Goal: Task Accomplishment & Management: Use online tool/utility

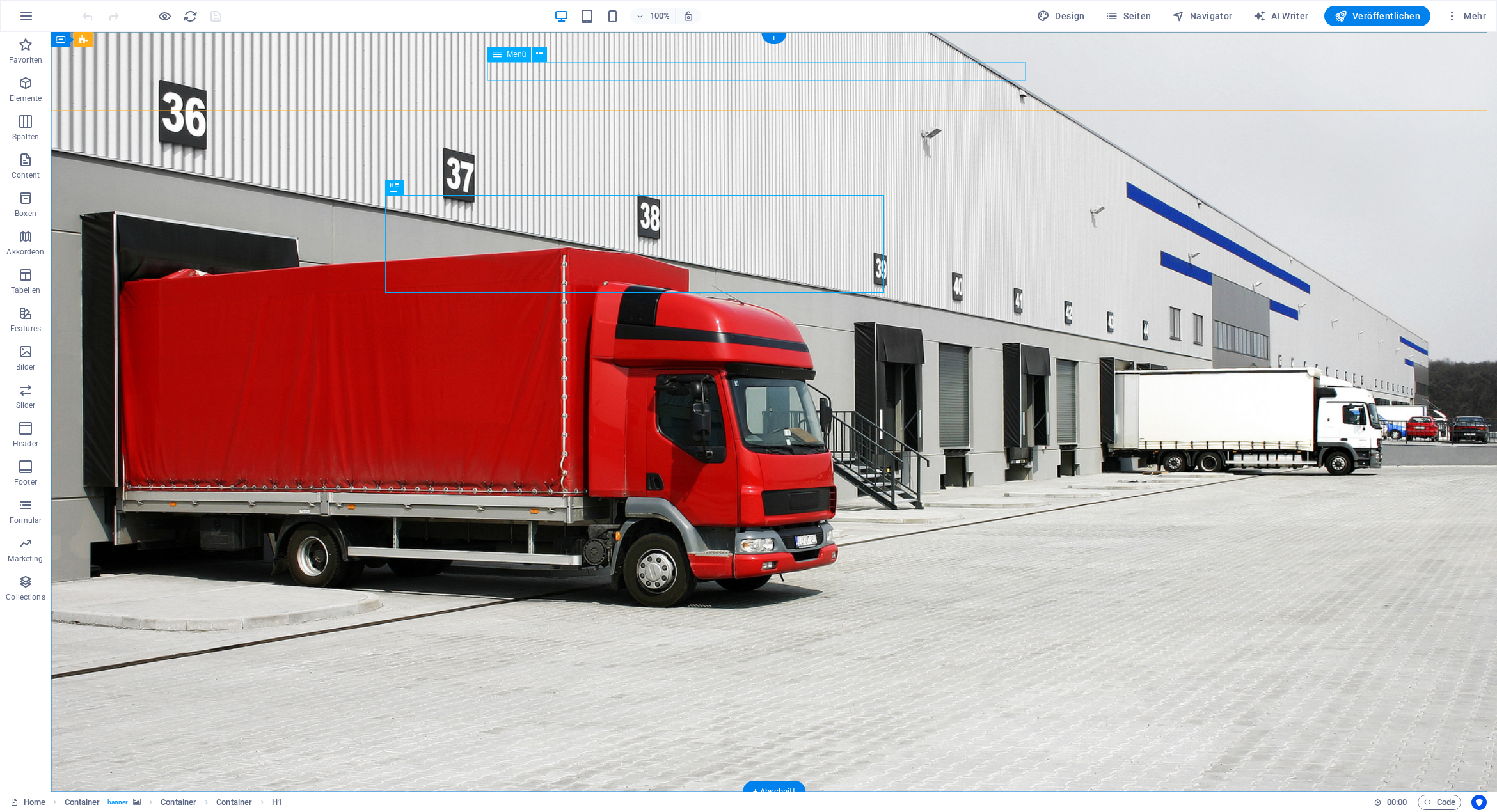
click at [519, 52] on span "Menü" at bounding box center [516, 54] width 19 height 8
click at [538, 55] on icon at bounding box center [540, 54] width 7 height 14
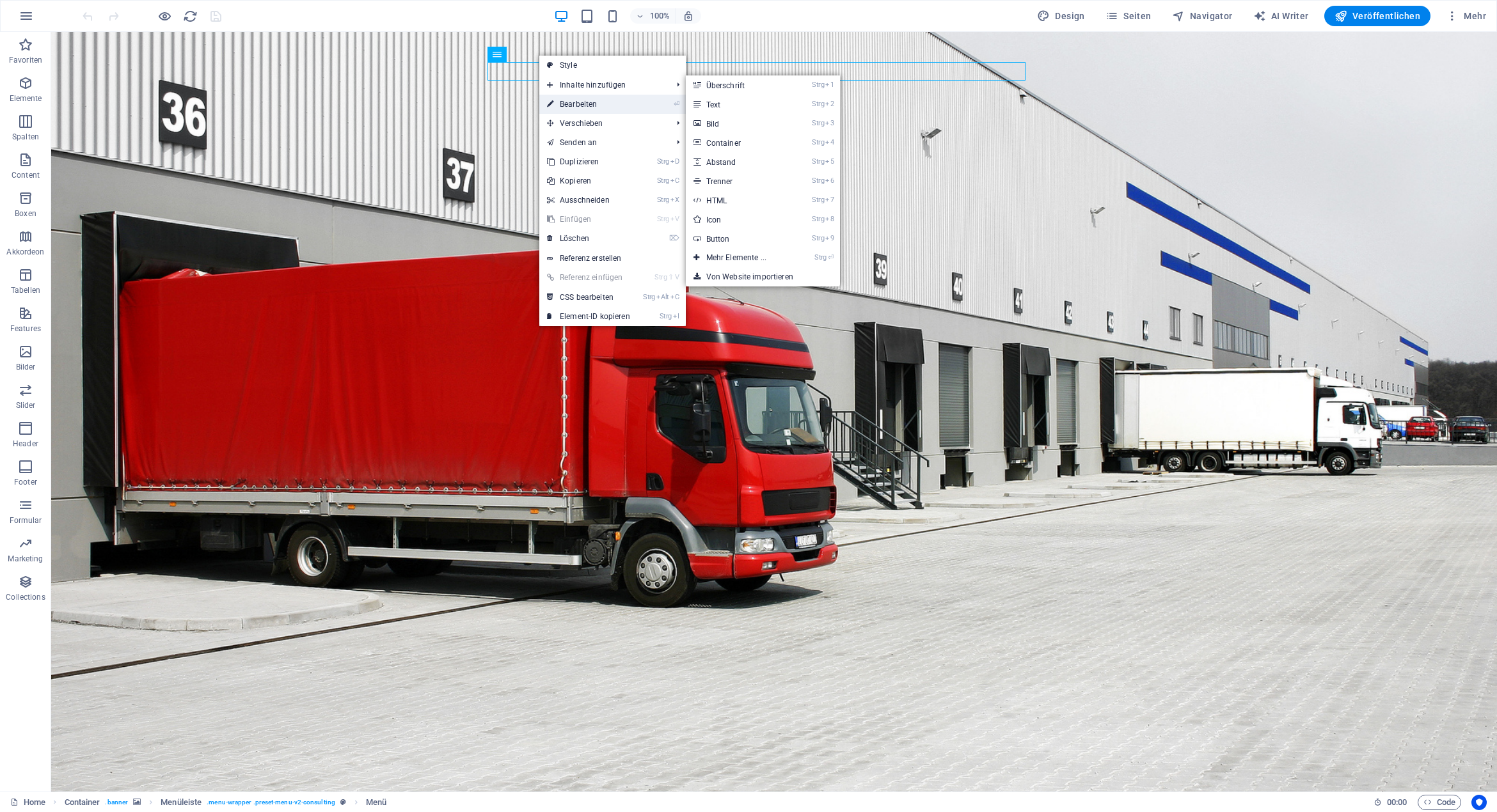
click at [568, 103] on link "⏎ Bearbeiten" at bounding box center [588, 104] width 98 height 19
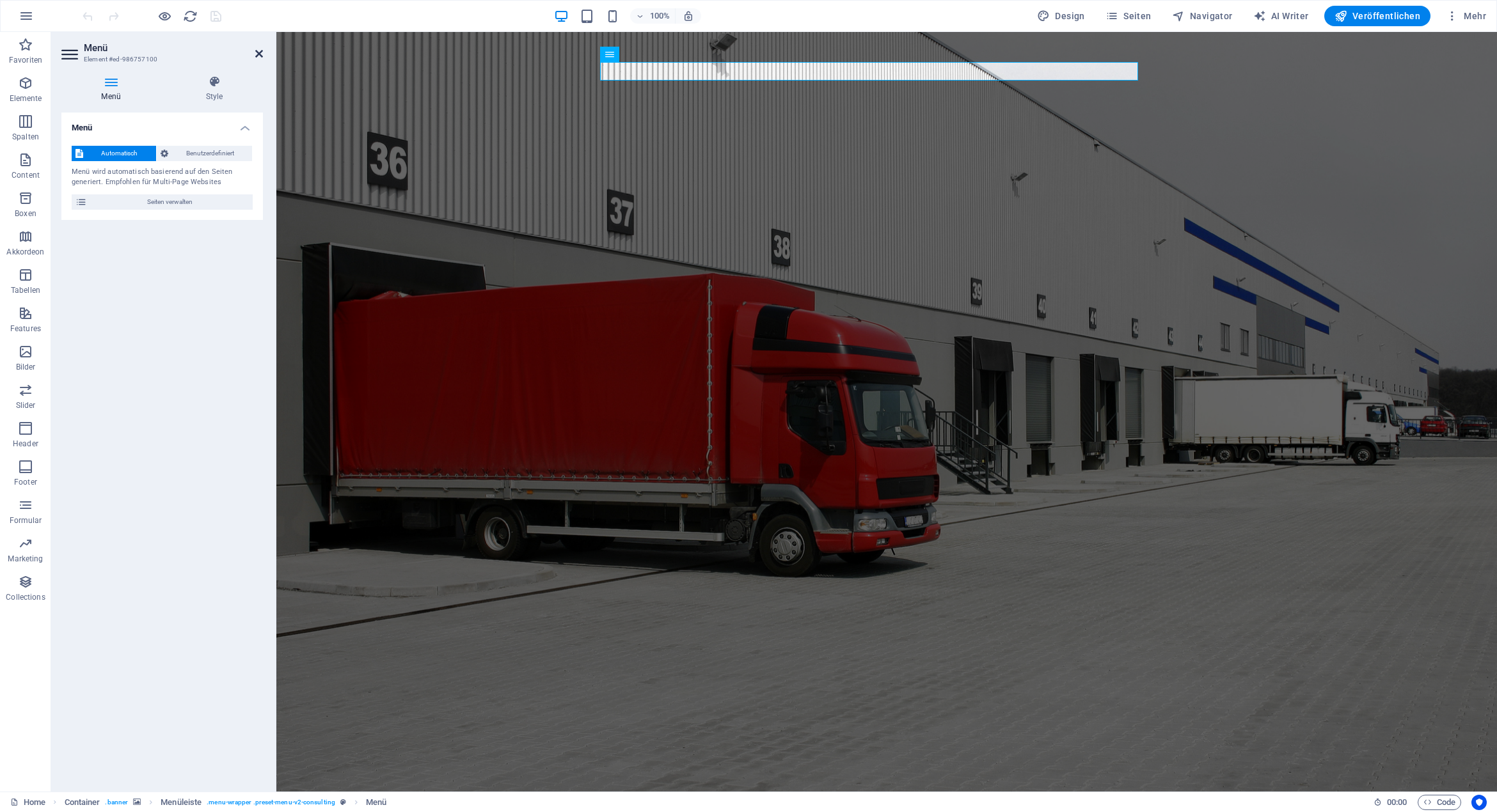
drag, startPoint x: 259, startPoint y: 54, endPoint x: 401, endPoint y: 71, distance: 143.0
click at [259, 54] on icon at bounding box center [259, 54] width 8 height 10
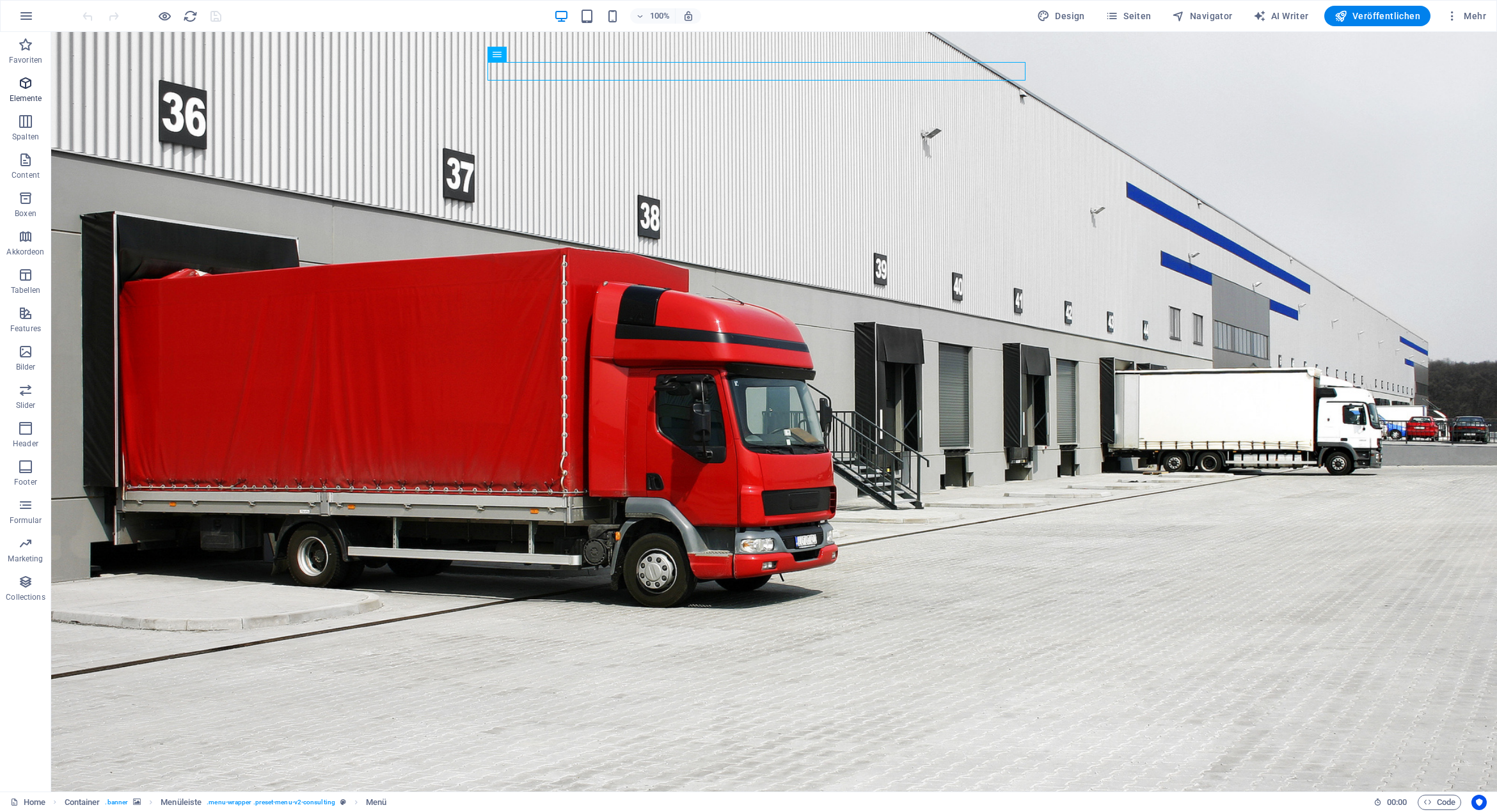
click at [23, 93] on p "Elemente" at bounding box center [26, 98] width 32 height 10
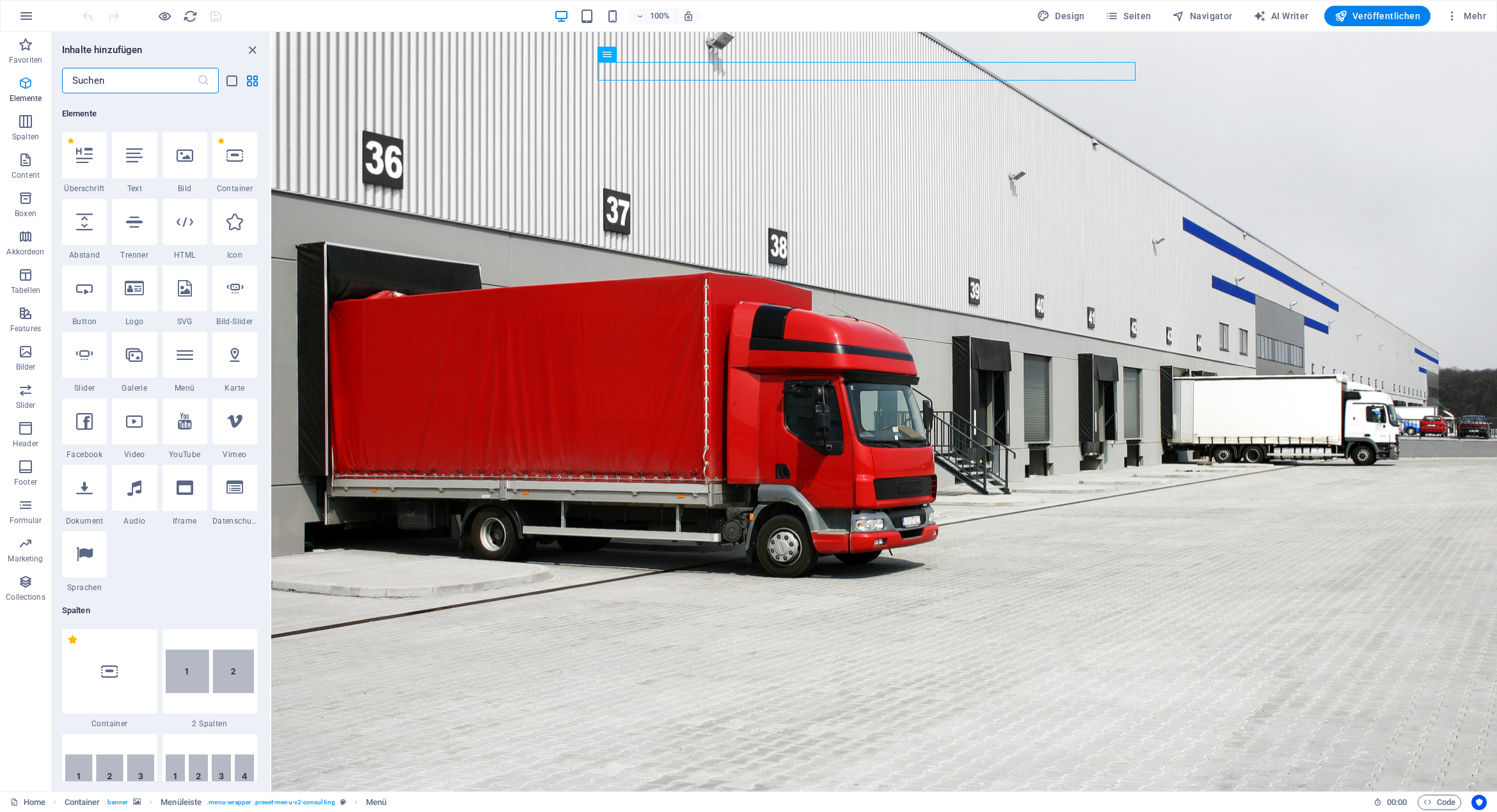
scroll to position [137, 0]
click at [24, 211] on p "Boxen" at bounding box center [25, 213] width 21 height 10
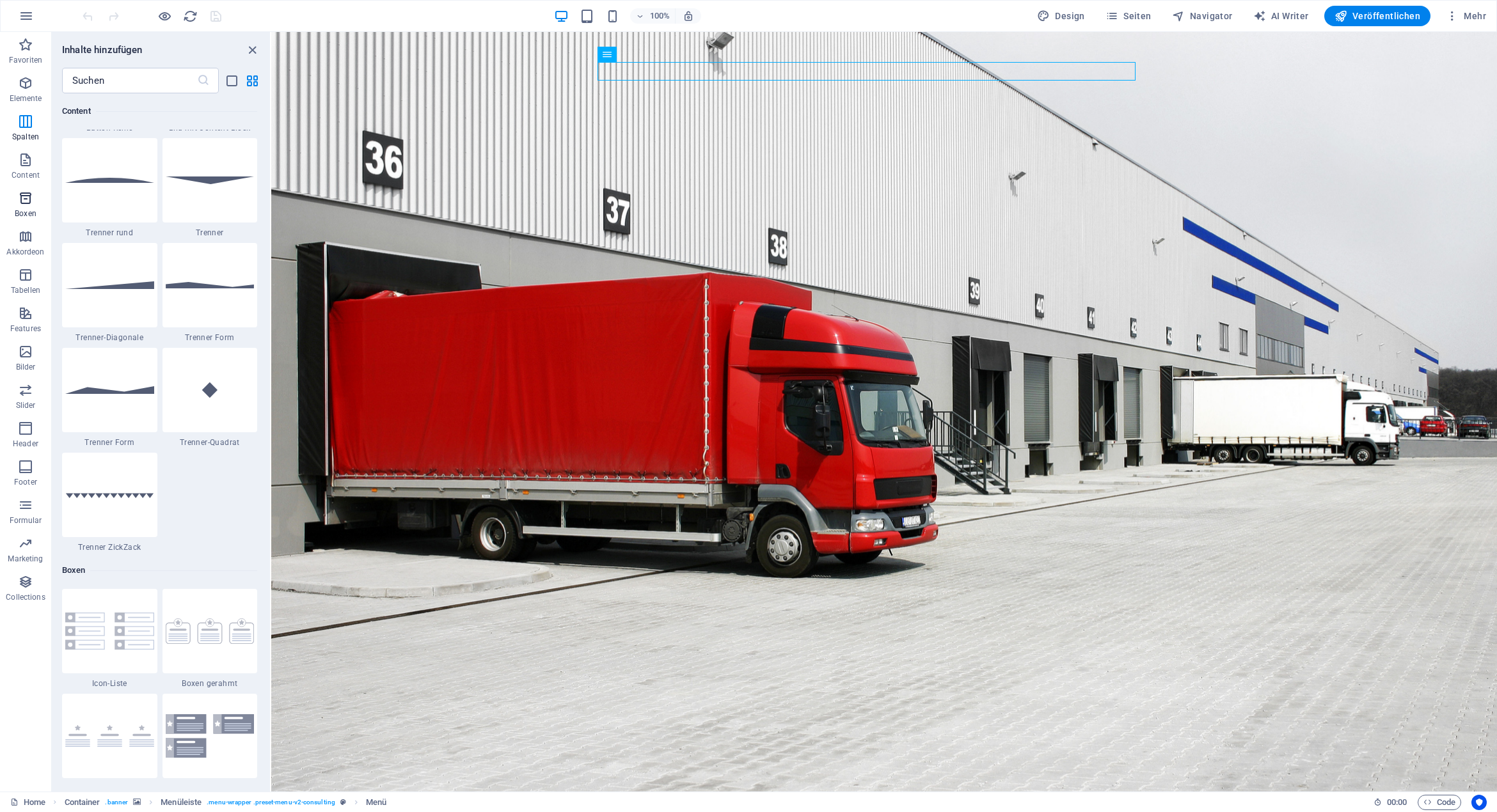
scroll to position [3528, 0]
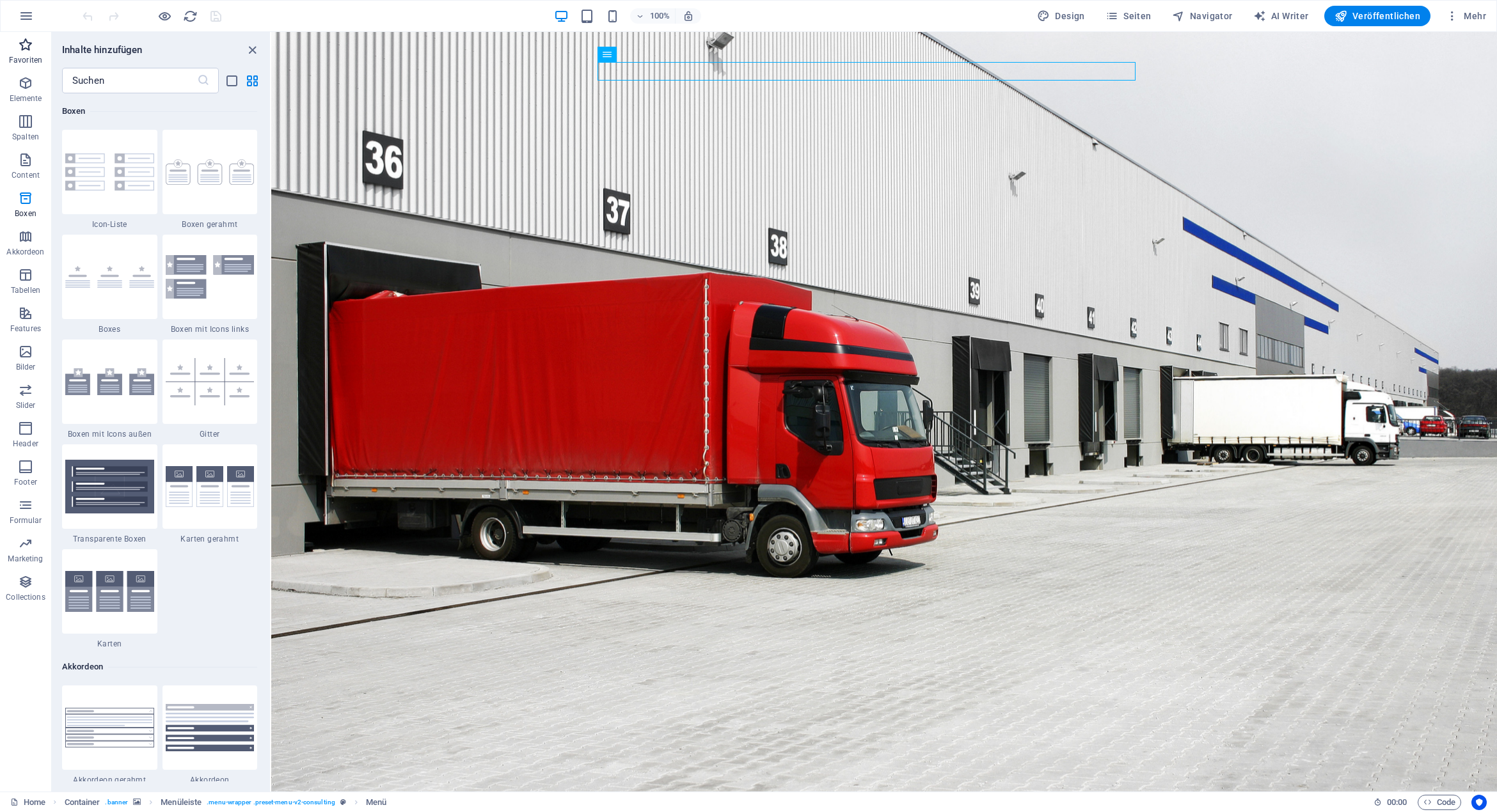
click at [26, 52] on span "Favoriten" at bounding box center [26, 52] width 51 height 31
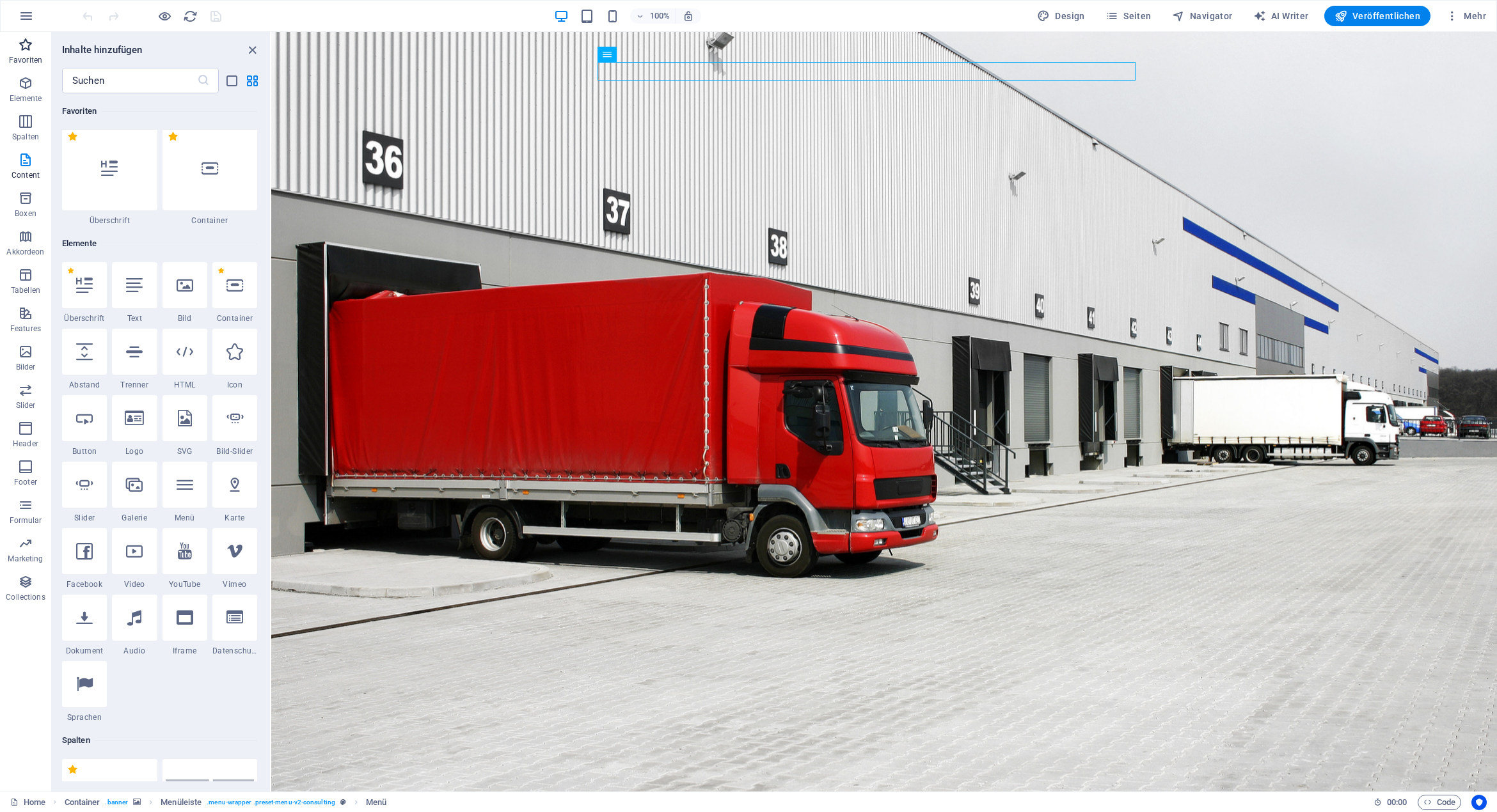
scroll to position [0, 0]
drag, startPoint x: 251, startPoint y: 47, endPoint x: 271, endPoint y: 30, distance: 26.2
click at [251, 47] on icon "close panel" at bounding box center [252, 50] width 15 height 15
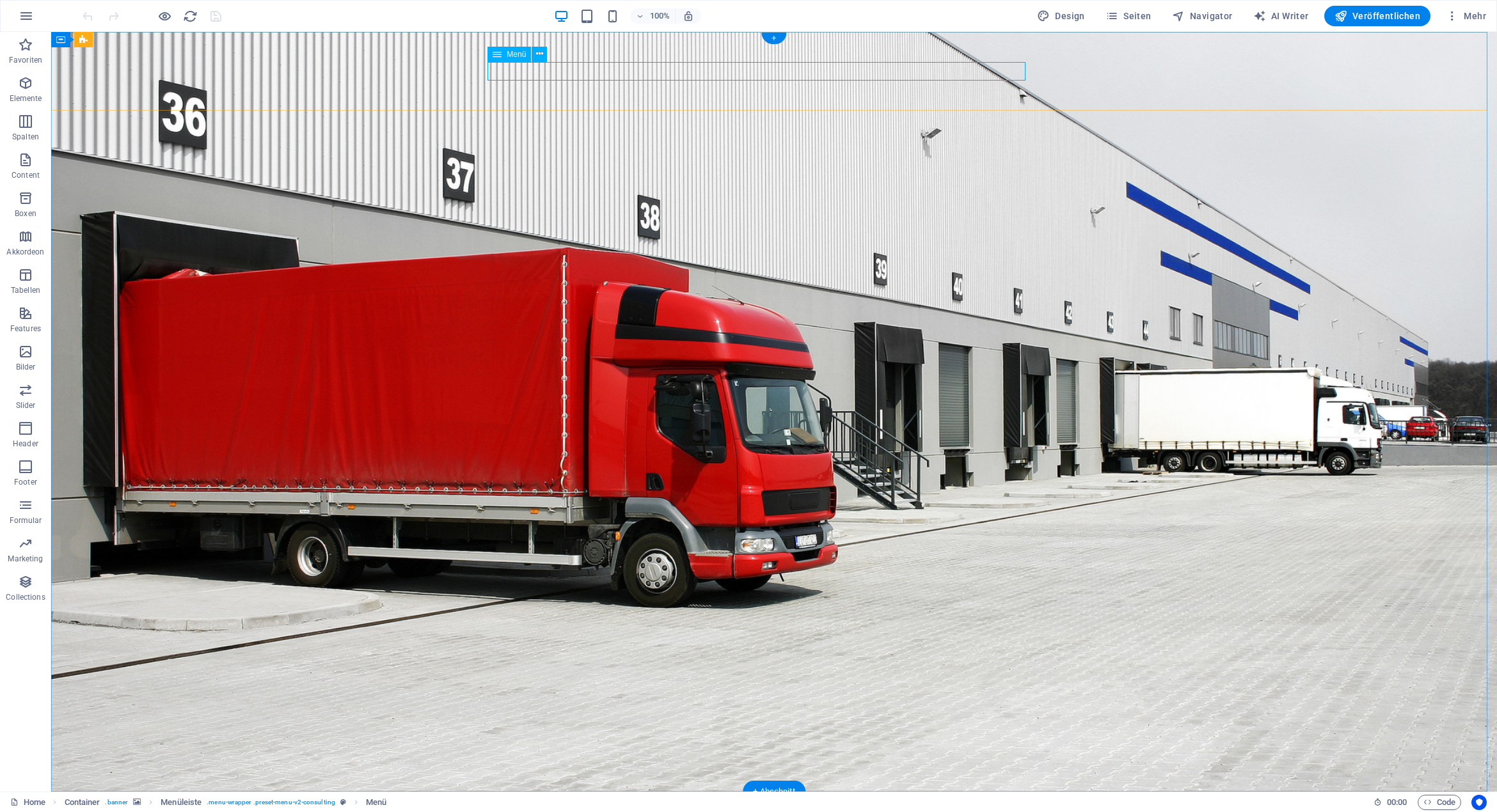
click at [1202, 22] on button "Navigator" at bounding box center [1202, 16] width 71 height 20
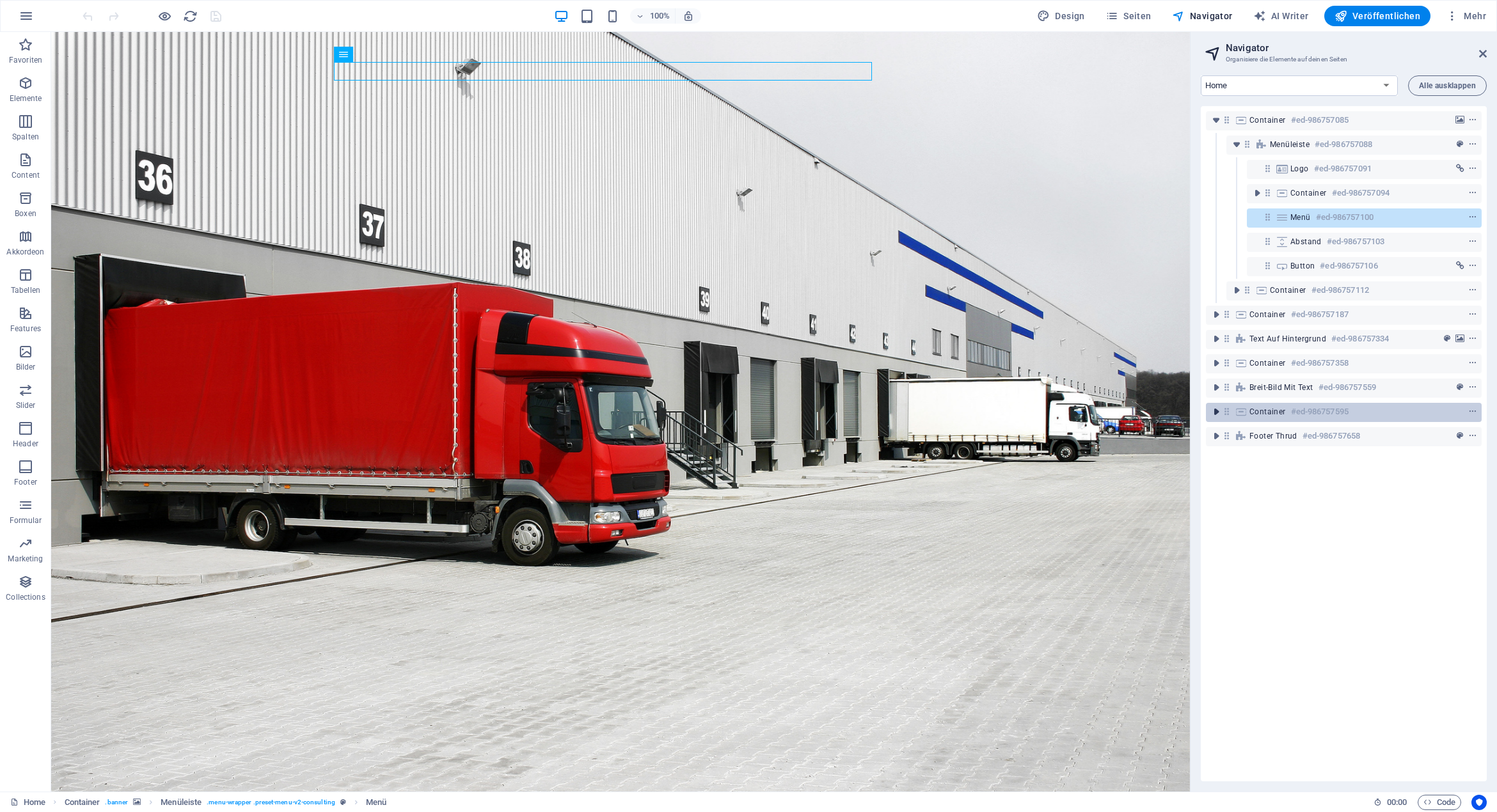
click at [1216, 413] on icon "toggle-expand" at bounding box center [1215, 412] width 13 height 13
click at [1214, 435] on icon "toggle-expand" at bounding box center [1215, 435] width 13 height 13
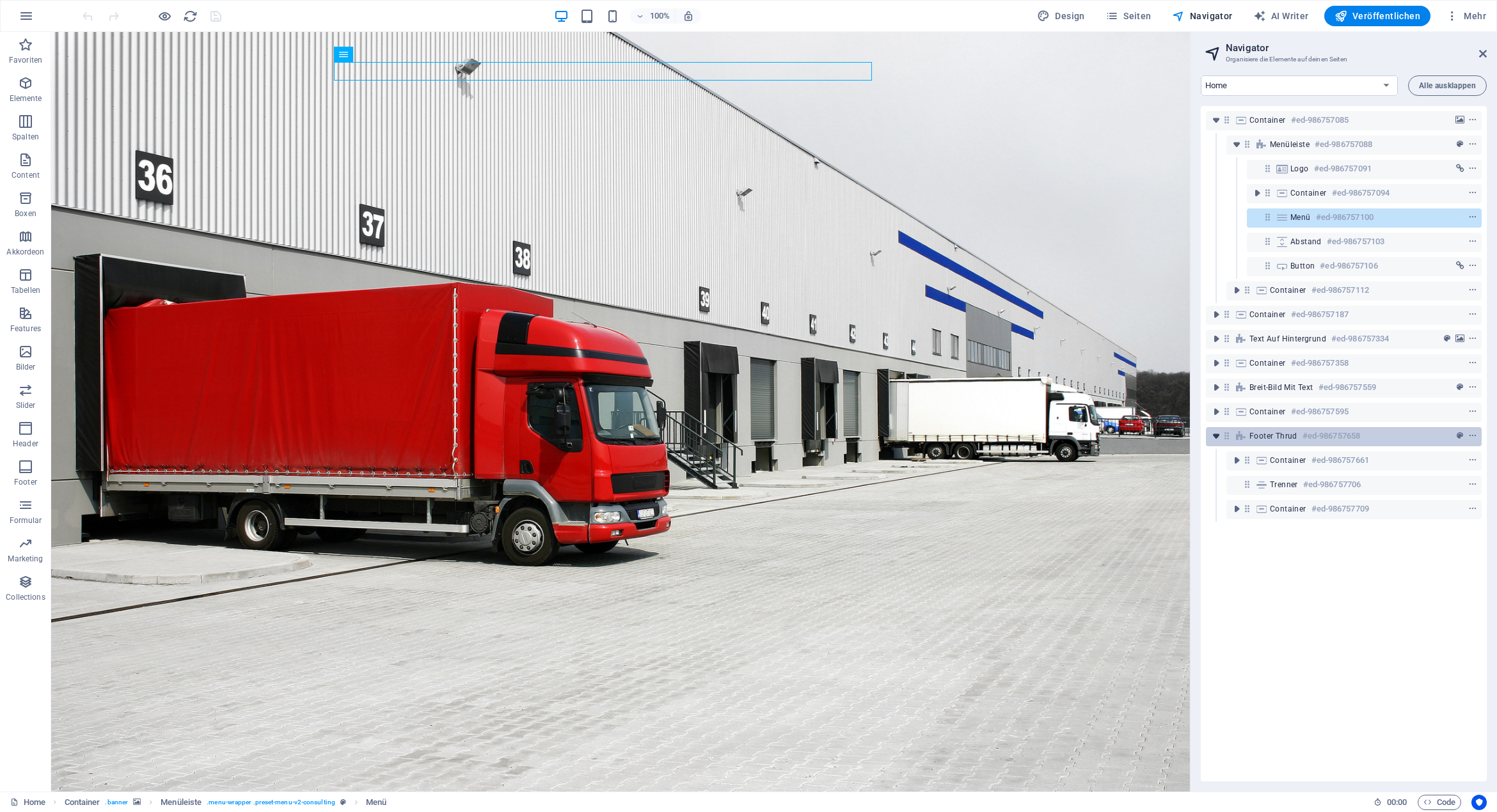
click at [1214, 435] on icon "toggle-expand" at bounding box center [1215, 435] width 13 height 13
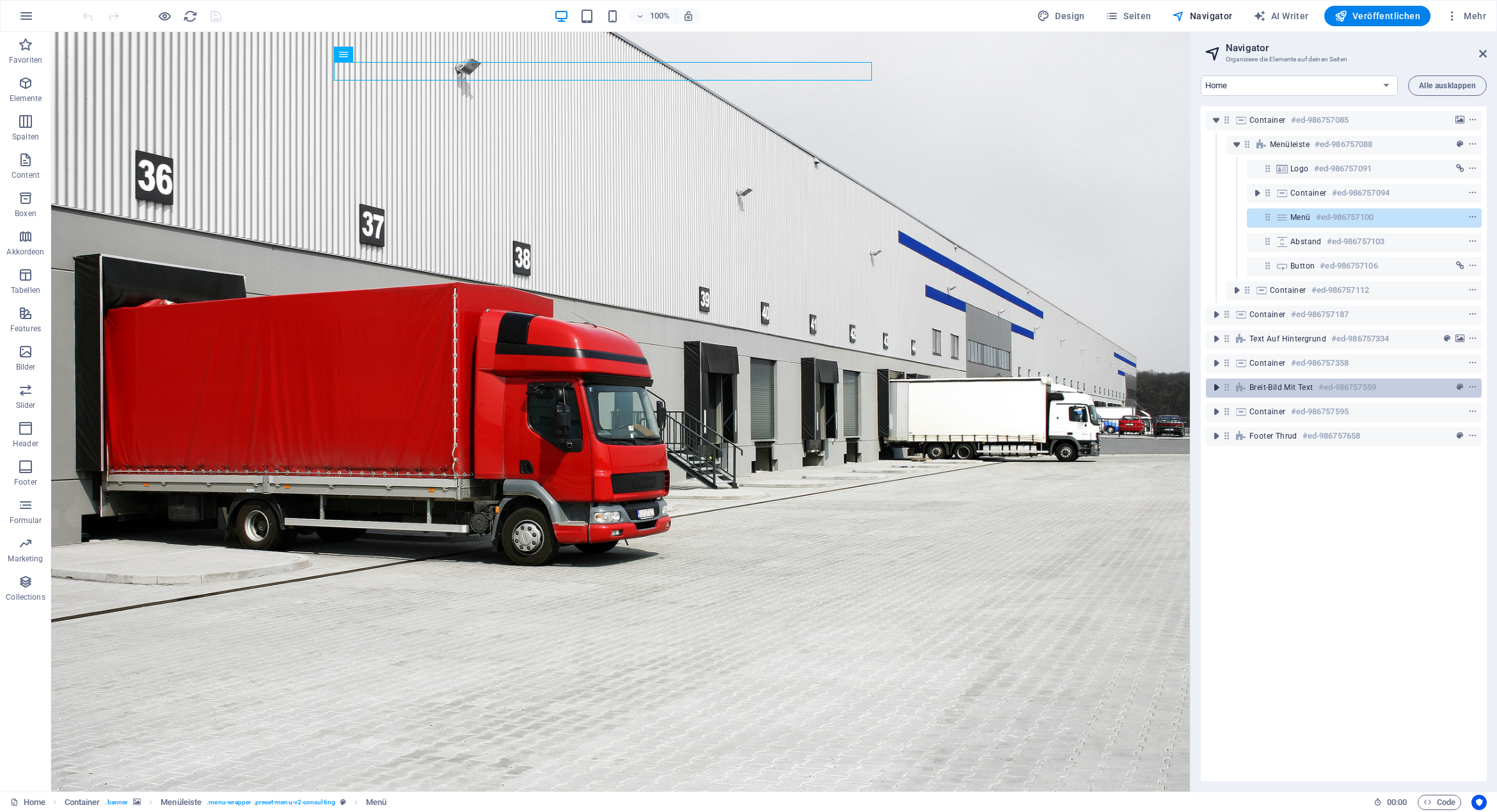
click at [1217, 388] on icon "toggle-expand" at bounding box center [1215, 387] width 13 height 13
click at [1215, 366] on icon "toggle-expand" at bounding box center [1215, 363] width 13 height 13
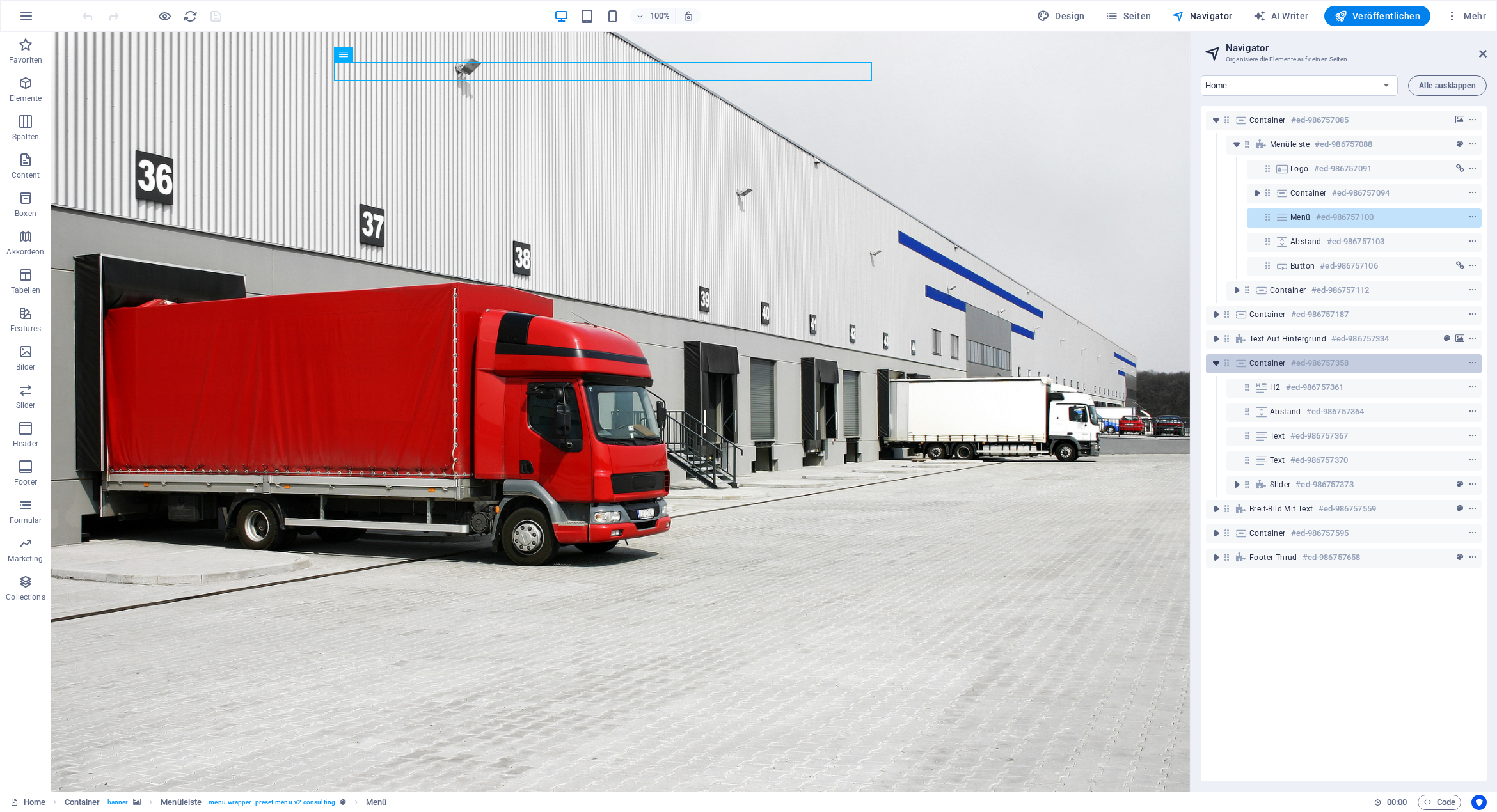
click at [1215, 365] on icon "toggle-expand" at bounding box center [1215, 363] width 13 height 13
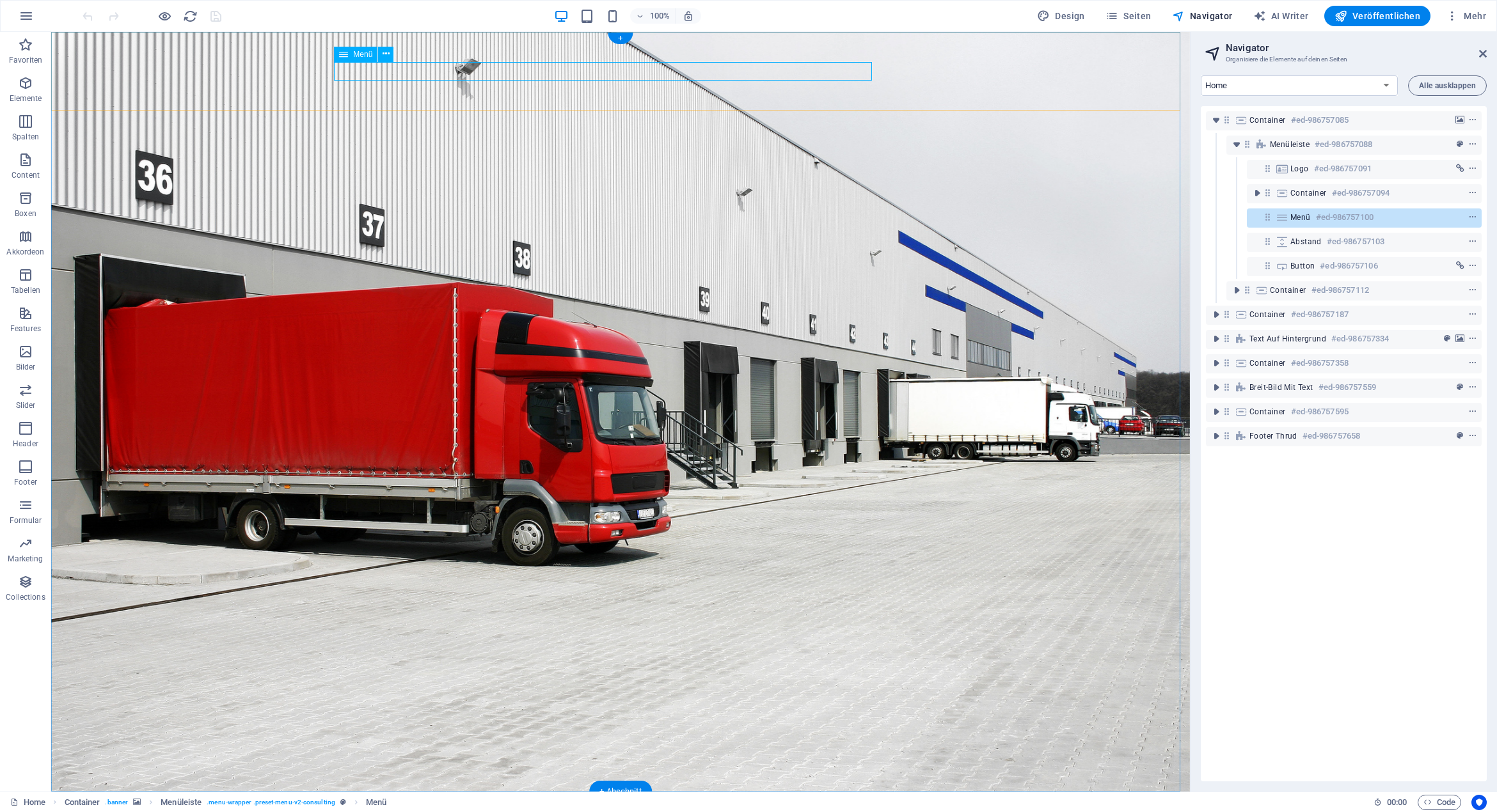
click at [1285, 219] on icon at bounding box center [1282, 218] width 14 height 10
click at [1476, 213] on span "context-menu" at bounding box center [1472, 217] width 13 height 9
click at [1268, 574] on div "Container #ed-986757085 Menüleiste #ed-986757088 Logo #ed-986757091 Container #…" at bounding box center [1343, 443] width 286 height 675
click at [1263, 89] on select "Home About Services Contact Legal Notice Privacy Consulting Blog: Single Page L…" at bounding box center [1299, 85] width 197 height 20
select select "17926879-de"
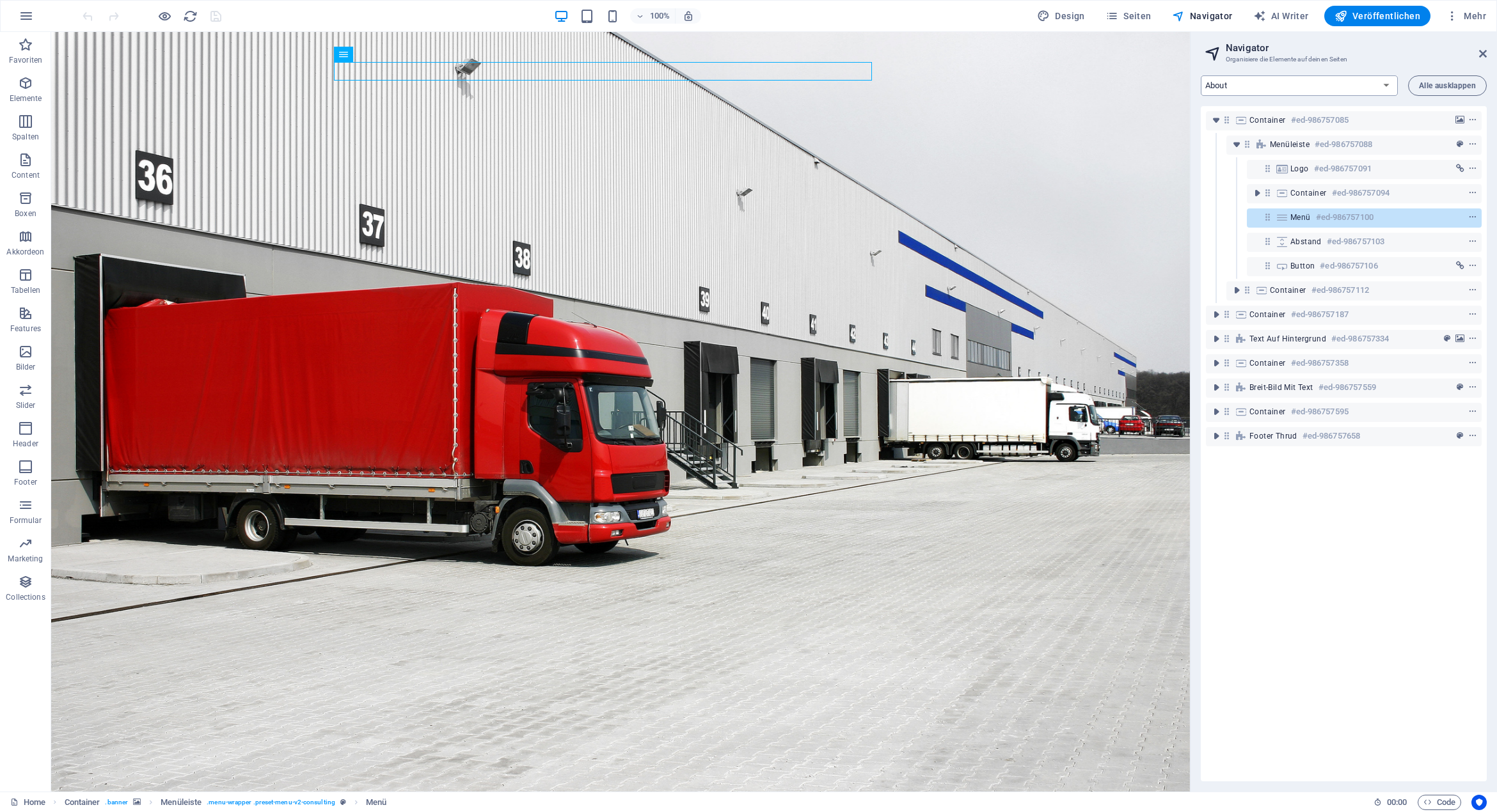
click at [1201, 75] on select "Home About Services Contact Legal Notice Privacy Consulting Blog: Single Page L…" at bounding box center [1299, 85] width 197 height 20
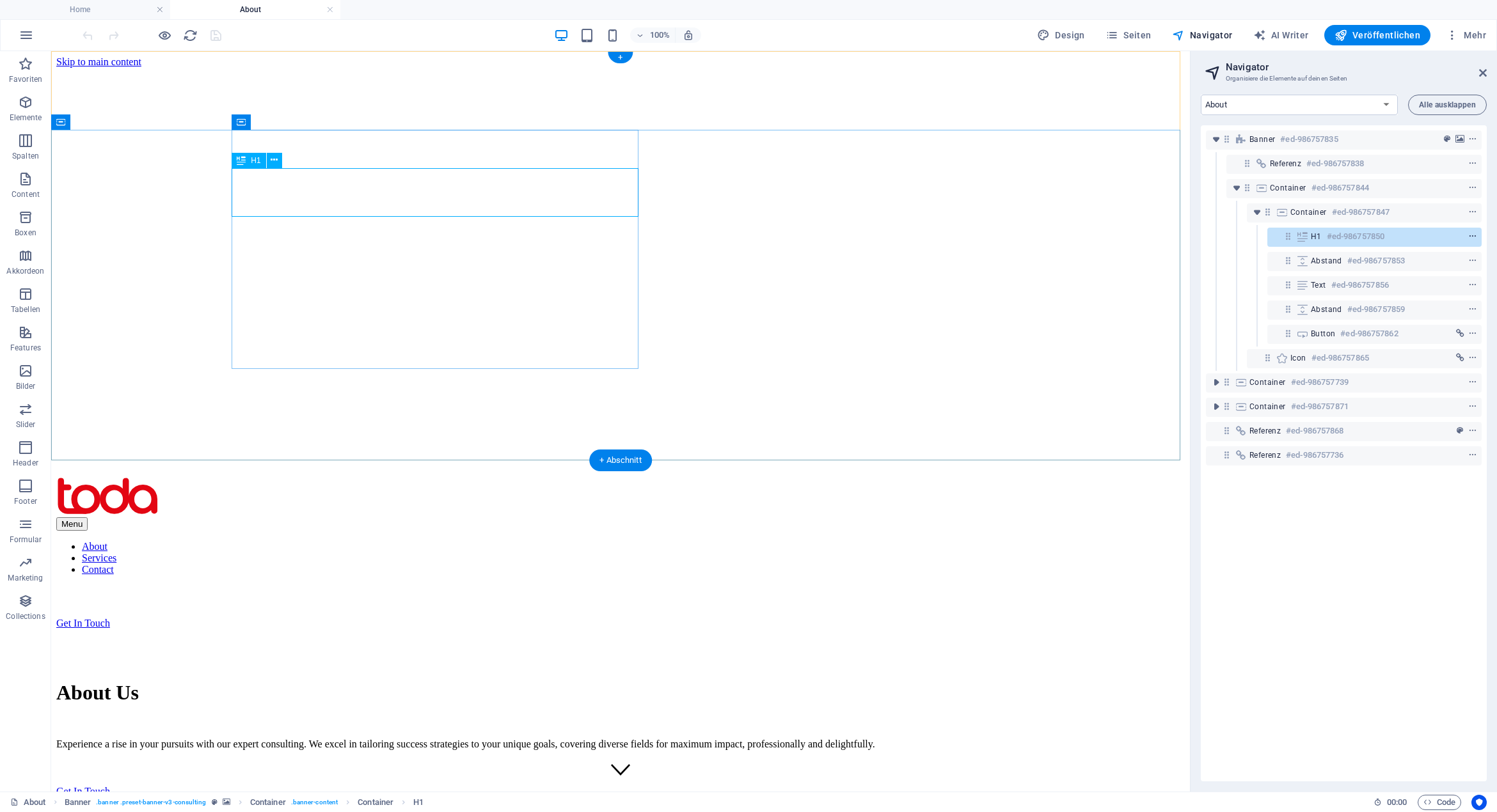
click at [1472, 236] on icon "context-menu" at bounding box center [1472, 237] width 9 height 9
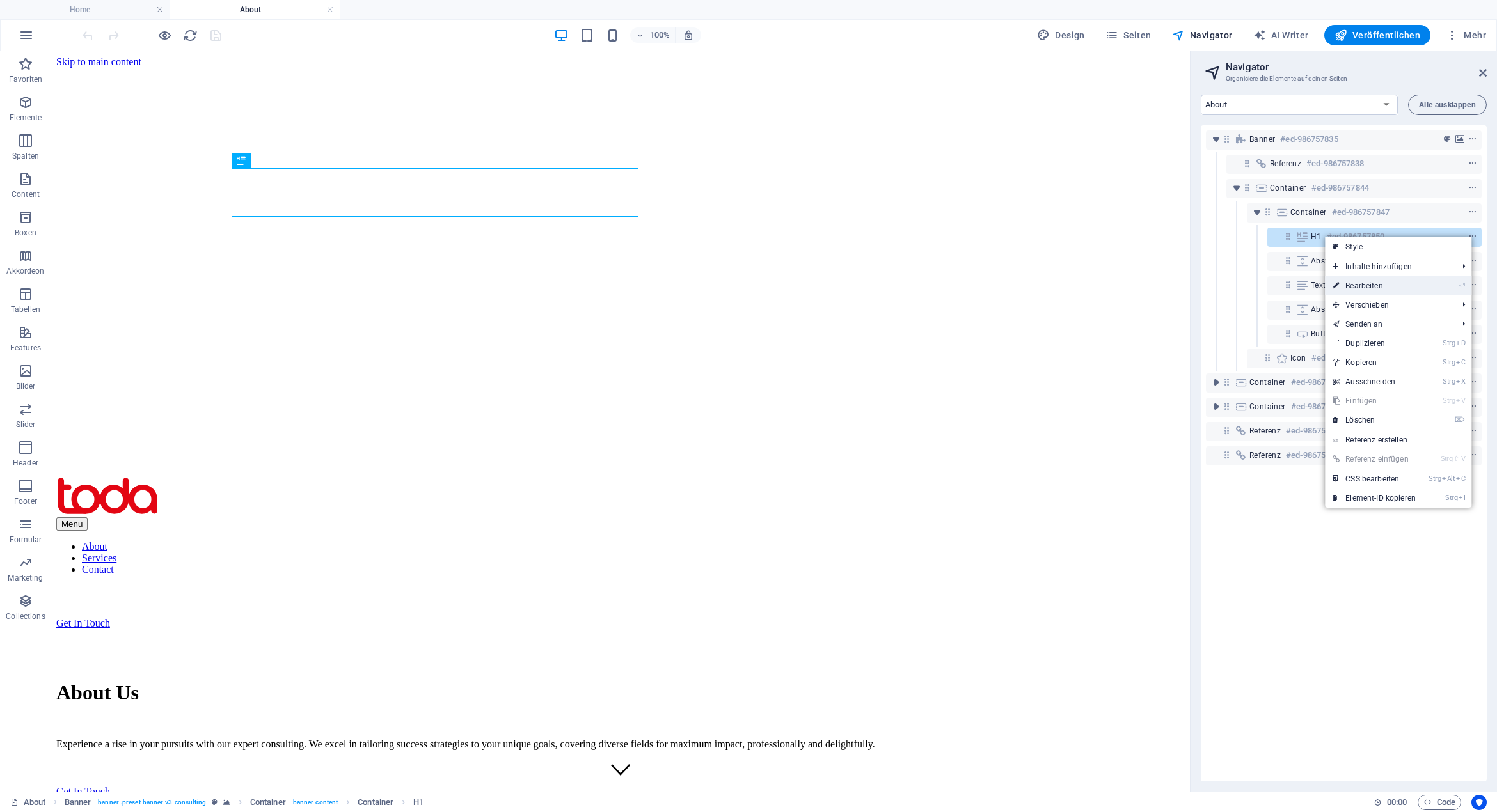
click at [1390, 281] on link "⏎ Bearbeiten" at bounding box center [1373, 286] width 98 height 19
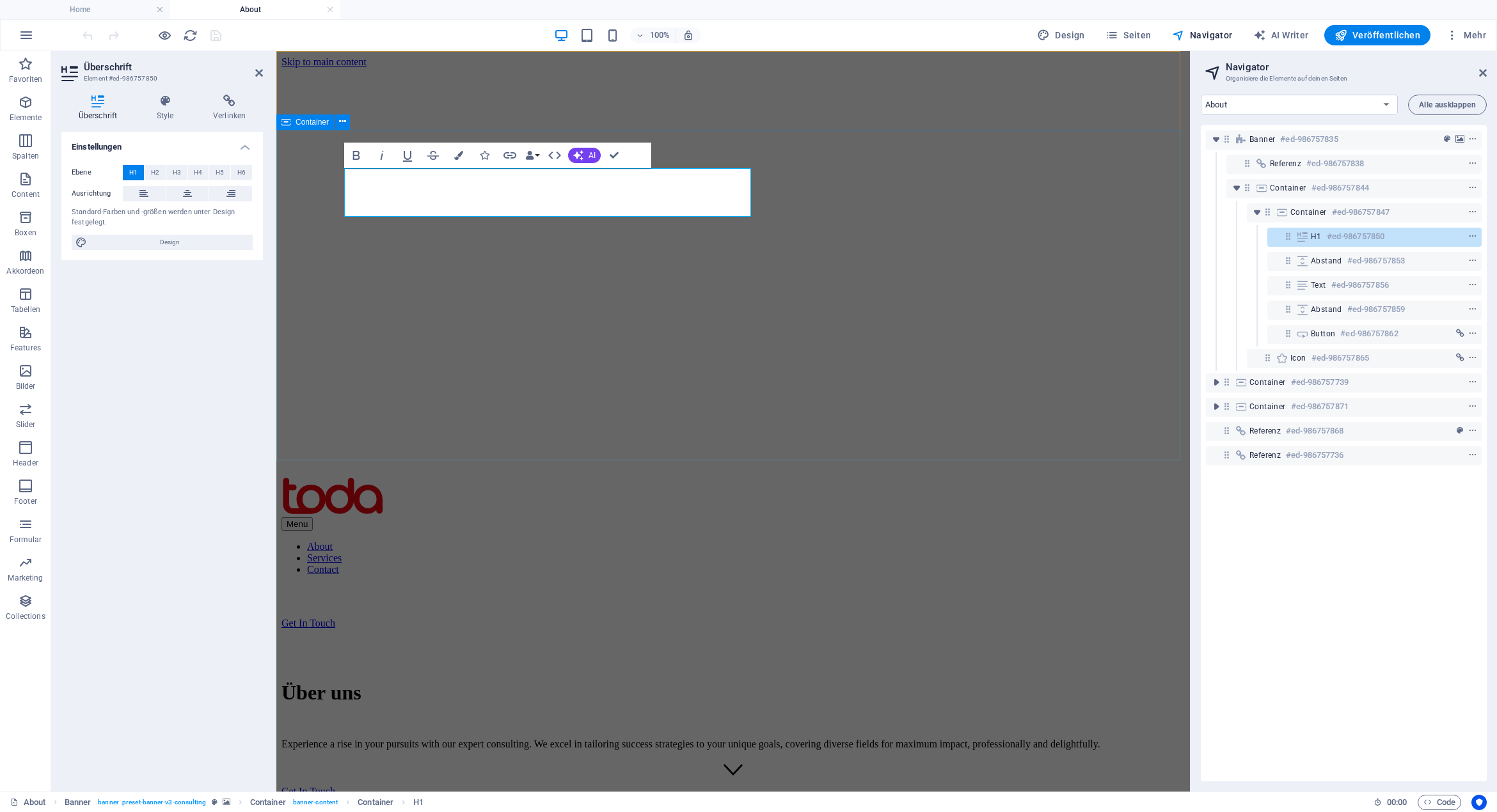
click at [574, 629] on div "Über uns Experience a rise in your pursuits with our expert consulting. We exce…" at bounding box center [734, 733] width 903 height 207
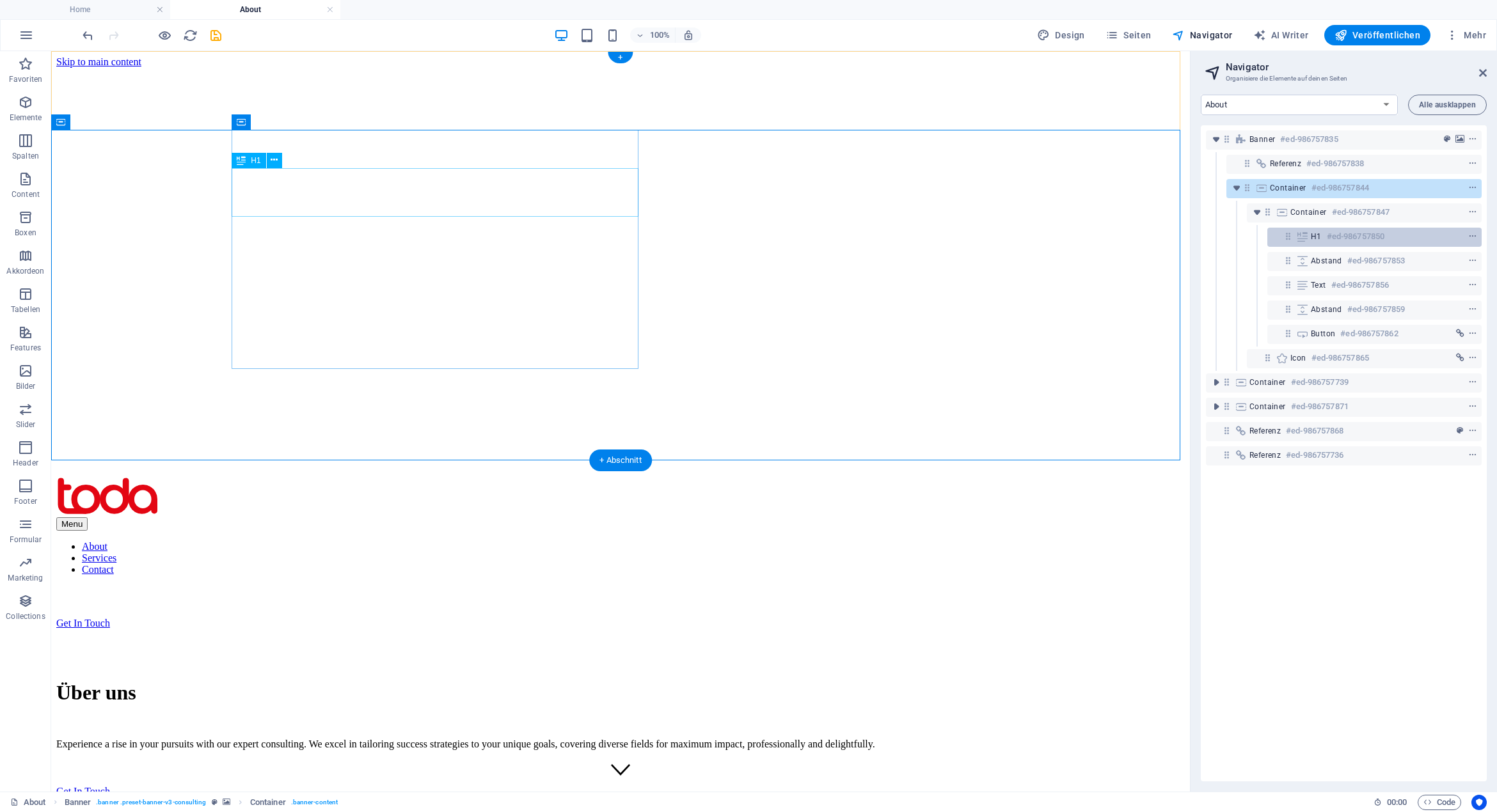
click at [1383, 232] on h6 "#ed-986757850" at bounding box center [1354, 237] width 57 height 15
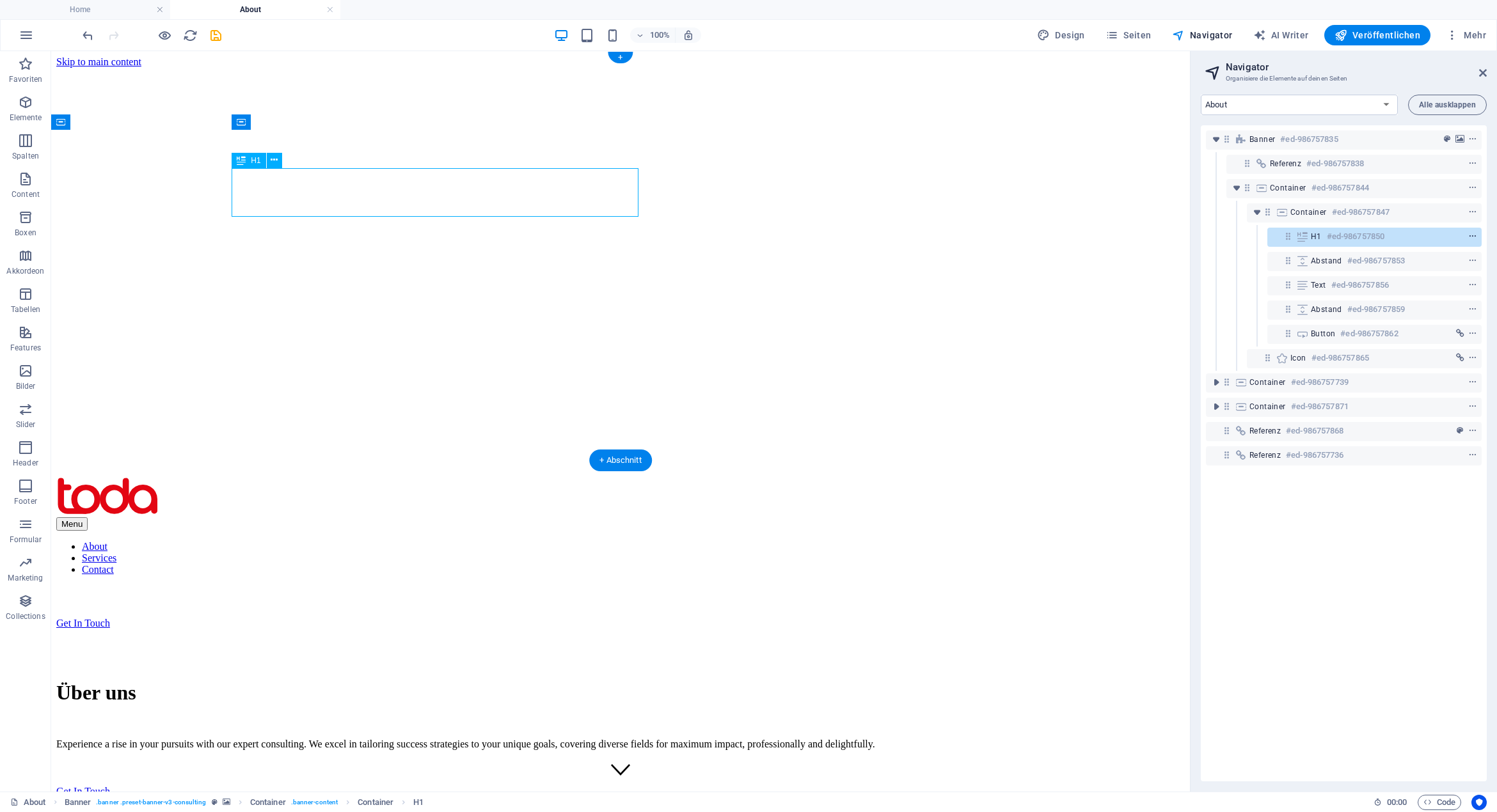
click at [1468, 232] on icon "context-menu" at bounding box center [1472, 237] width 9 height 9
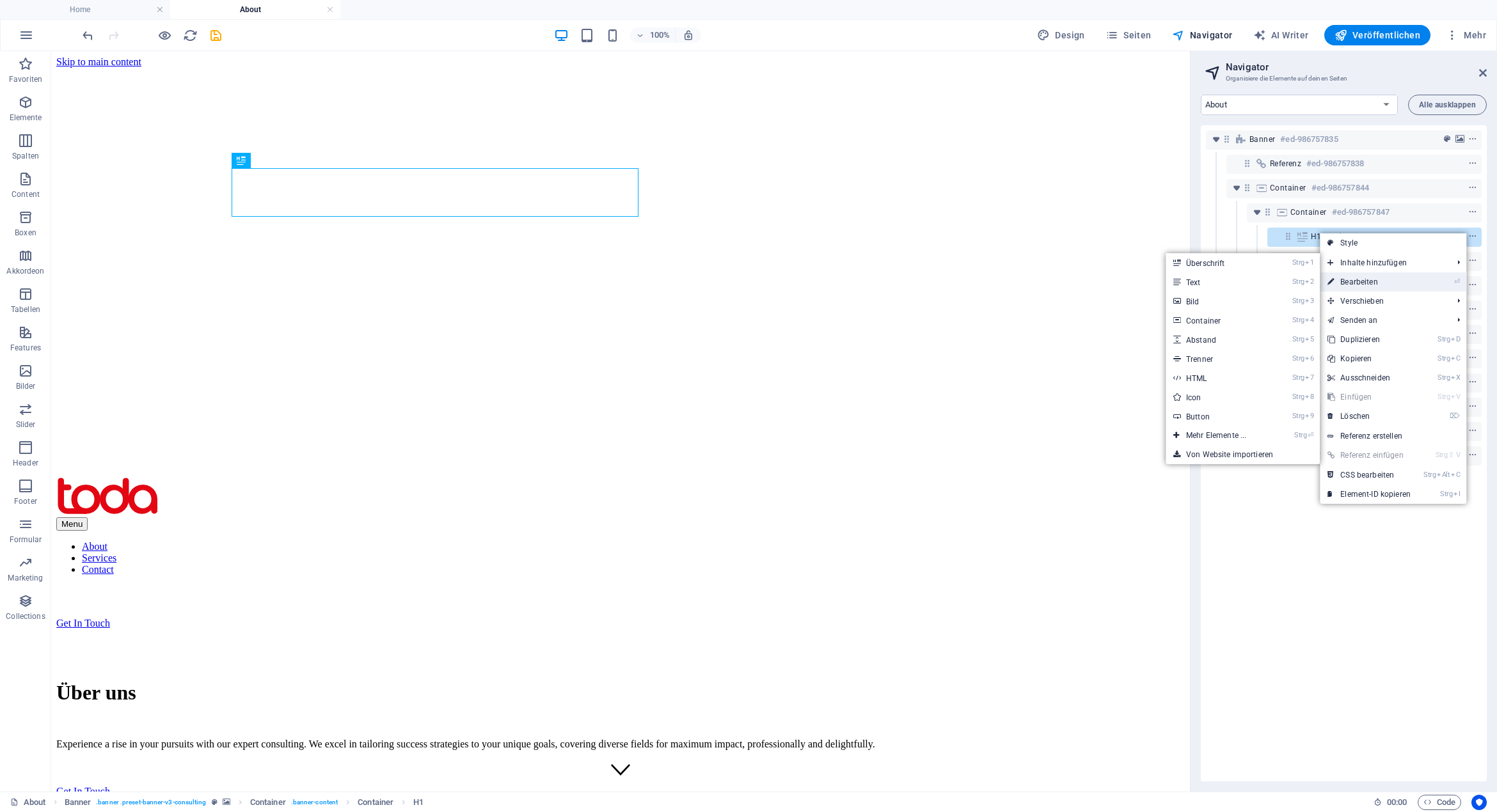
click at [1388, 282] on link "⏎ Bearbeiten" at bounding box center [1368, 282] width 98 height 19
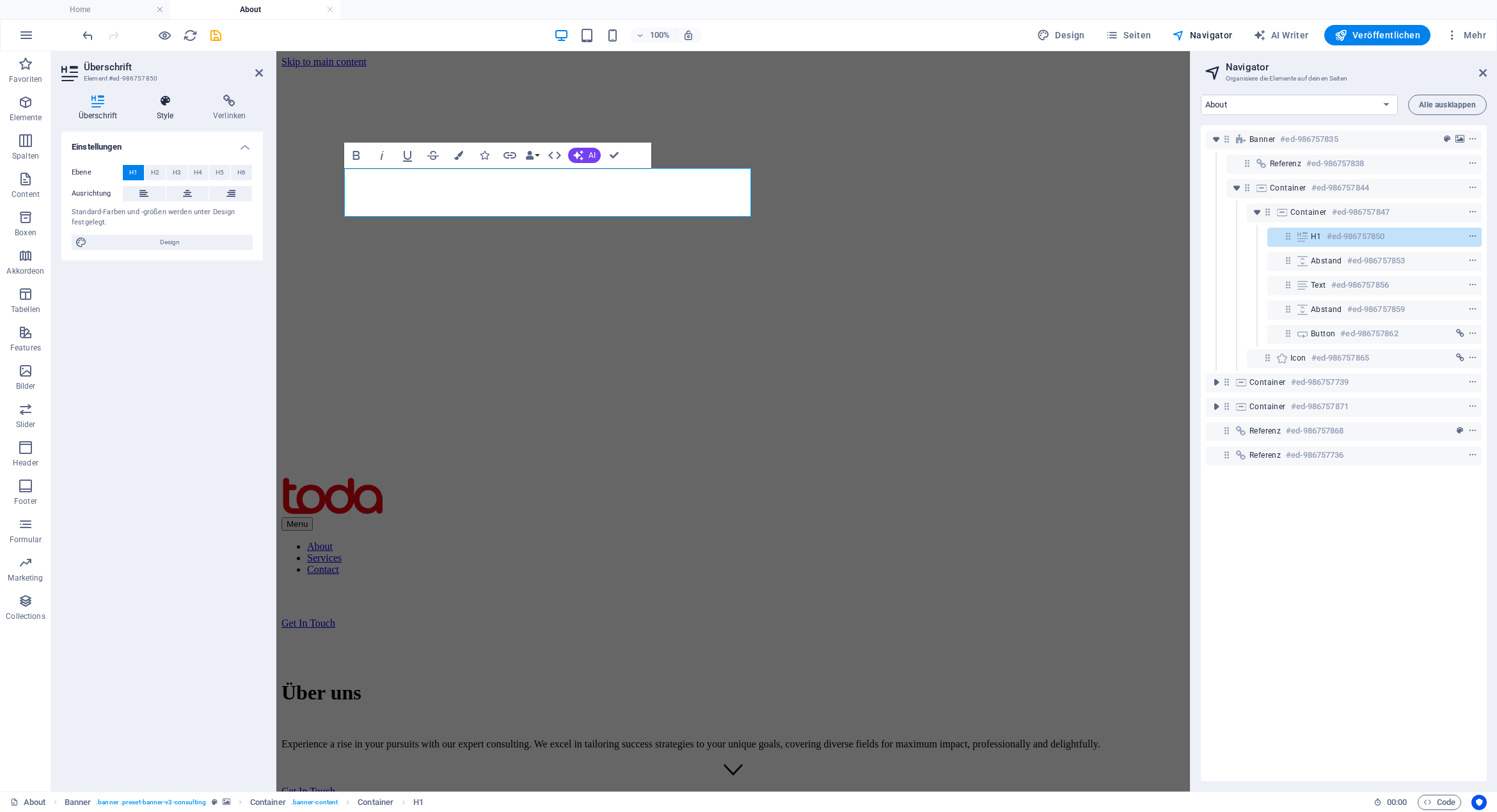
click at [161, 107] on icon at bounding box center [165, 101] width 51 height 13
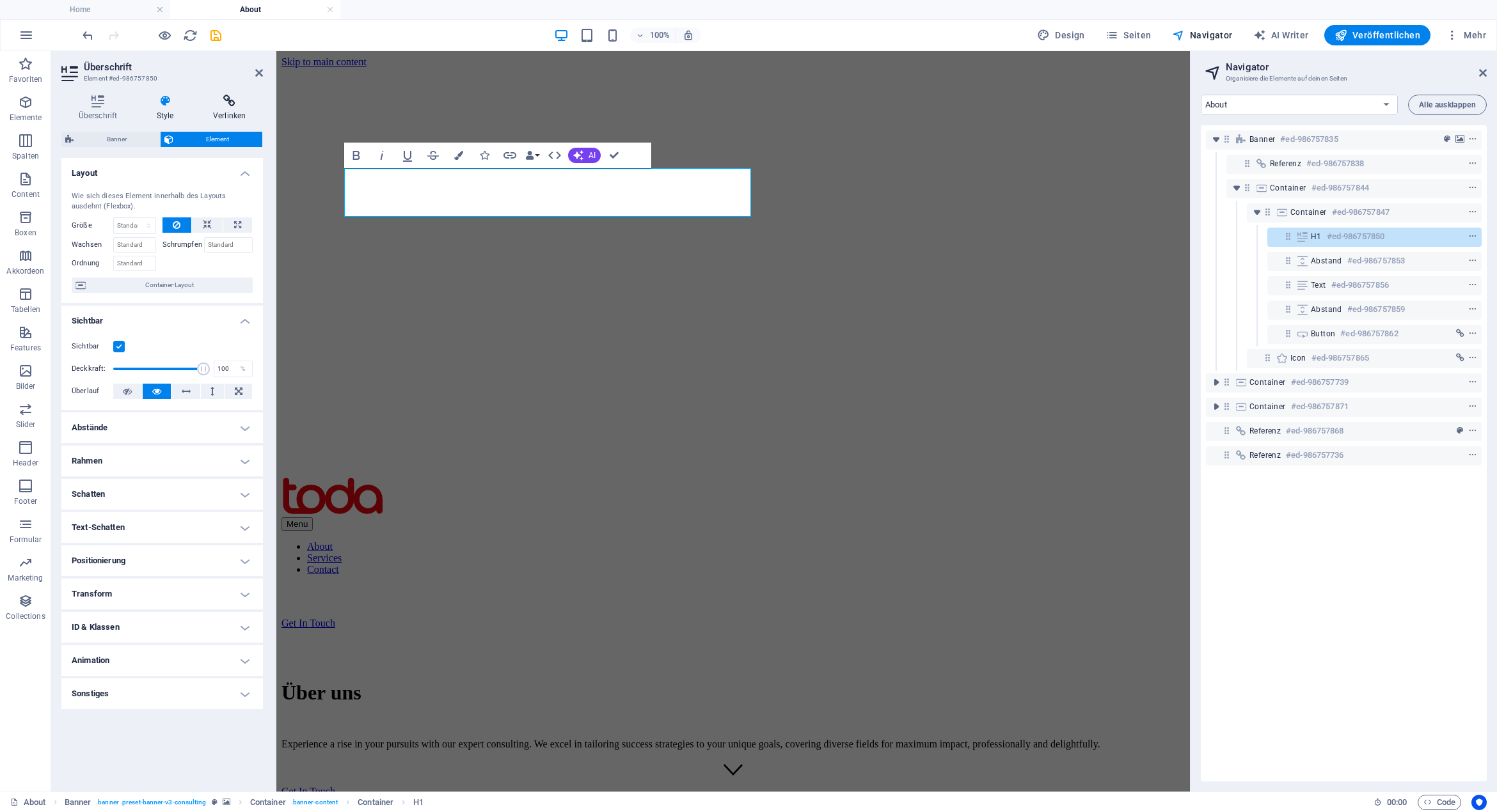
click at [214, 103] on icon at bounding box center [229, 101] width 67 height 13
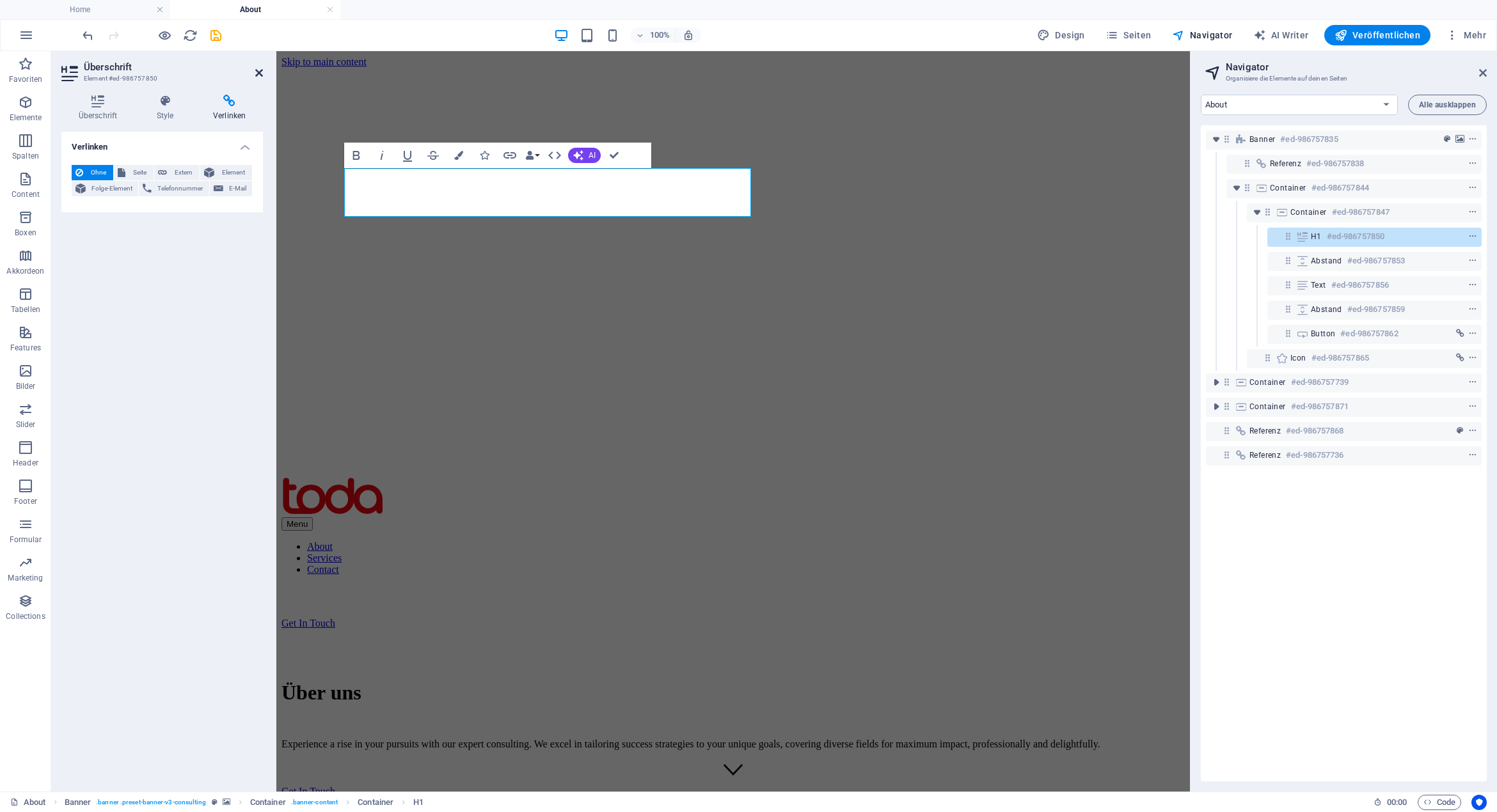
click at [257, 70] on icon at bounding box center [259, 73] width 8 height 10
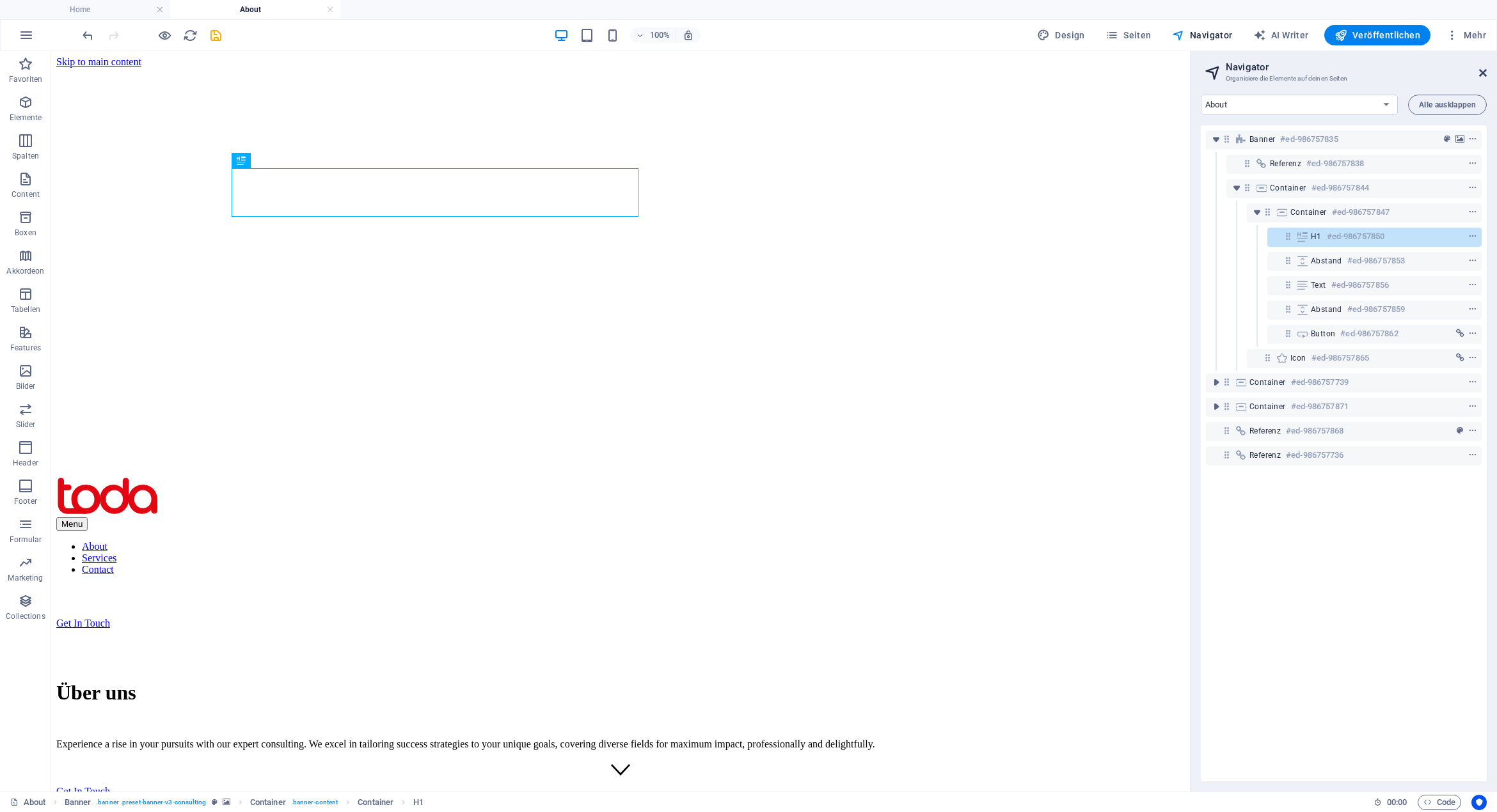
click at [1479, 72] on icon at bounding box center [1482, 73] width 8 height 10
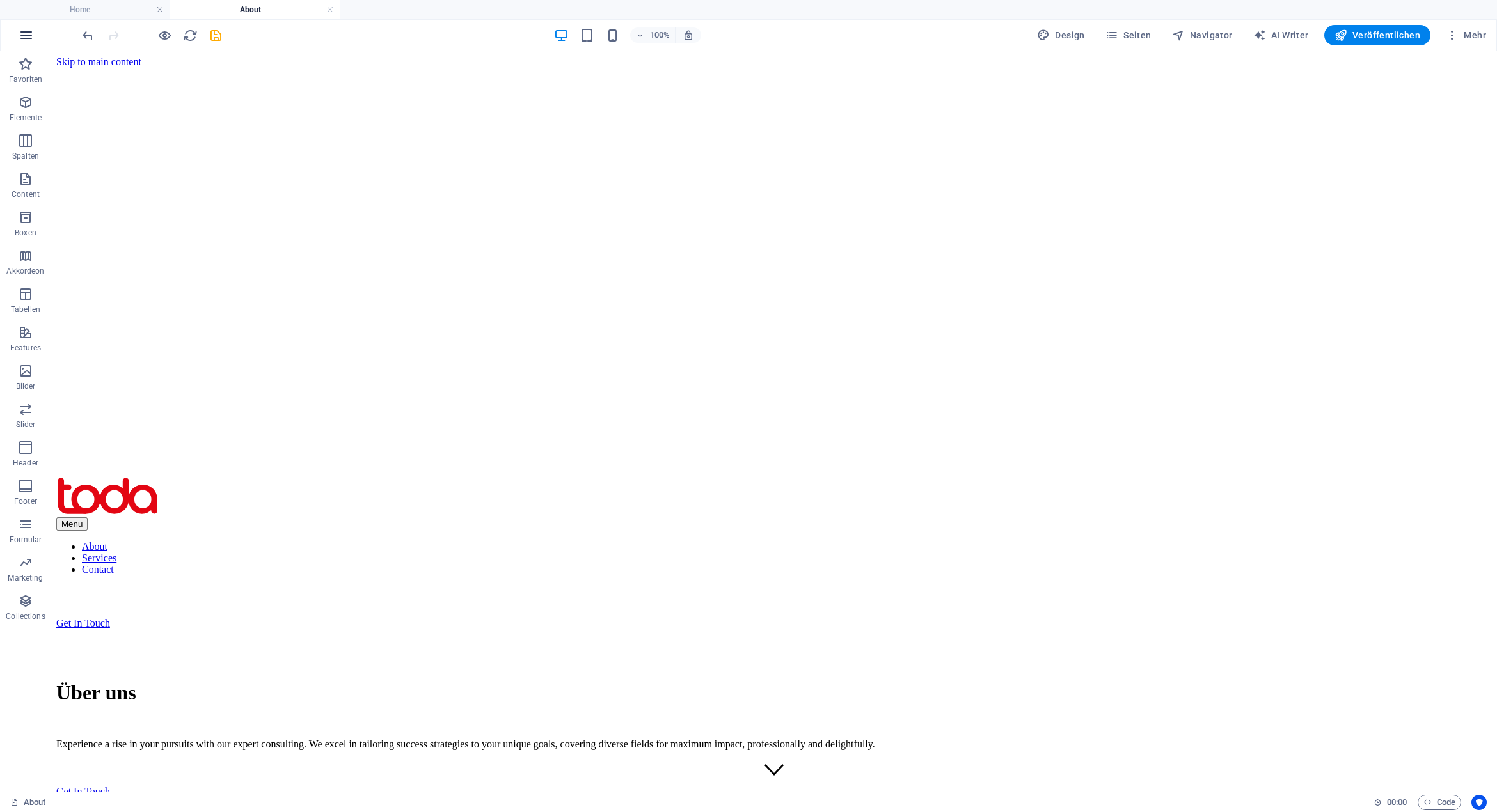
click at [26, 34] on icon "button" at bounding box center [26, 35] width 15 height 15
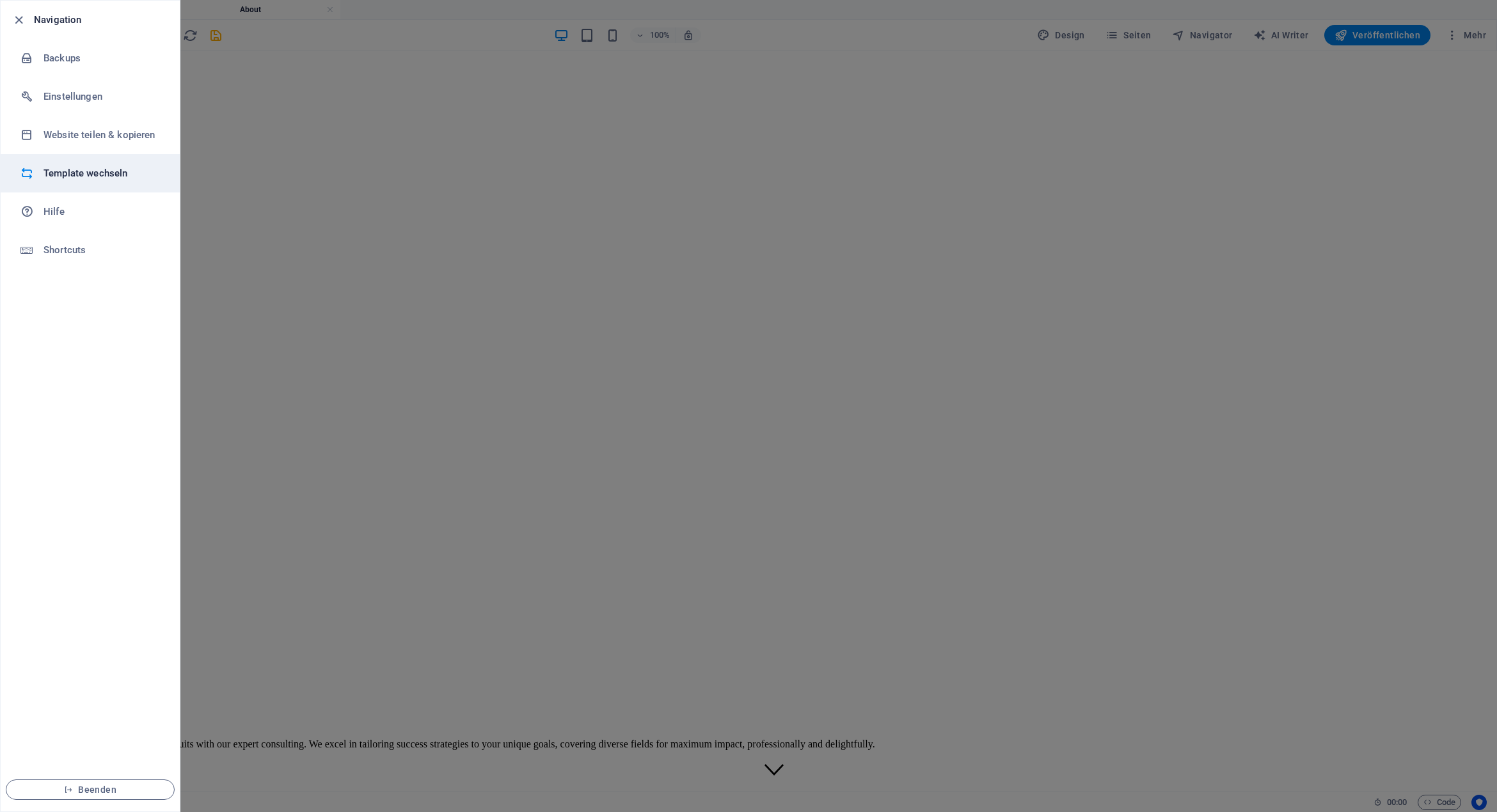
click at [67, 168] on h6 "Template wechseln" at bounding box center [102, 173] width 119 height 15
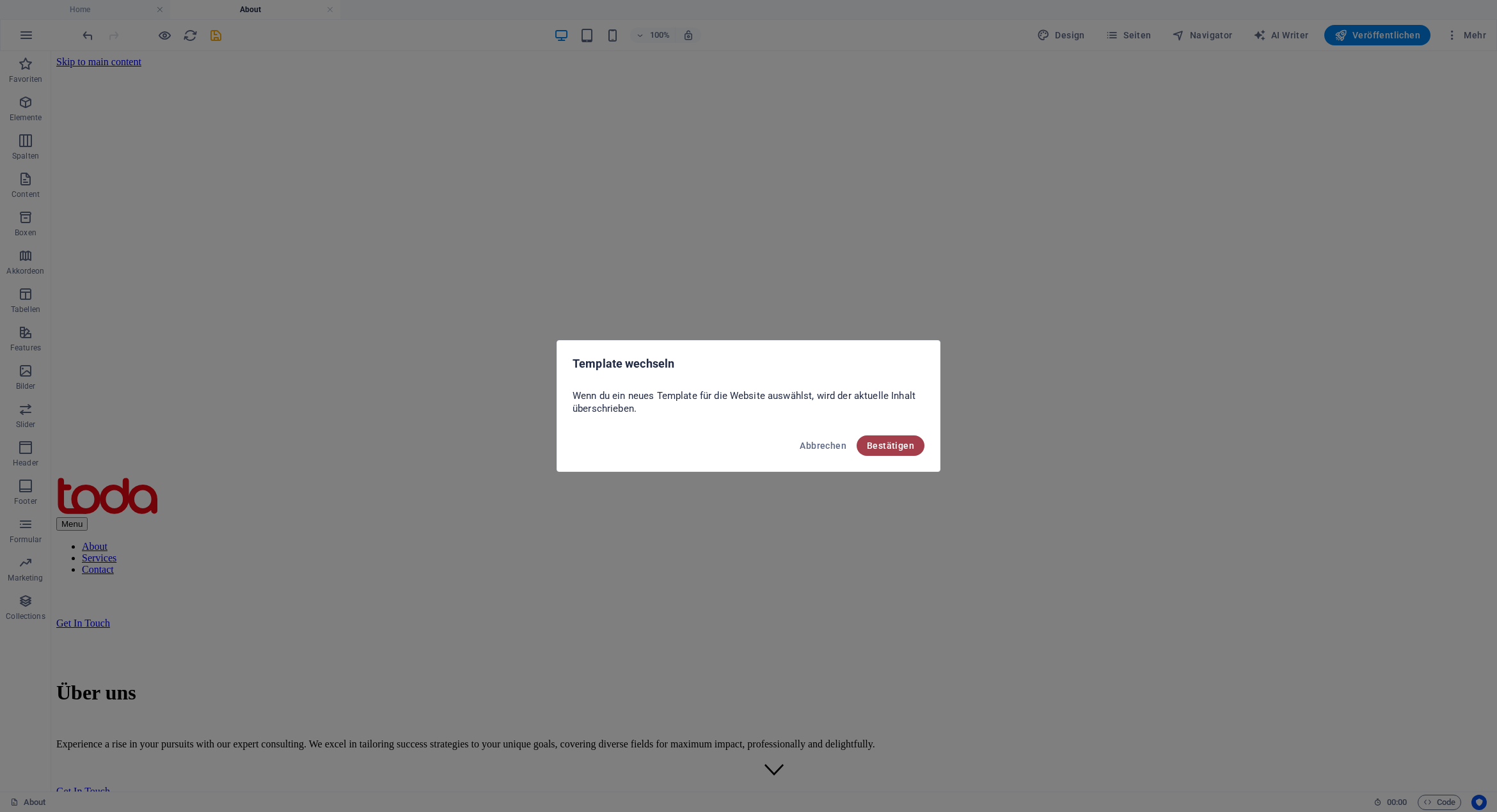
click at [892, 447] on span "Bestätigen" at bounding box center [890, 446] width 47 height 10
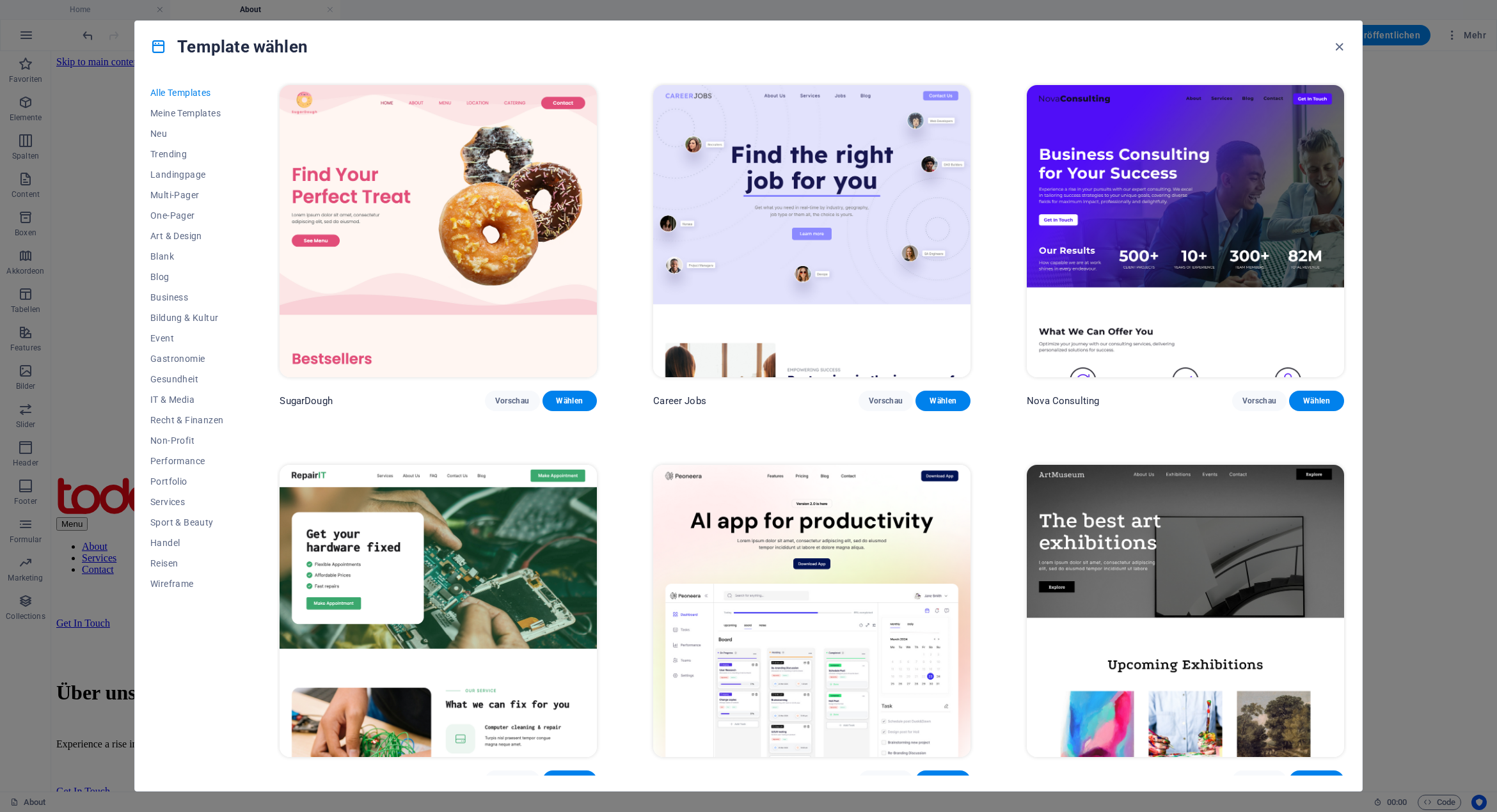
scroll to position [64, 0]
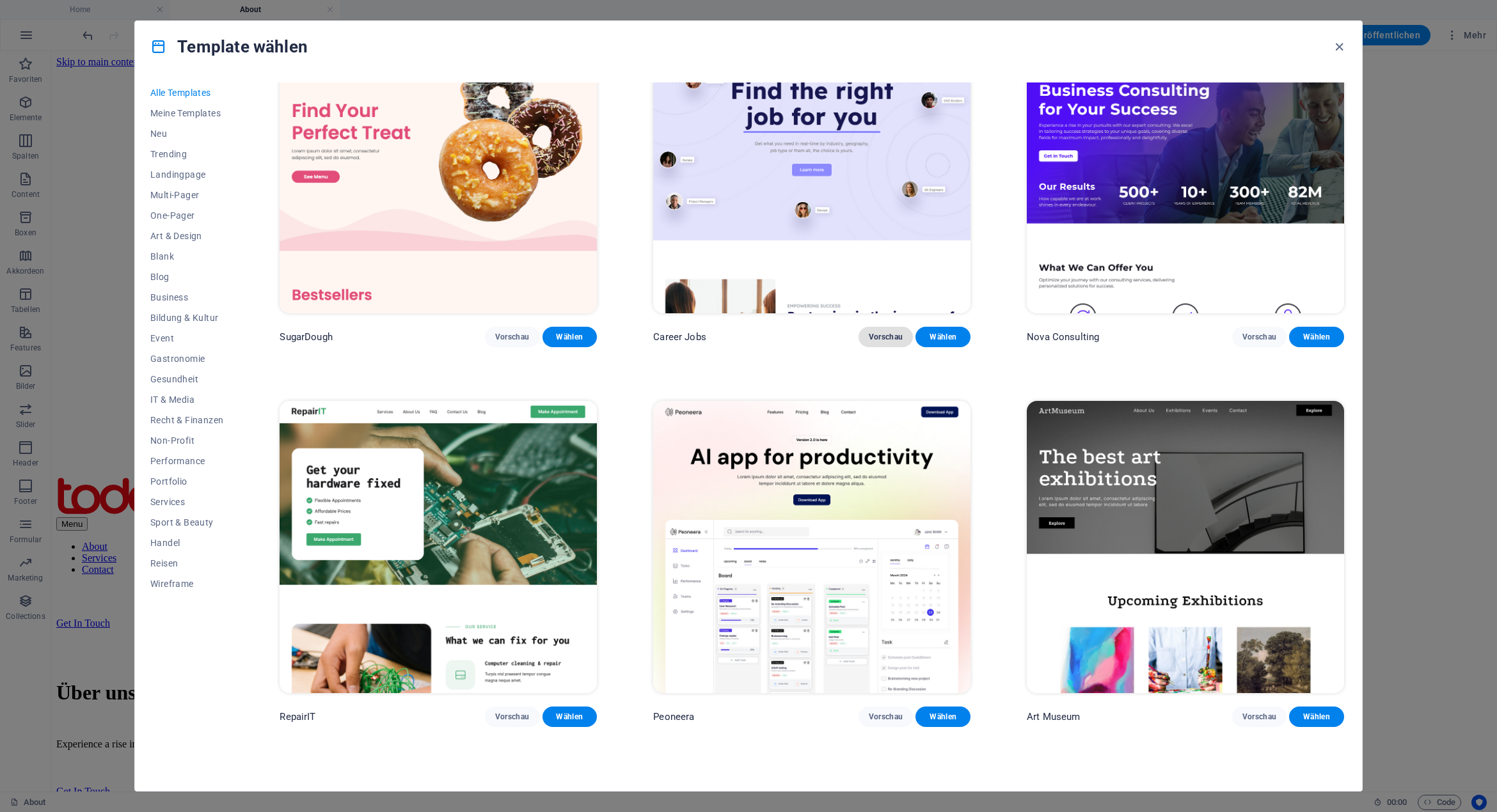
click at [875, 332] on span "Vorschau" at bounding box center [886, 337] width 34 height 10
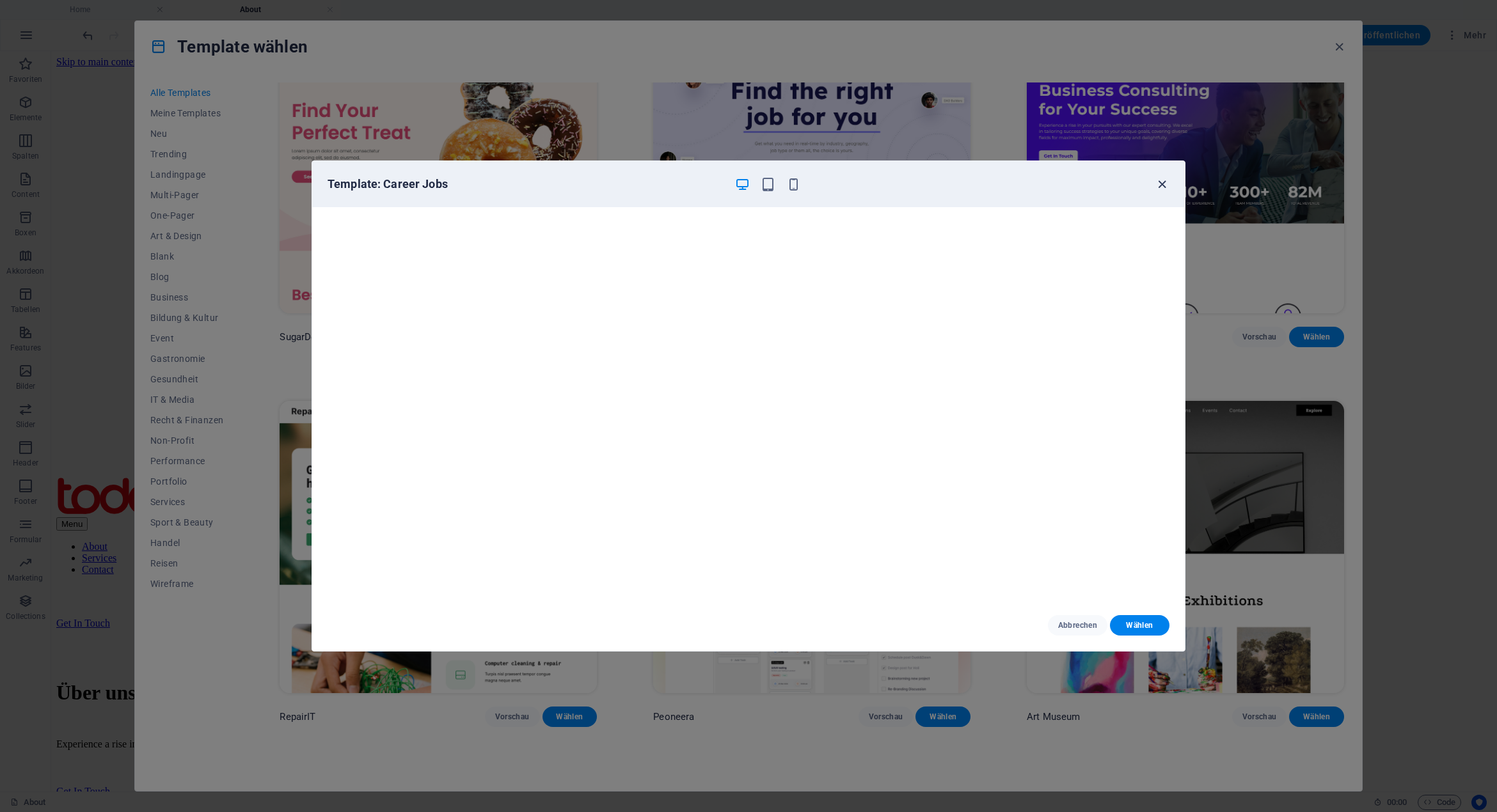
click at [1163, 187] on icon "button" at bounding box center [1161, 184] width 15 height 15
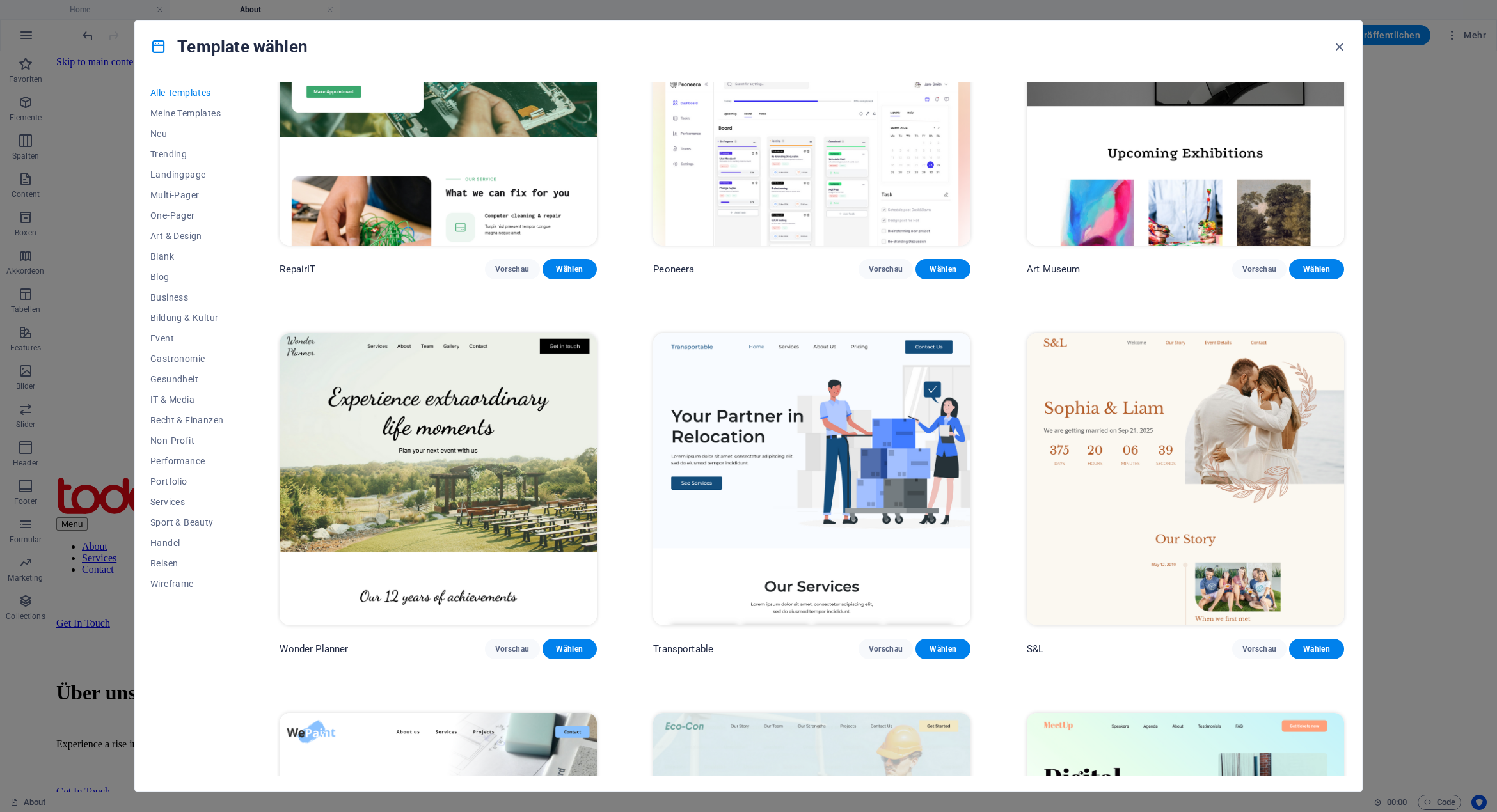
scroll to position [575, 0]
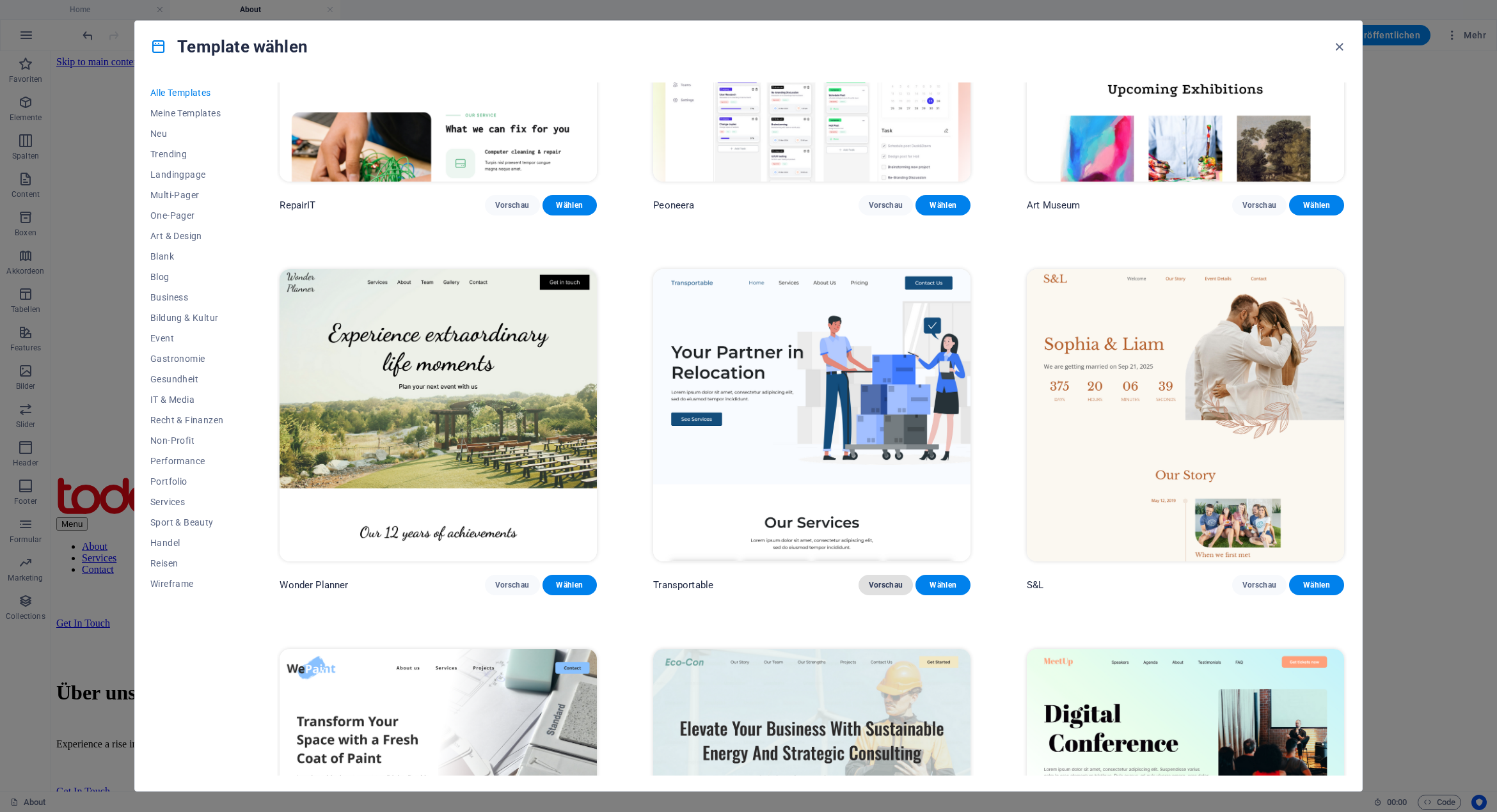
click at [892, 582] on span "Vorschau" at bounding box center [886, 585] width 34 height 10
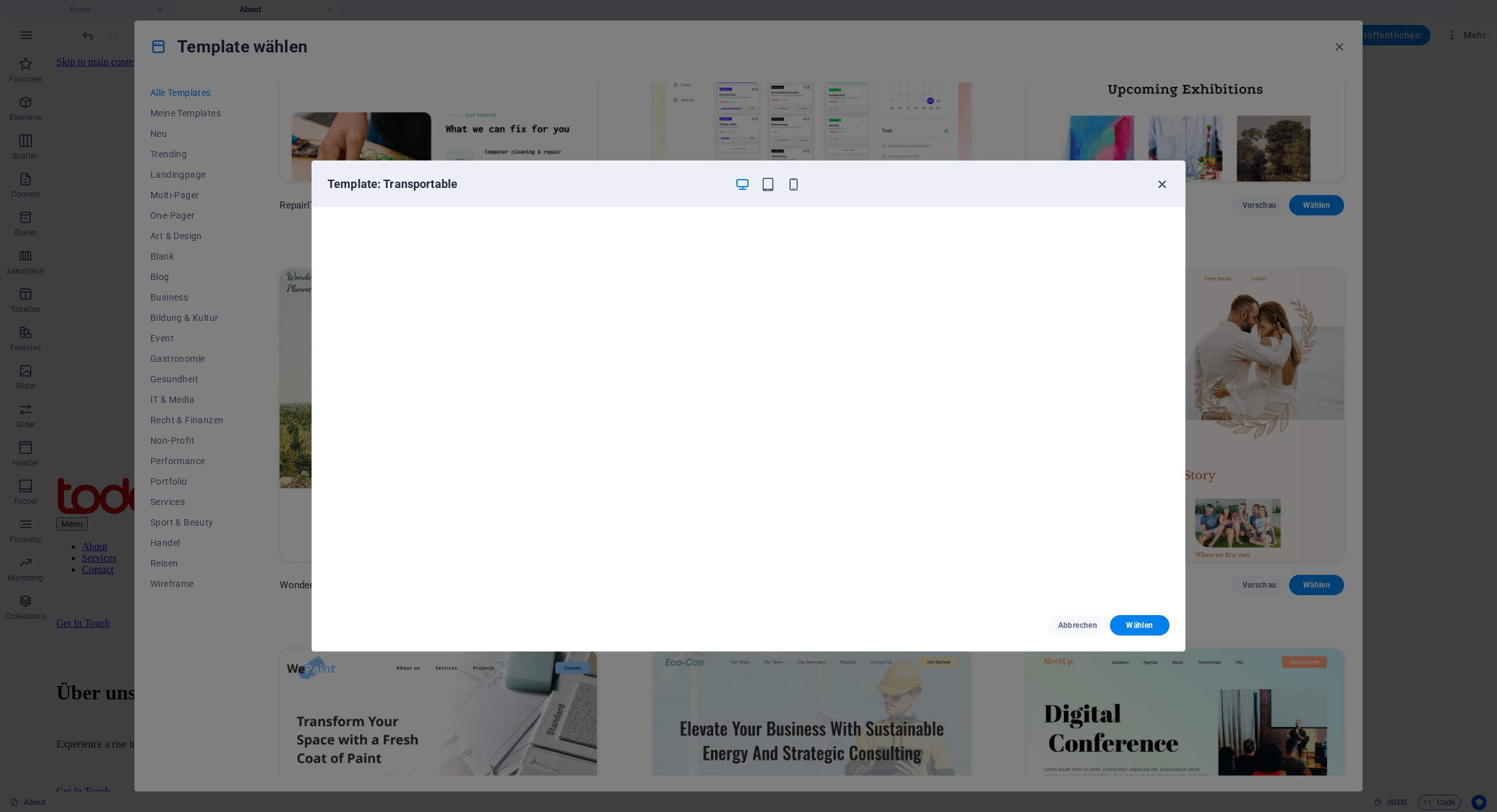
click at [1163, 182] on icon "button" at bounding box center [1161, 184] width 15 height 15
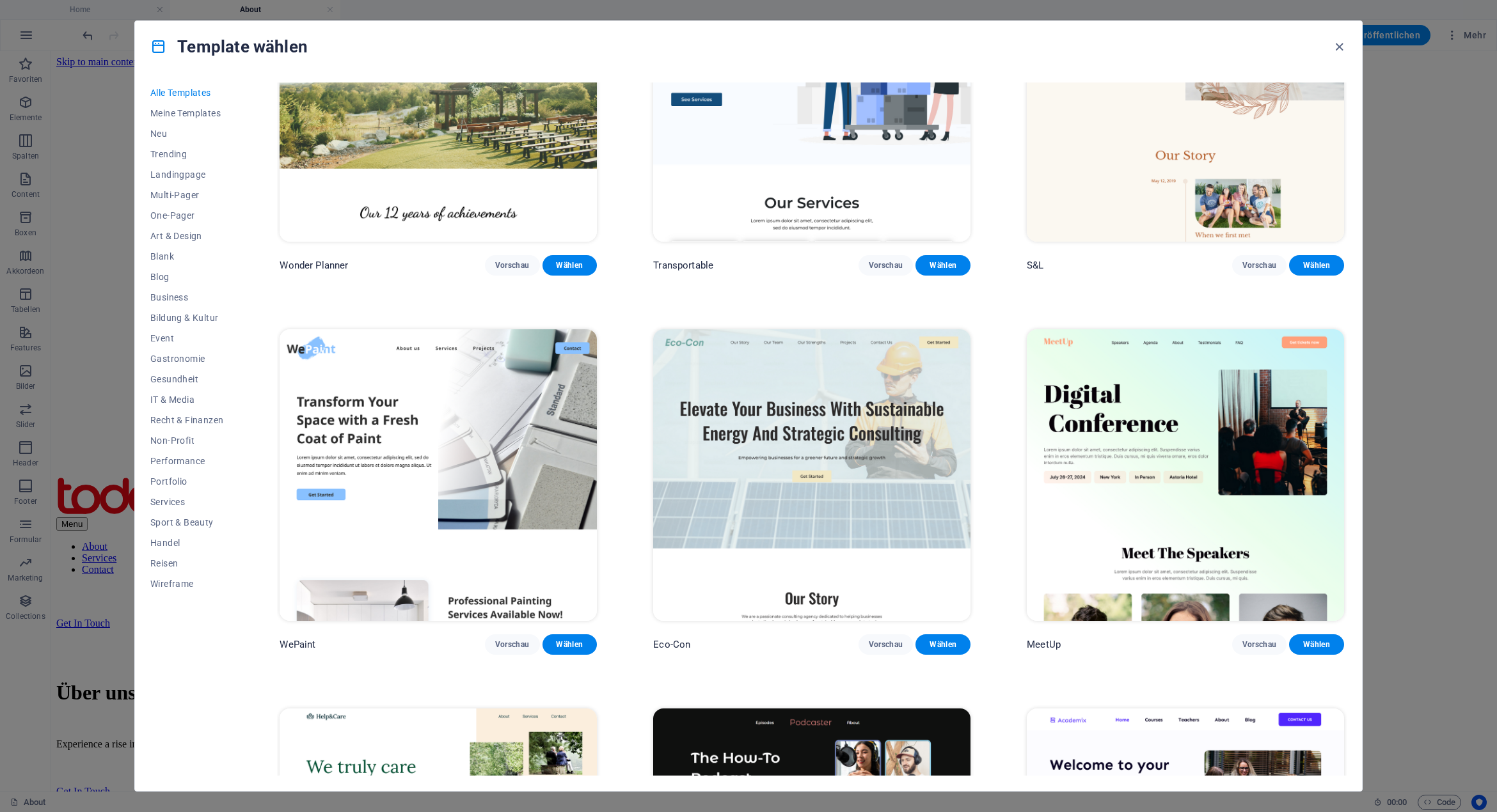
scroll to position [960, 0]
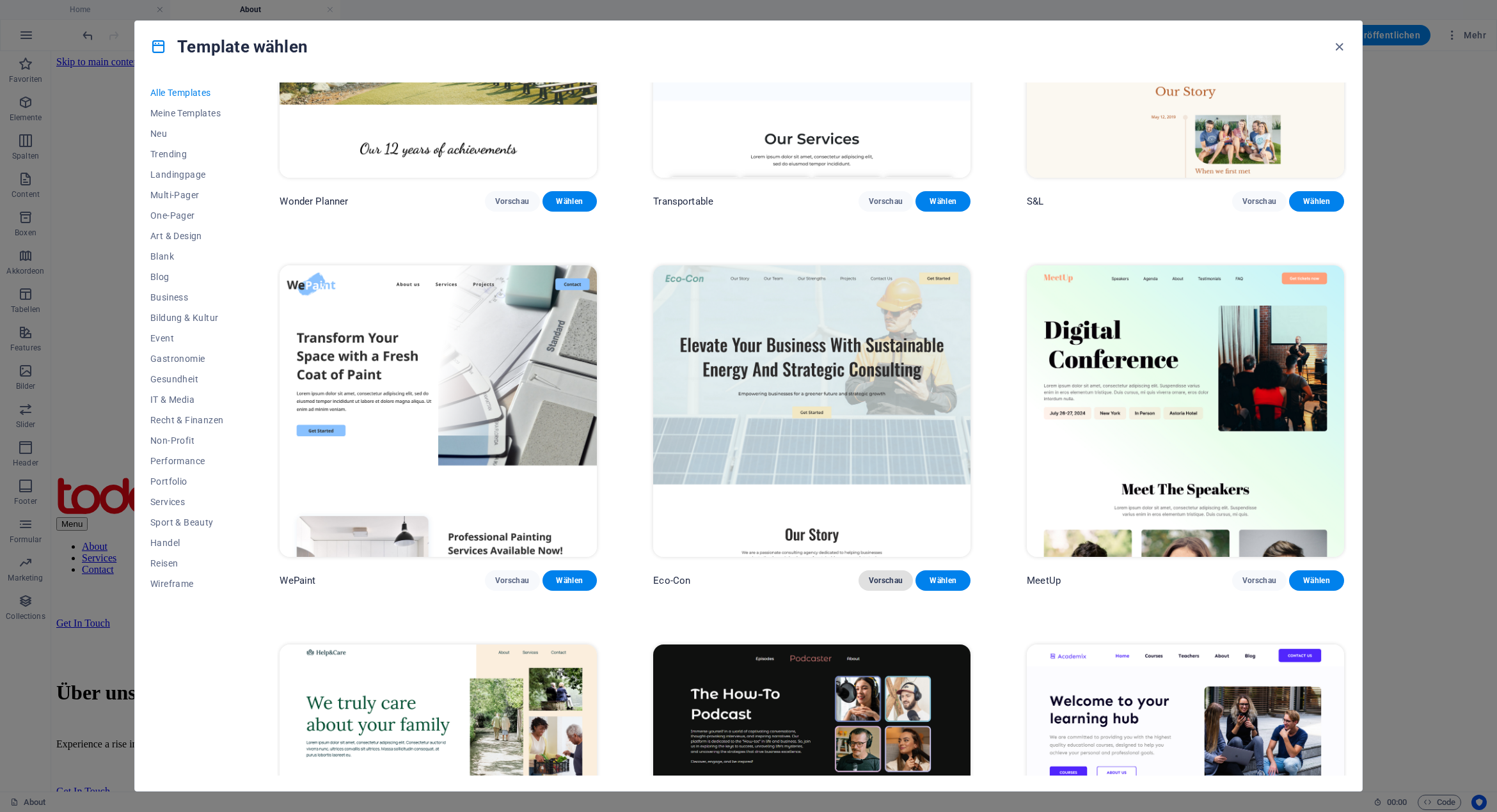
click at [894, 575] on span "Vorschau" at bounding box center [886, 581] width 34 height 10
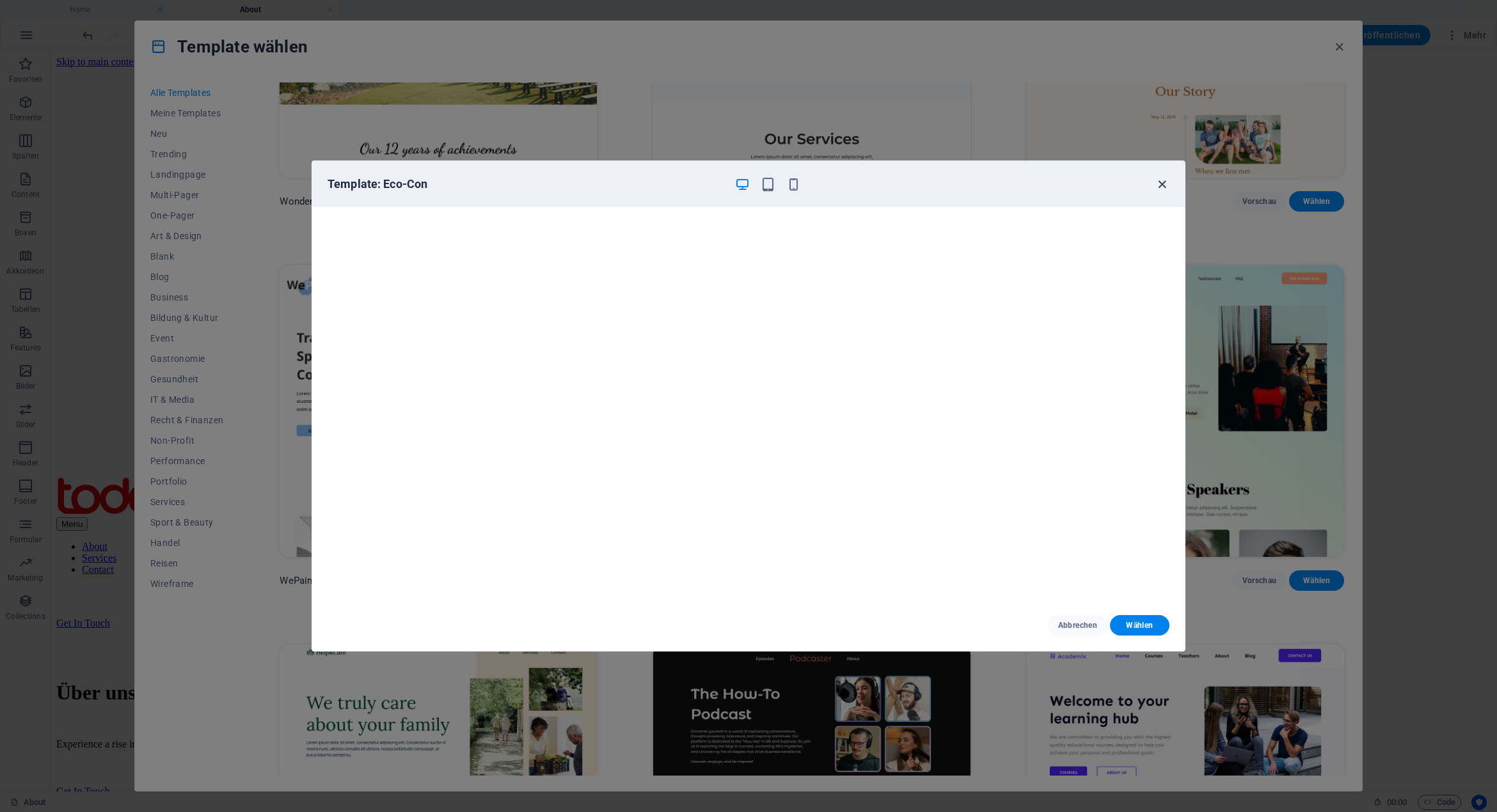
click at [1161, 184] on icon "button" at bounding box center [1161, 184] width 15 height 15
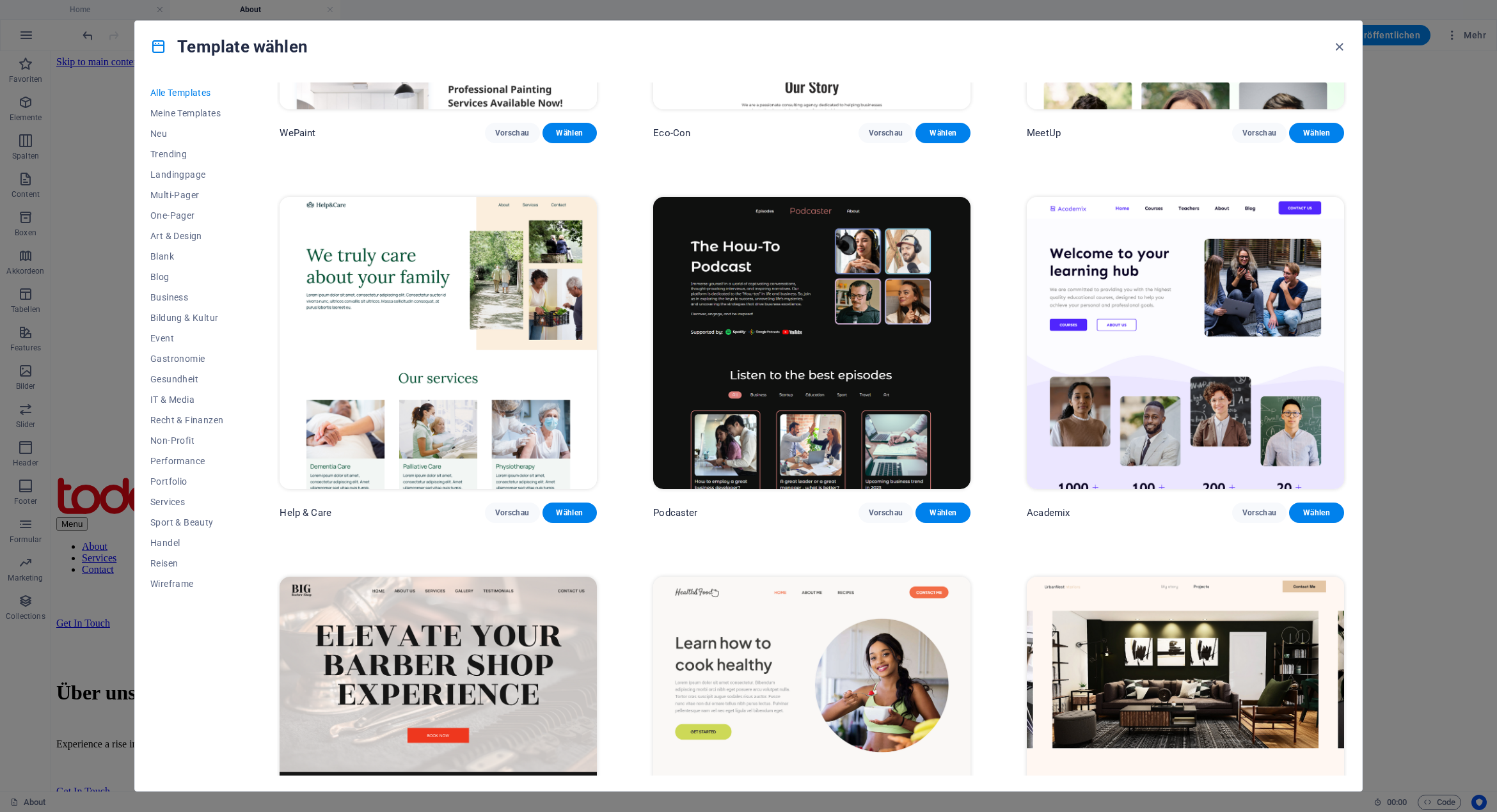
scroll to position [1471, 0]
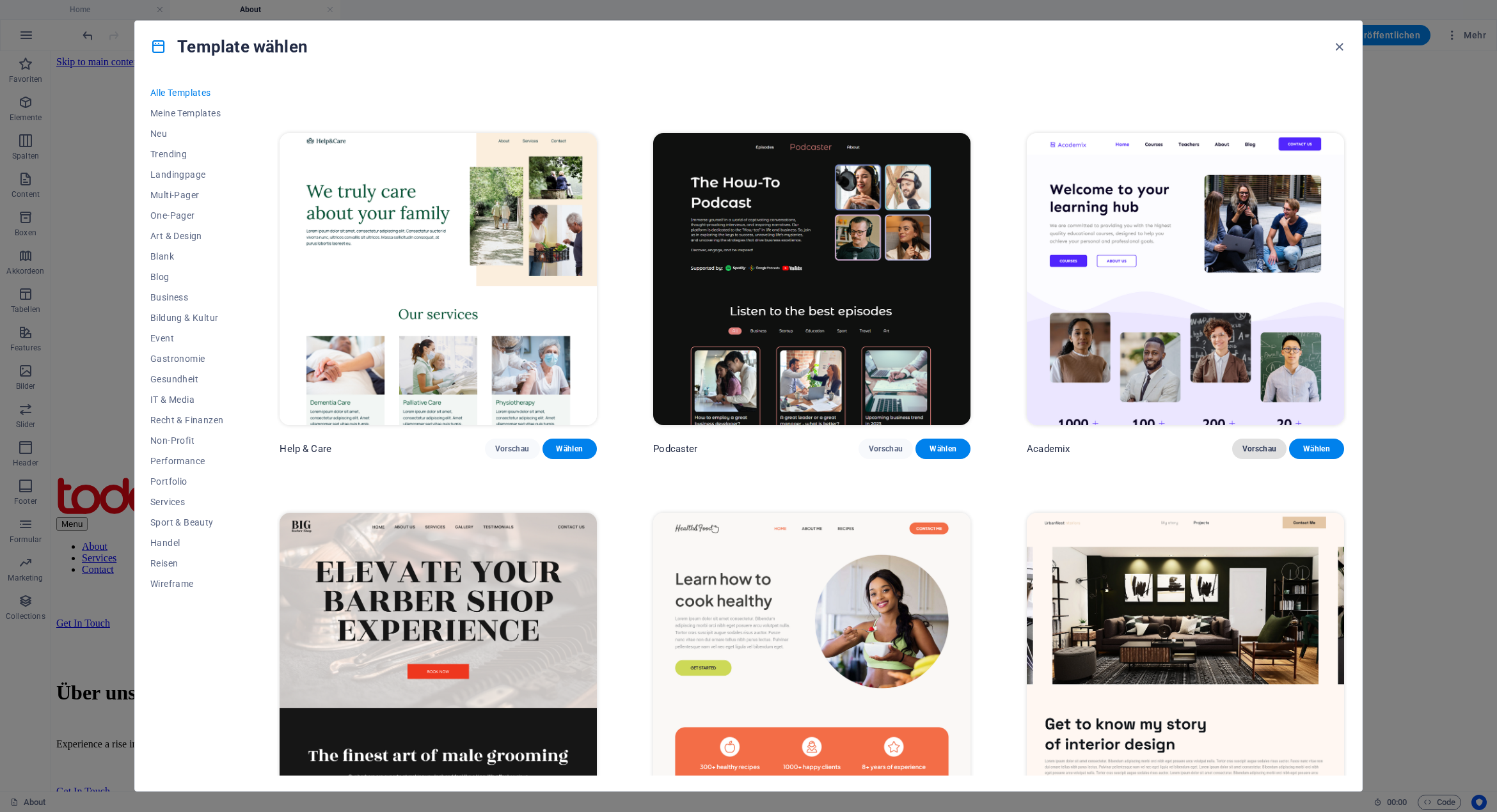
click at [1255, 444] on span "Vorschau" at bounding box center [1260, 449] width 34 height 10
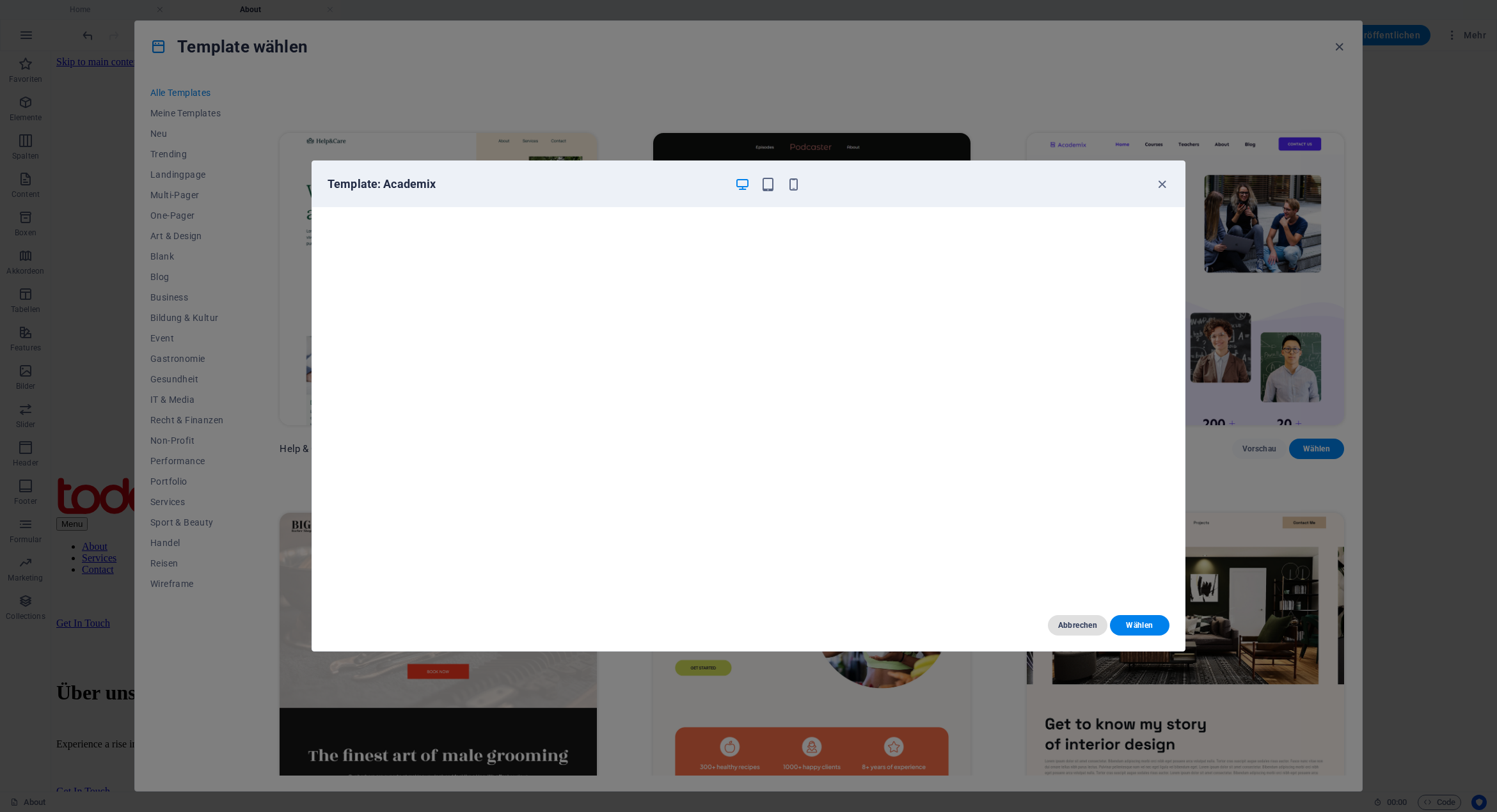
click at [1082, 622] on span "Abbrechen" at bounding box center [1078, 626] width 39 height 10
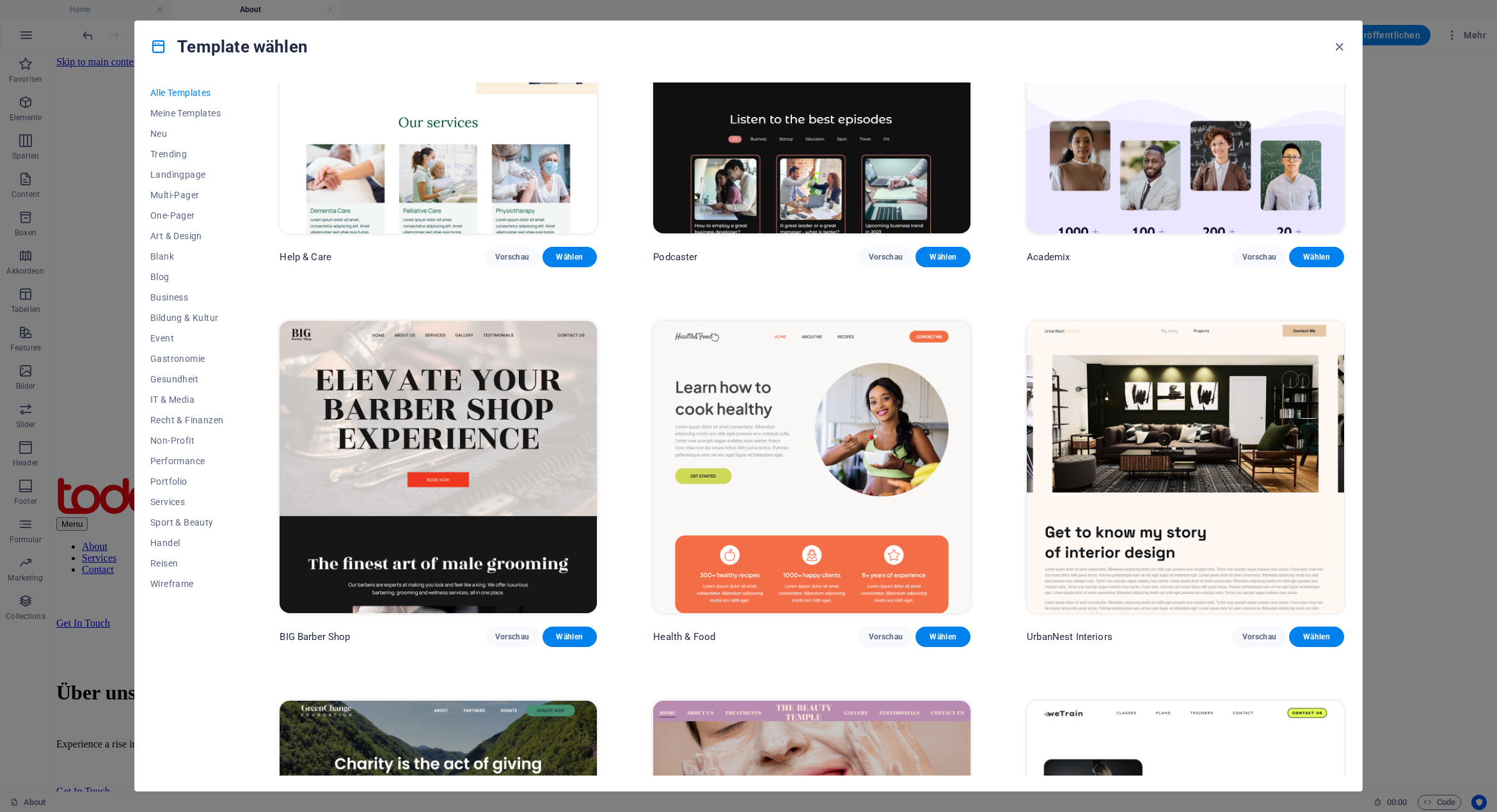
scroll to position [1726, 0]
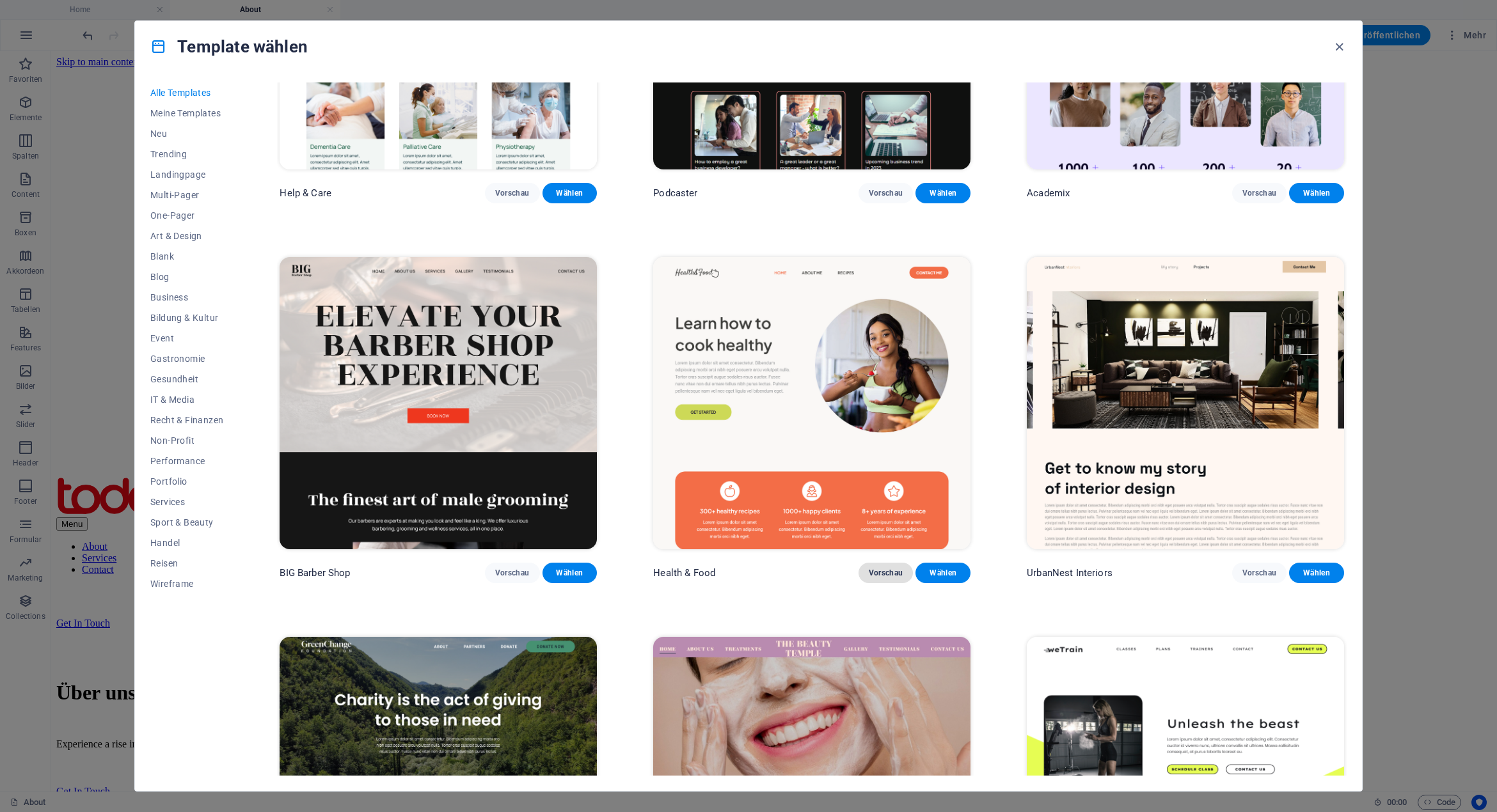
click at [890, 568] on span "Vorschau" at bounding box center [886, 573] width 34 height 10
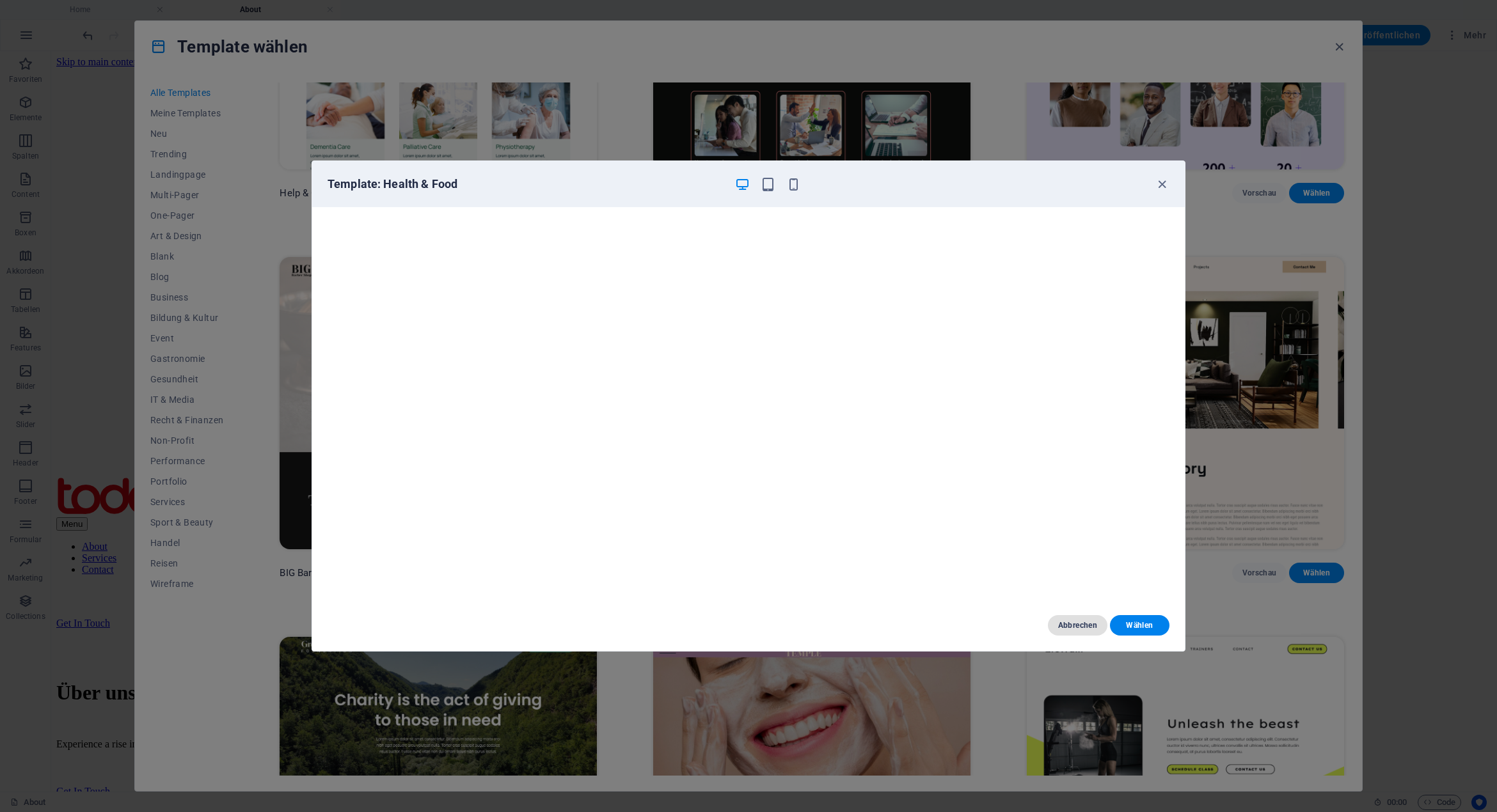
click at [1071, 623] on span "Abbrechen" at bounding box center [1078, 626] width 39 height 10
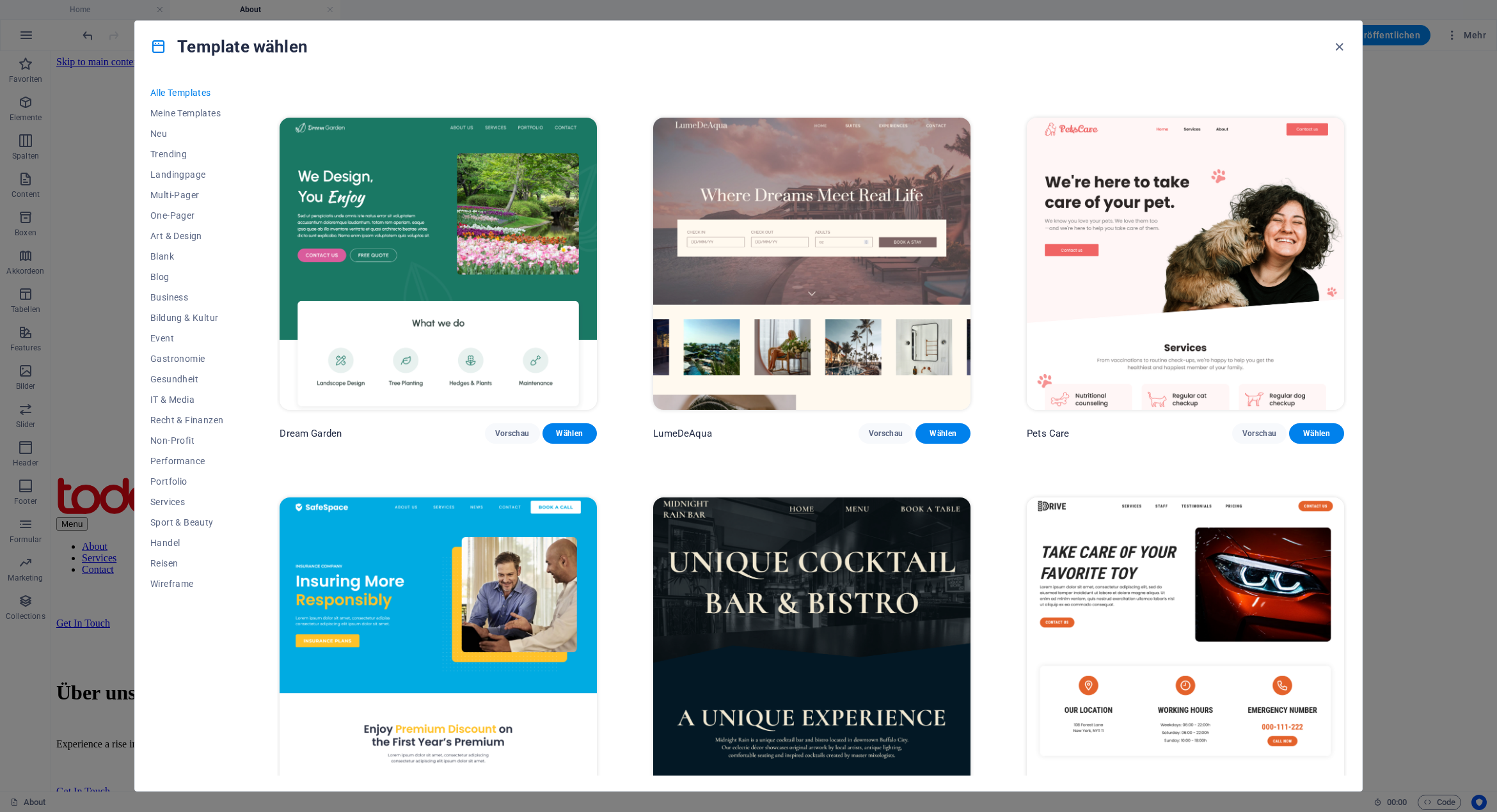
scroll to position [2942, 0]
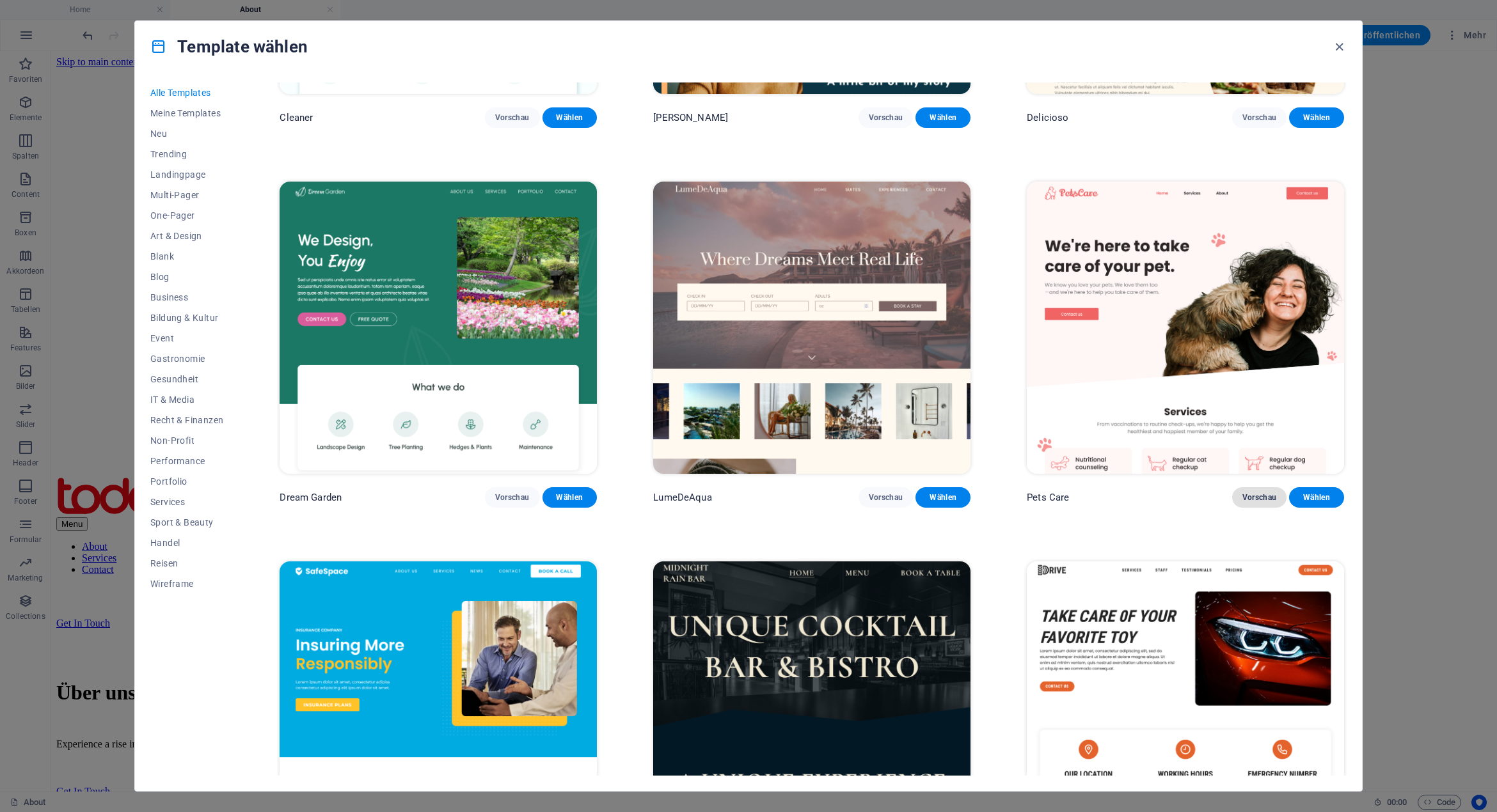
click at [1248, 493] on span "Vorschau" at bounding box center [1260, 498] width 34 height 10
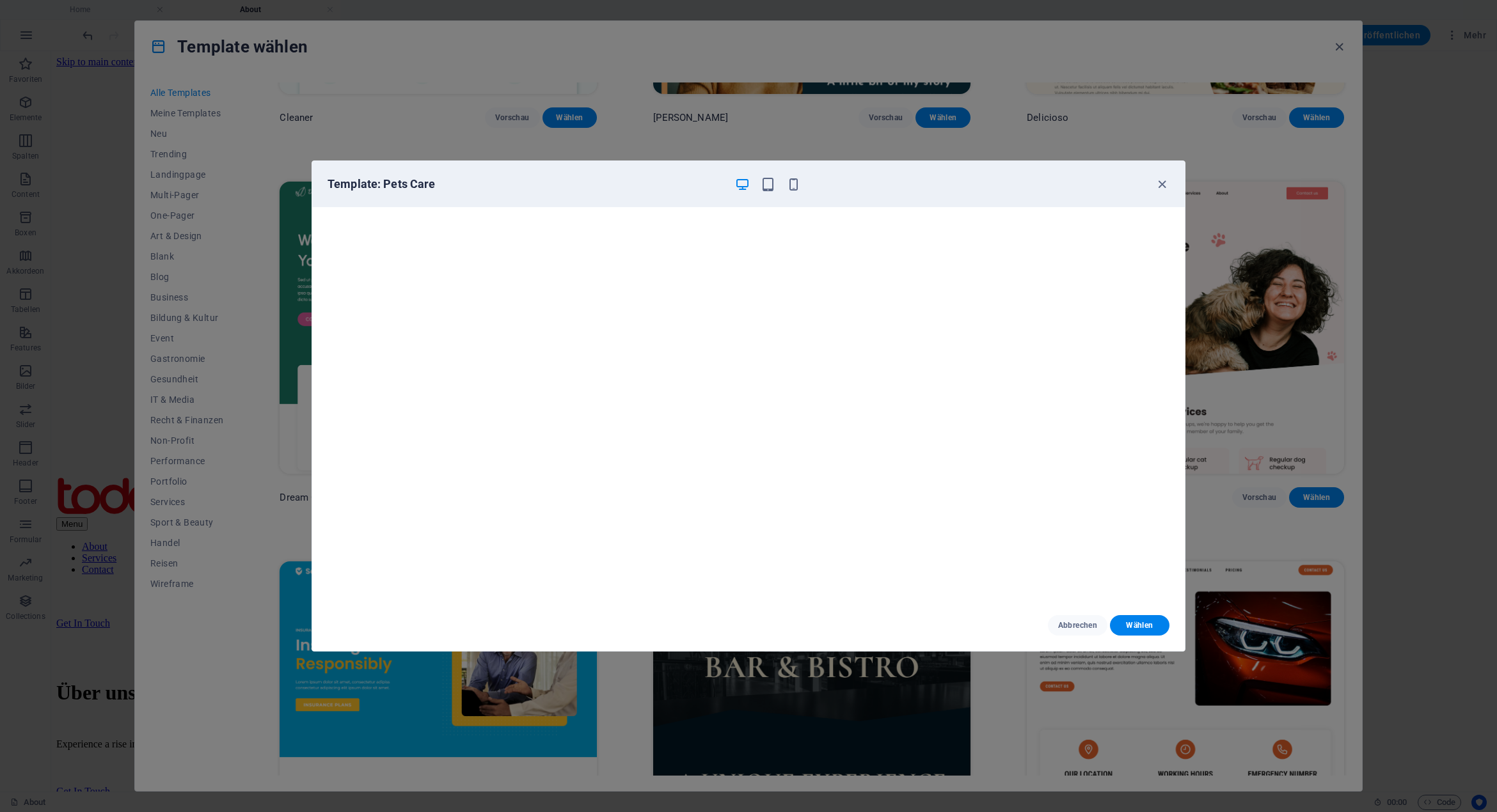
drag, startPoint x: 1167, startPoint y: 184, endPoint x: 1158, endPoint y: 196, distance: 15.0
click at [1167, 184] on icon "button" at bounding box center [1161, 184] width 15 height 15
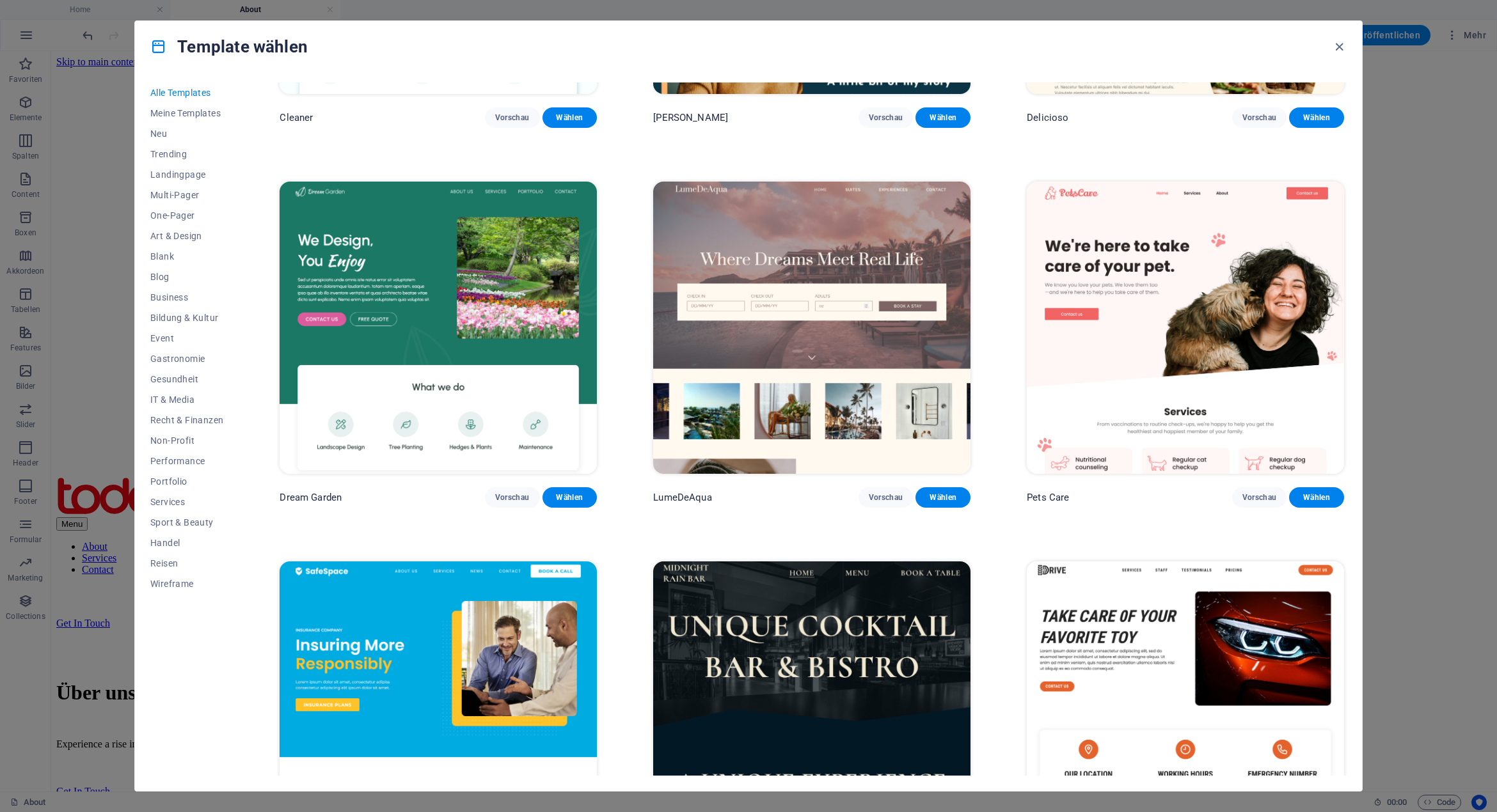
scroll to position [3198, 0]
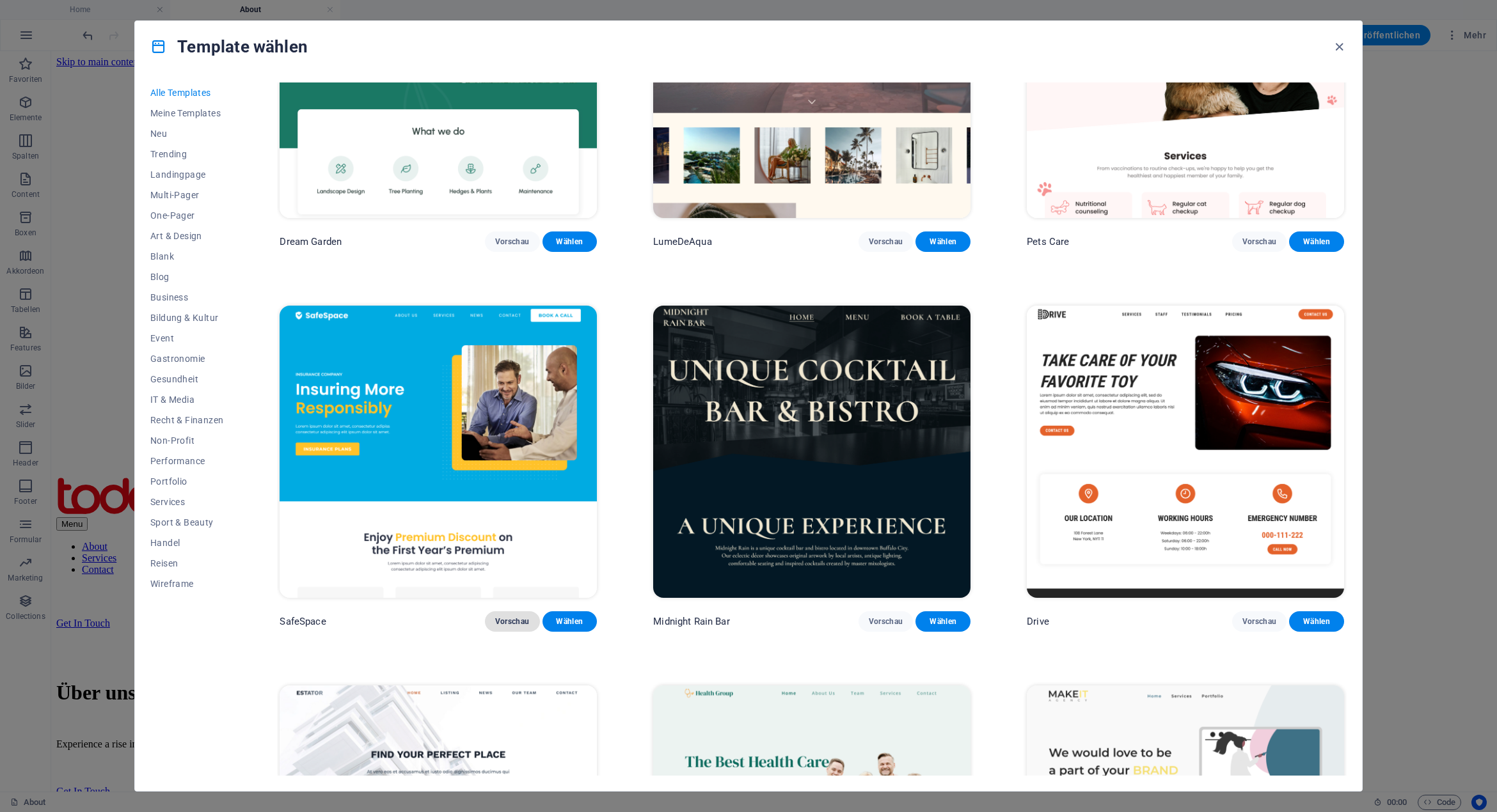
click at [512, 616] on span "Vorschau" at bounding box center [512, 622] width 34 height 10
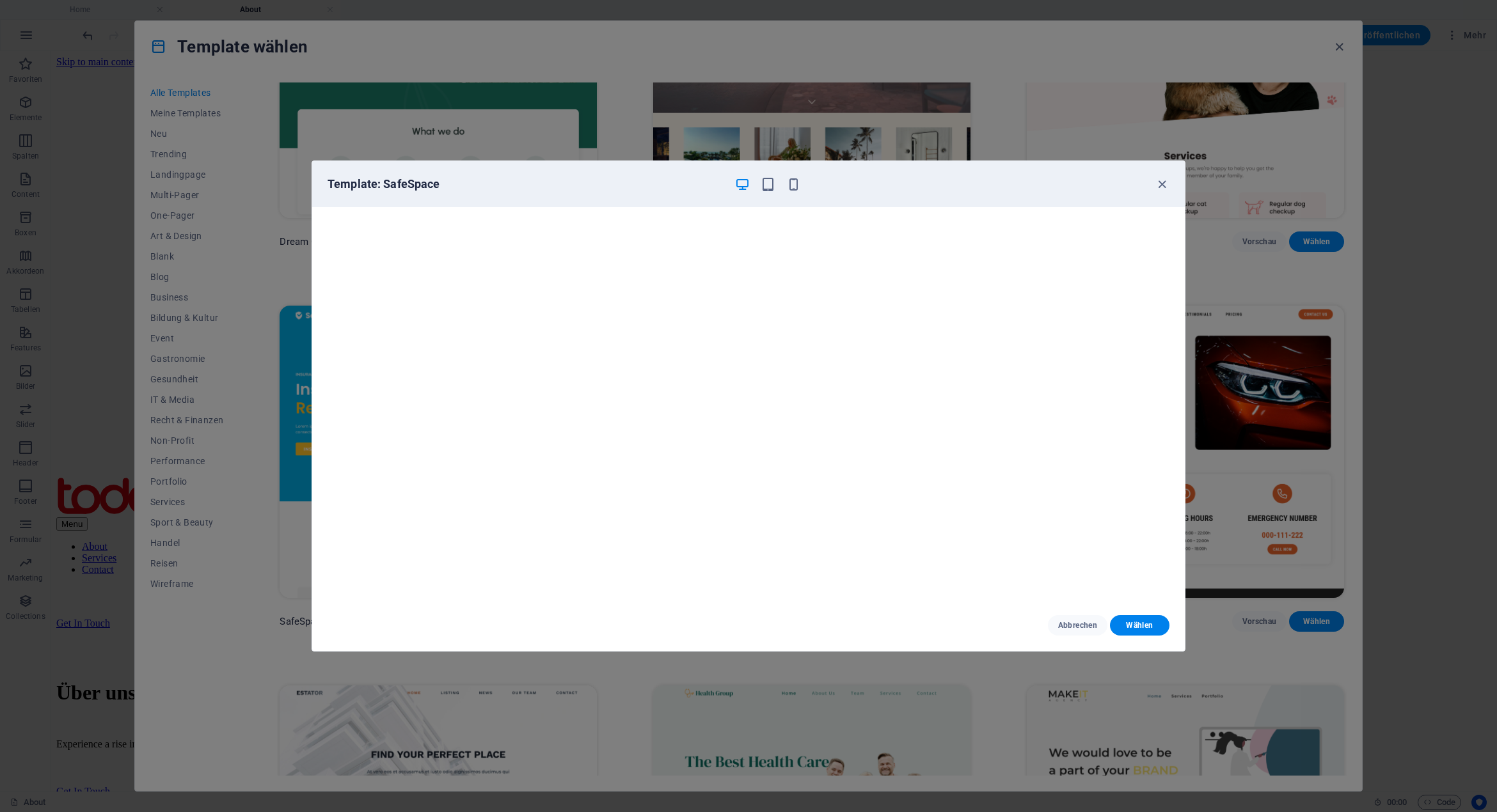
scroll to position [3, 0]
click at [1071, 628] on span "Abbrechen" at bounding box center [1078, 626] width 39 height 10
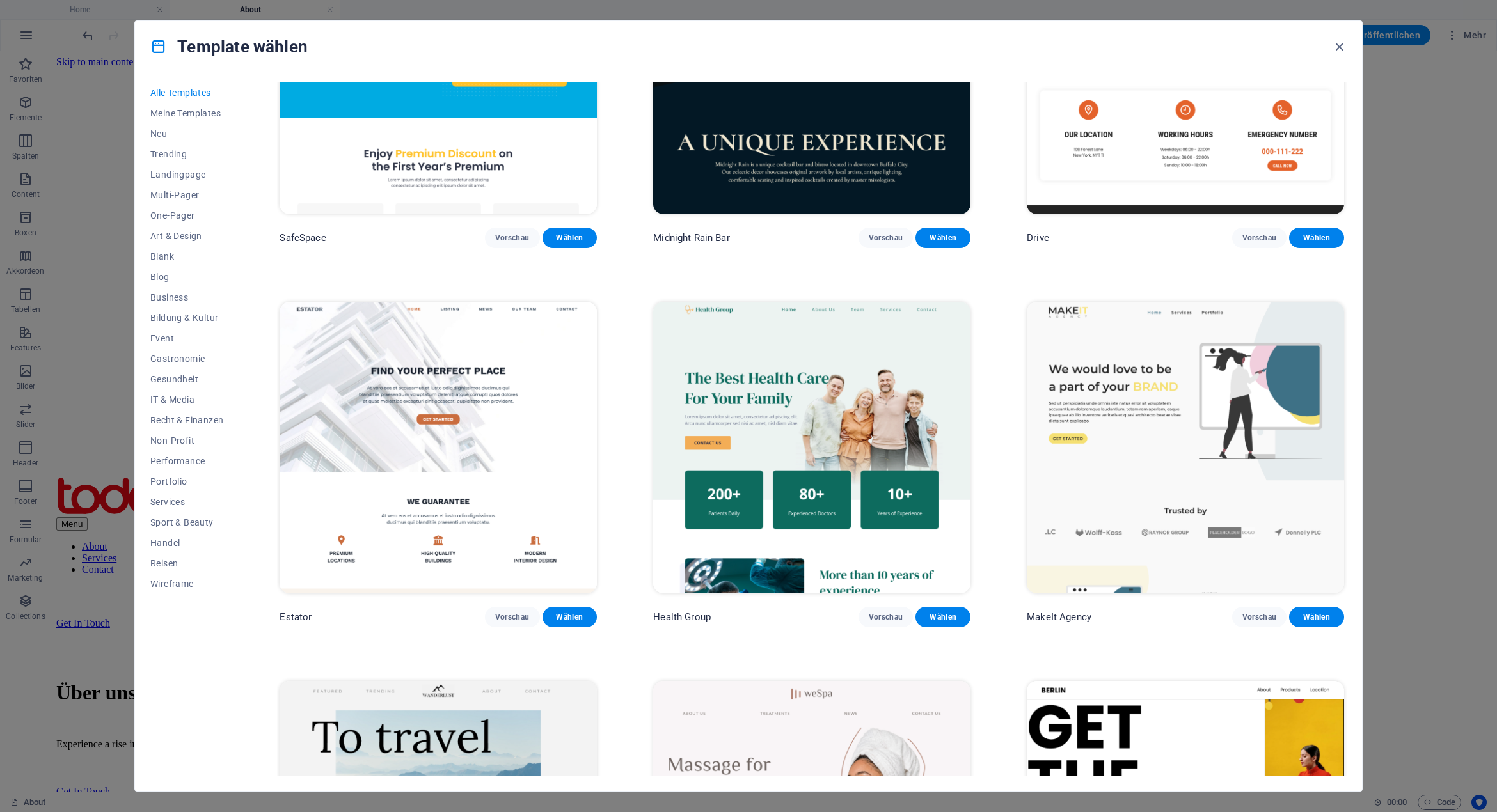
scroll to position [3645, 0]
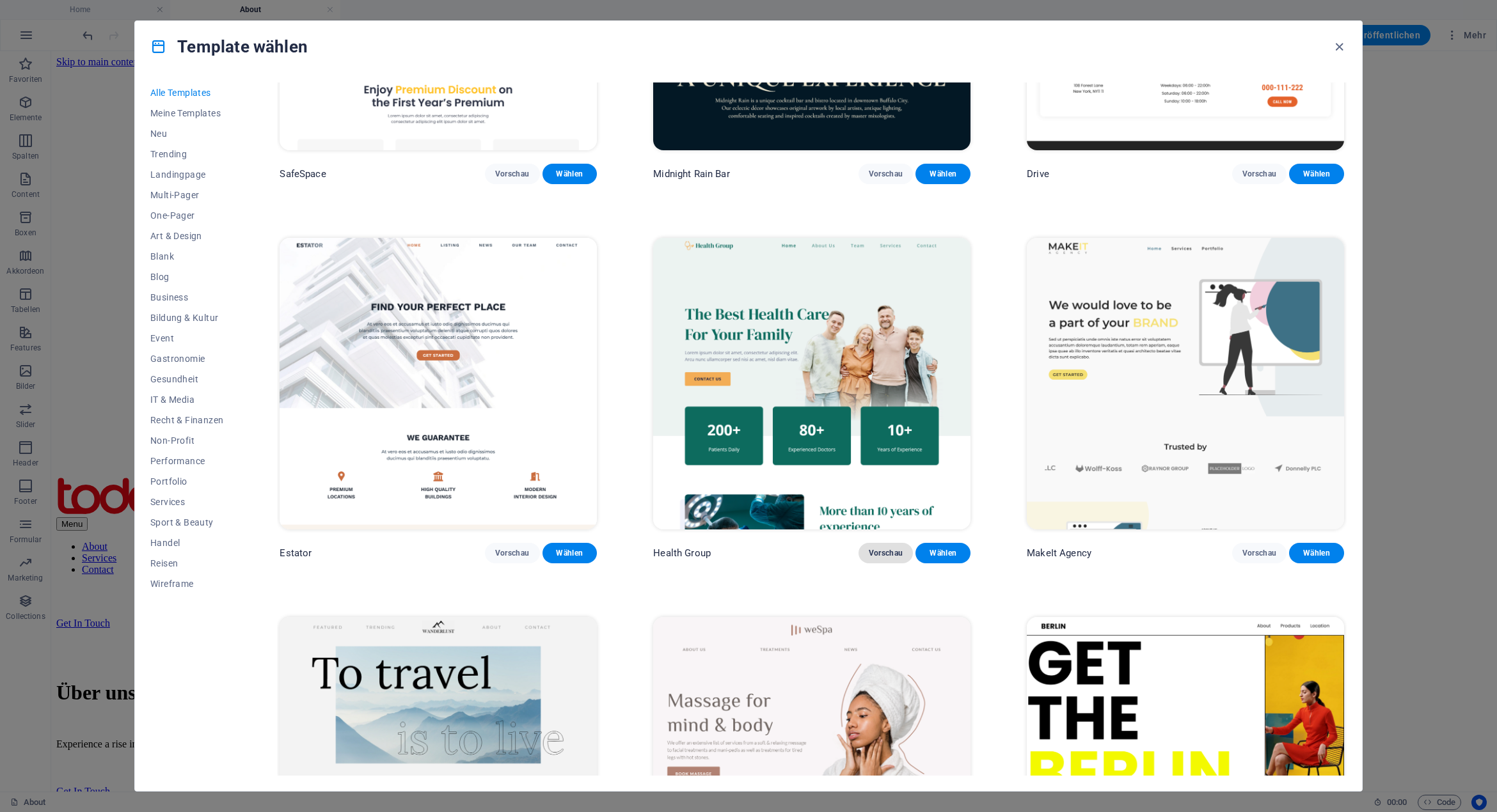
click at [885, 548] on span "Vorschau" at bounding box center [886, 553] width 34 height 10
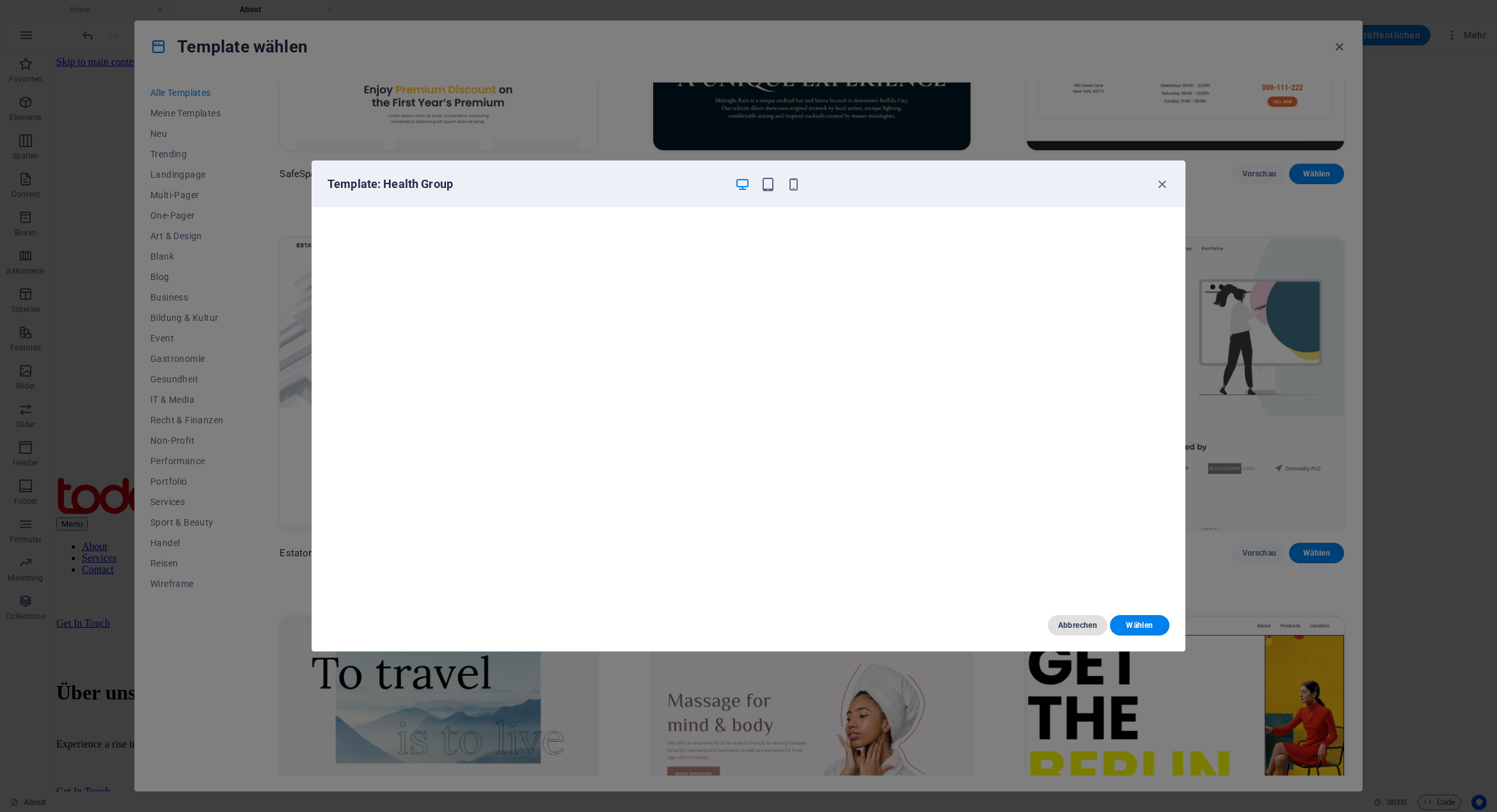
click at [1096, 630] on span "Abbrechen" at bounding box center [1078, 626] width 39 height 10
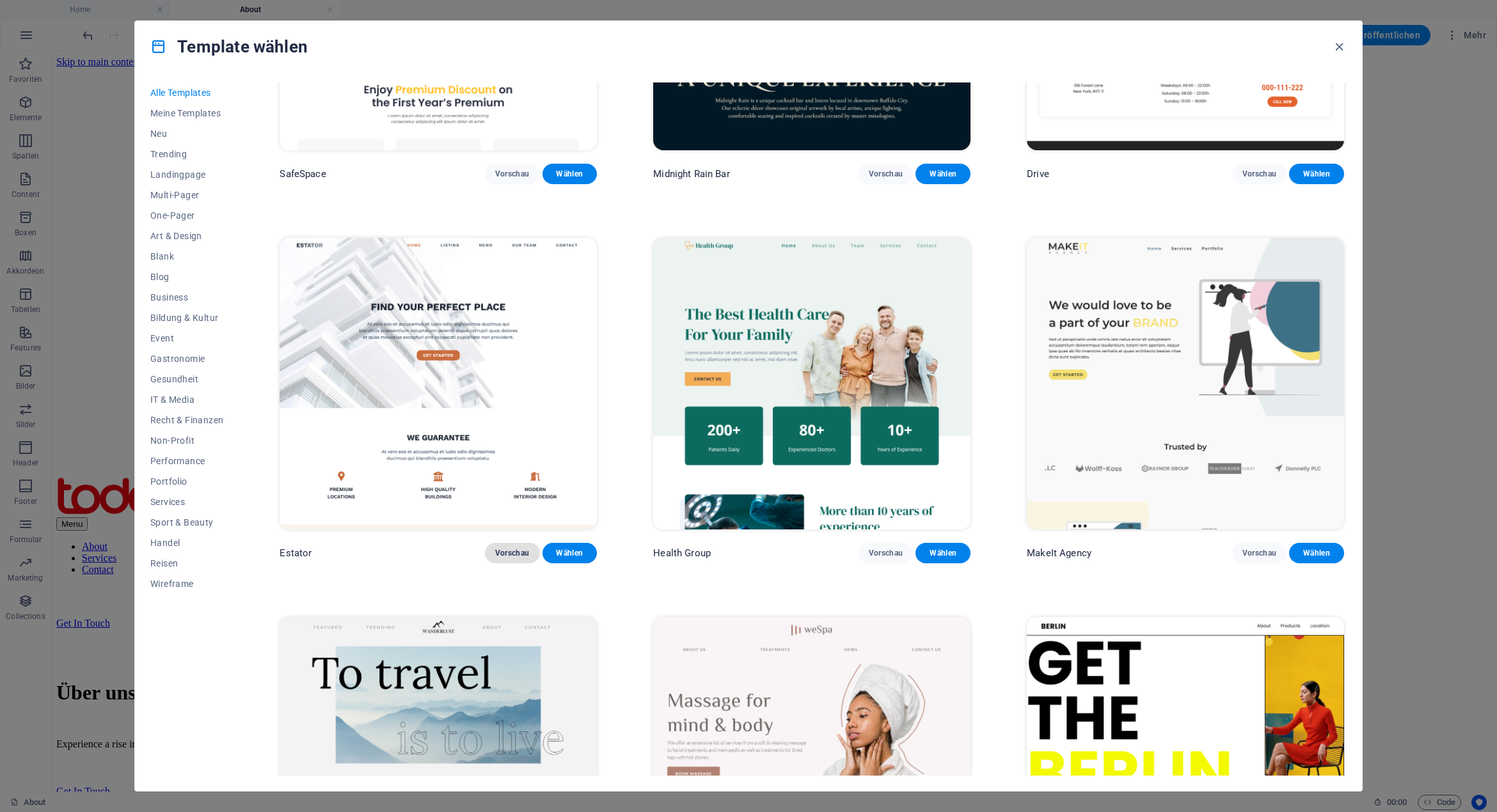
click at [508, 548] on span "Vorschau" at bounding box center [512, 553] width 34 height 10
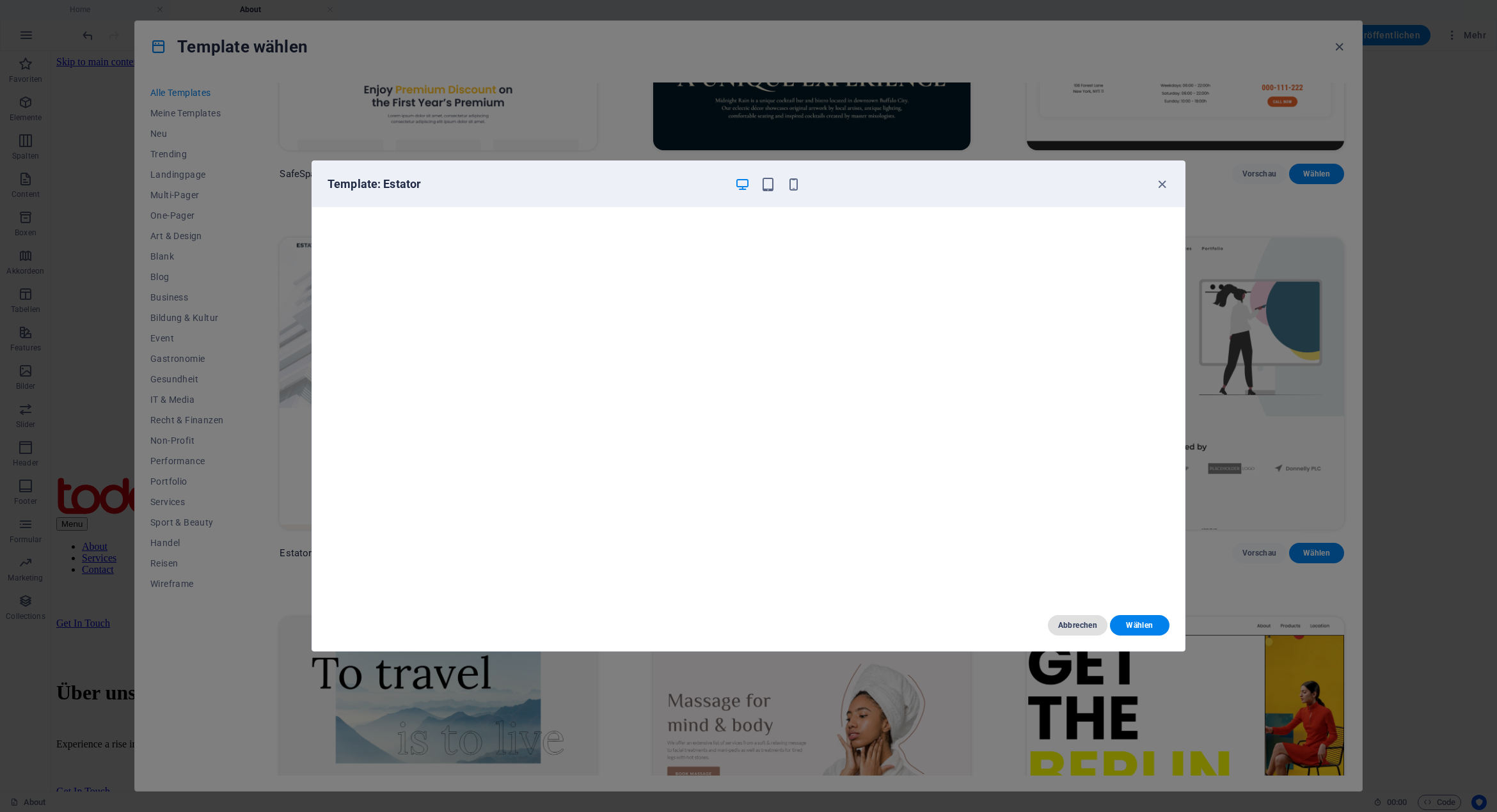
click at [1067, 623] on span "Abbrechen" at bounding box center [1078, 626] width 39 height 10
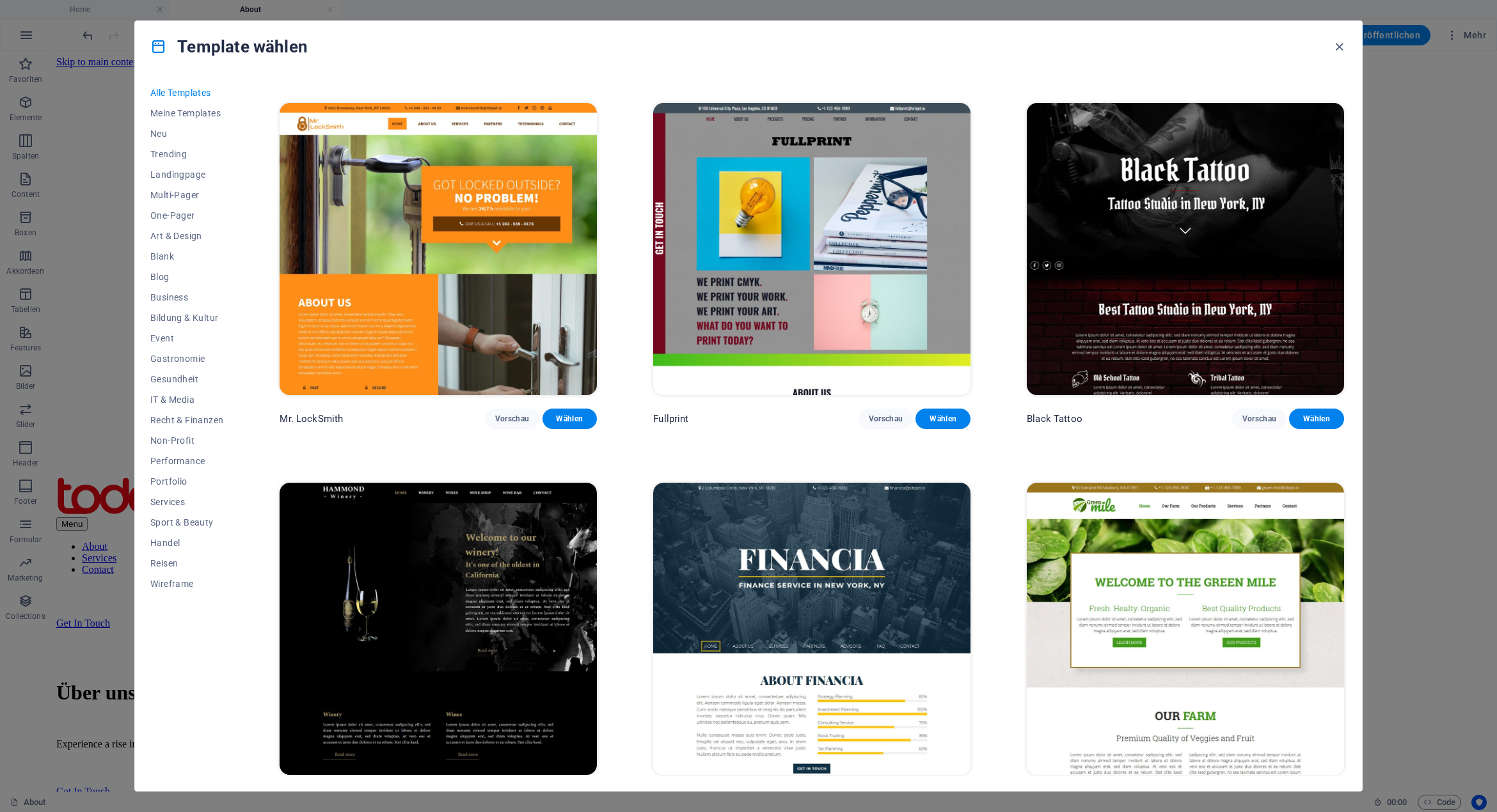
scroll to position [11768, 0]
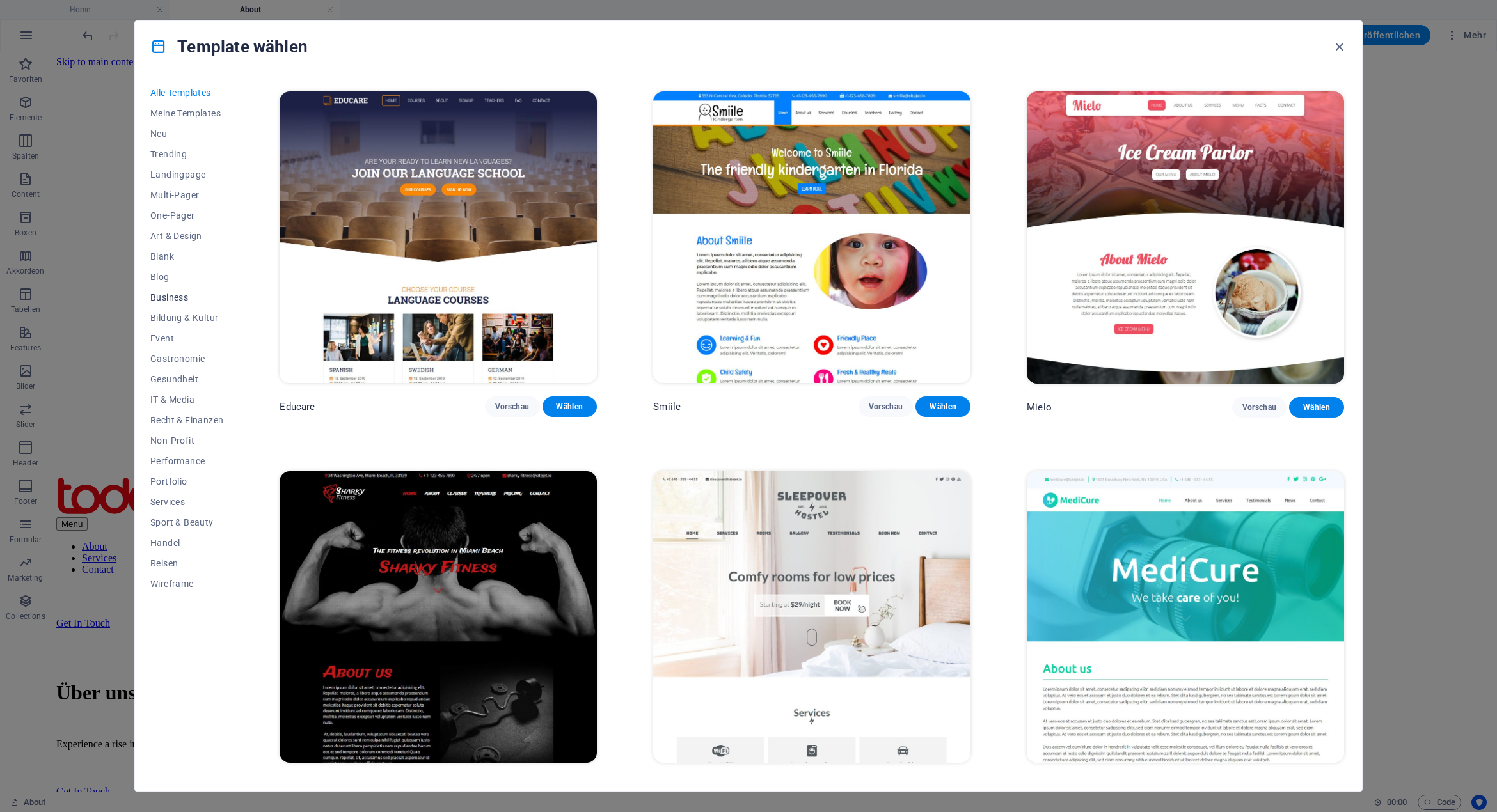
click at [173, 294] on span "Business" at bounding box center [186, 297] width 73 height 10
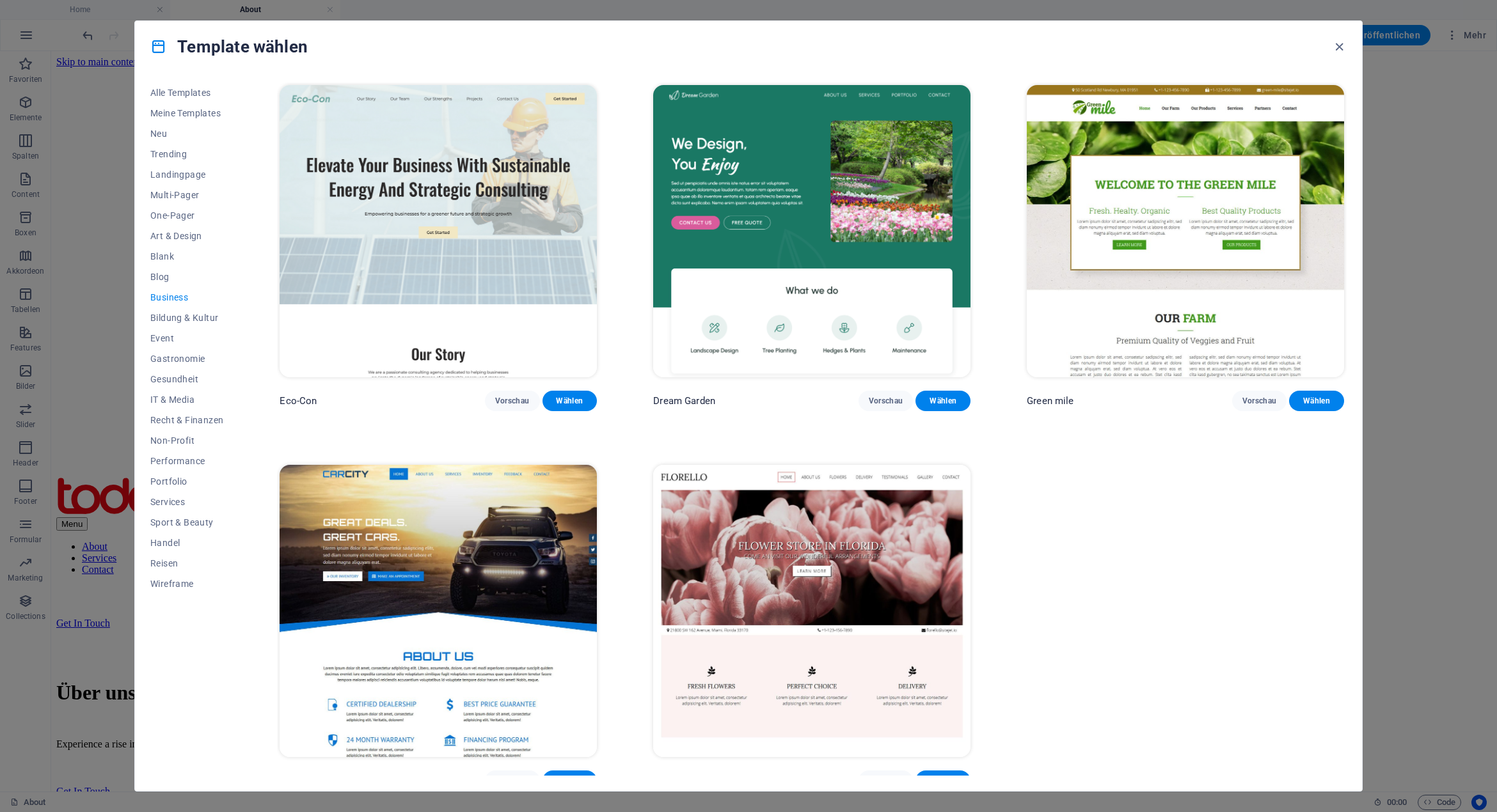
scroll to position [11, 0]
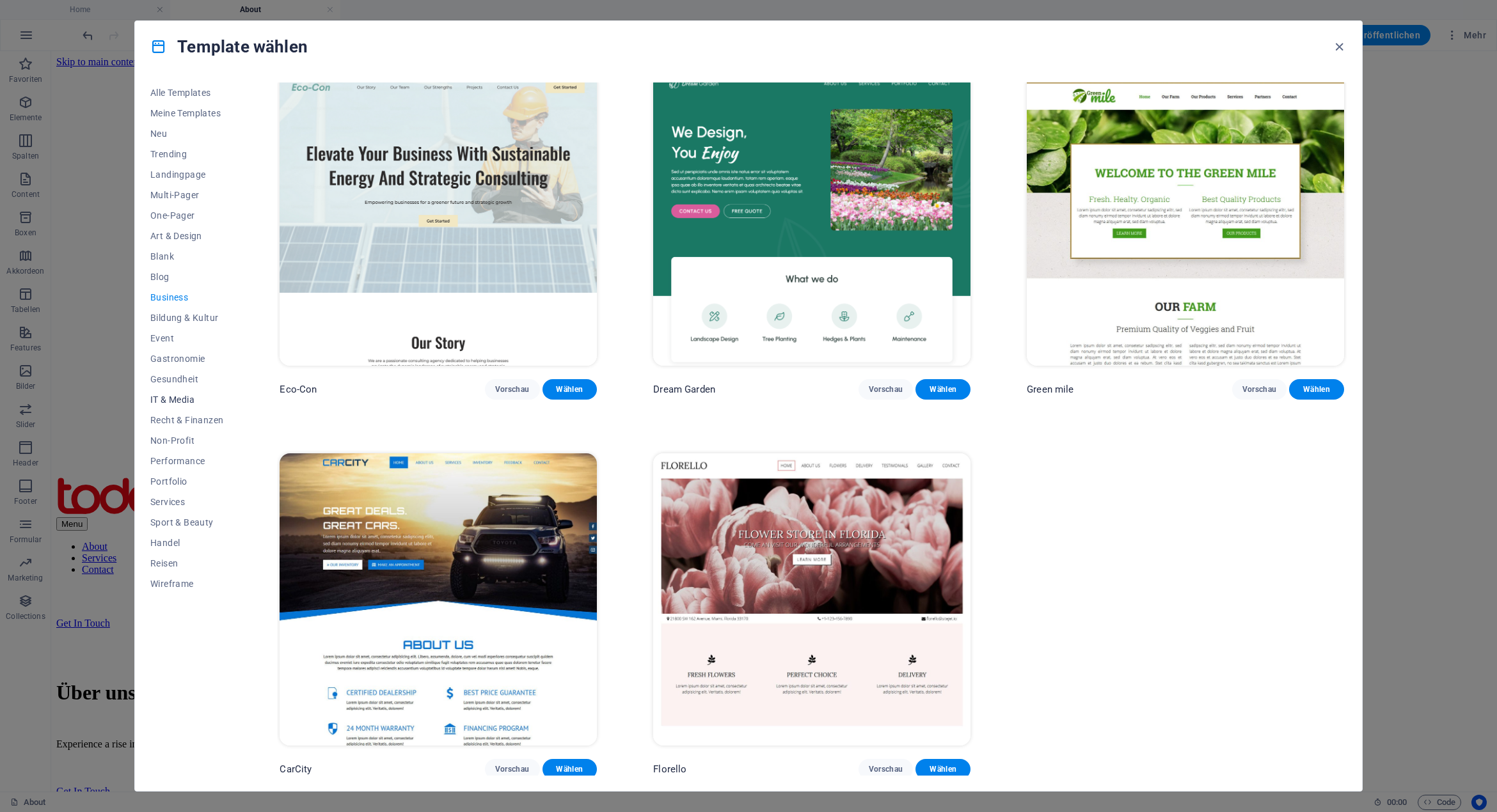
click at [184, 399] on span "IT & Media" at bounding box center [186, 400] width 73 height 10
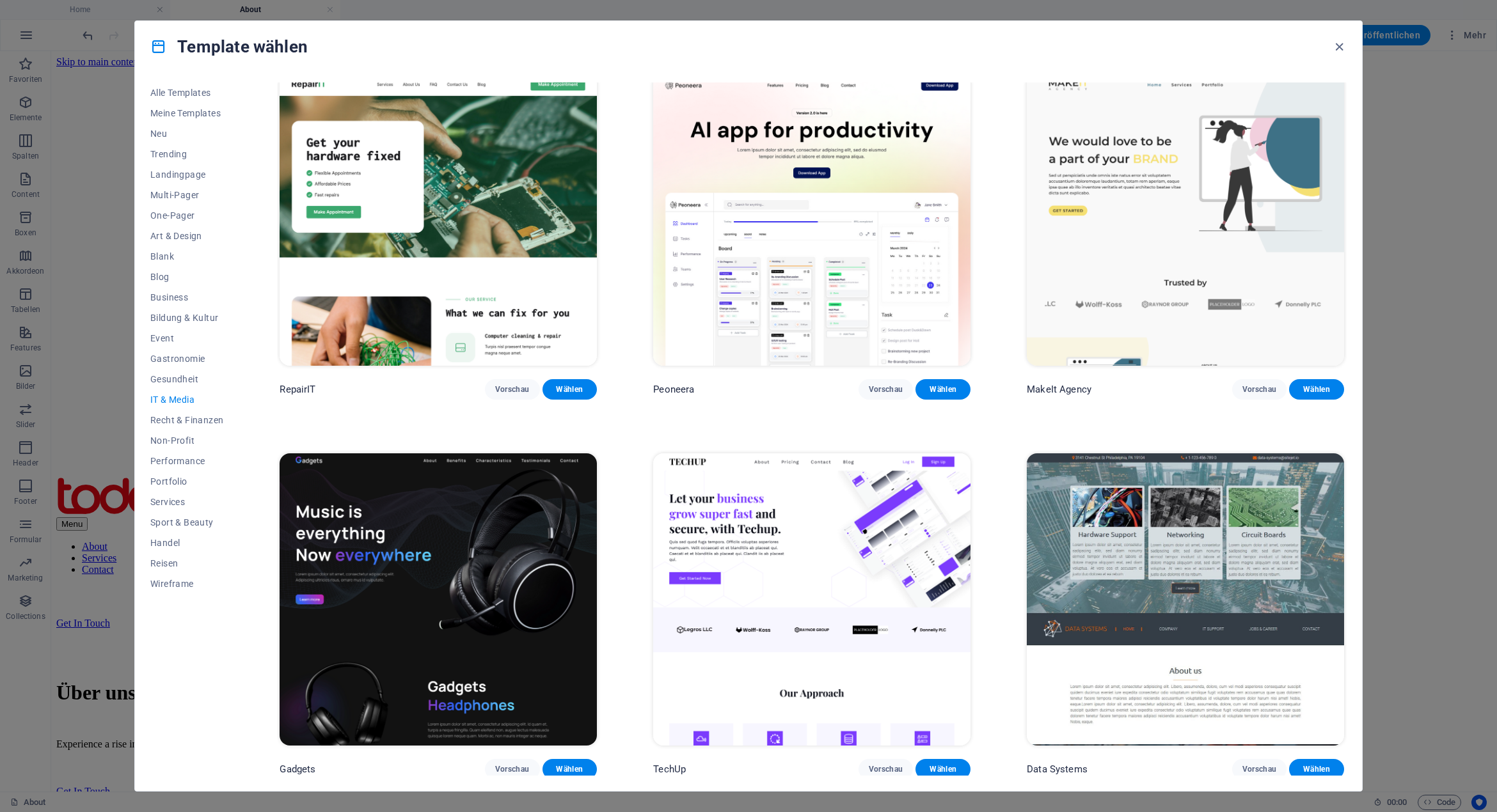
scroll to position [0, 0]
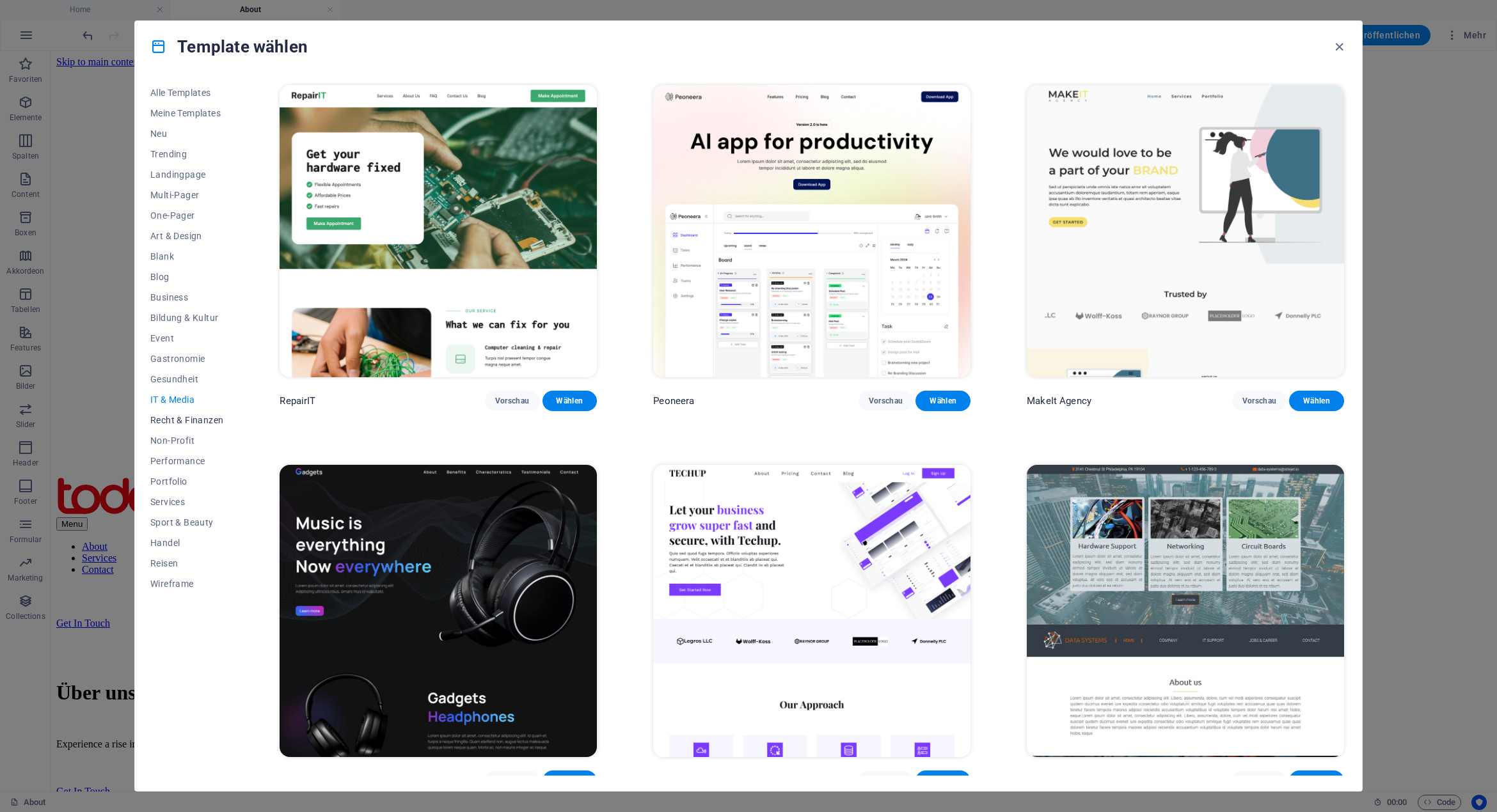
click at [184, 420] on span "Recht & Finanzen" at bounding box center [186, 420] width 73 height 10
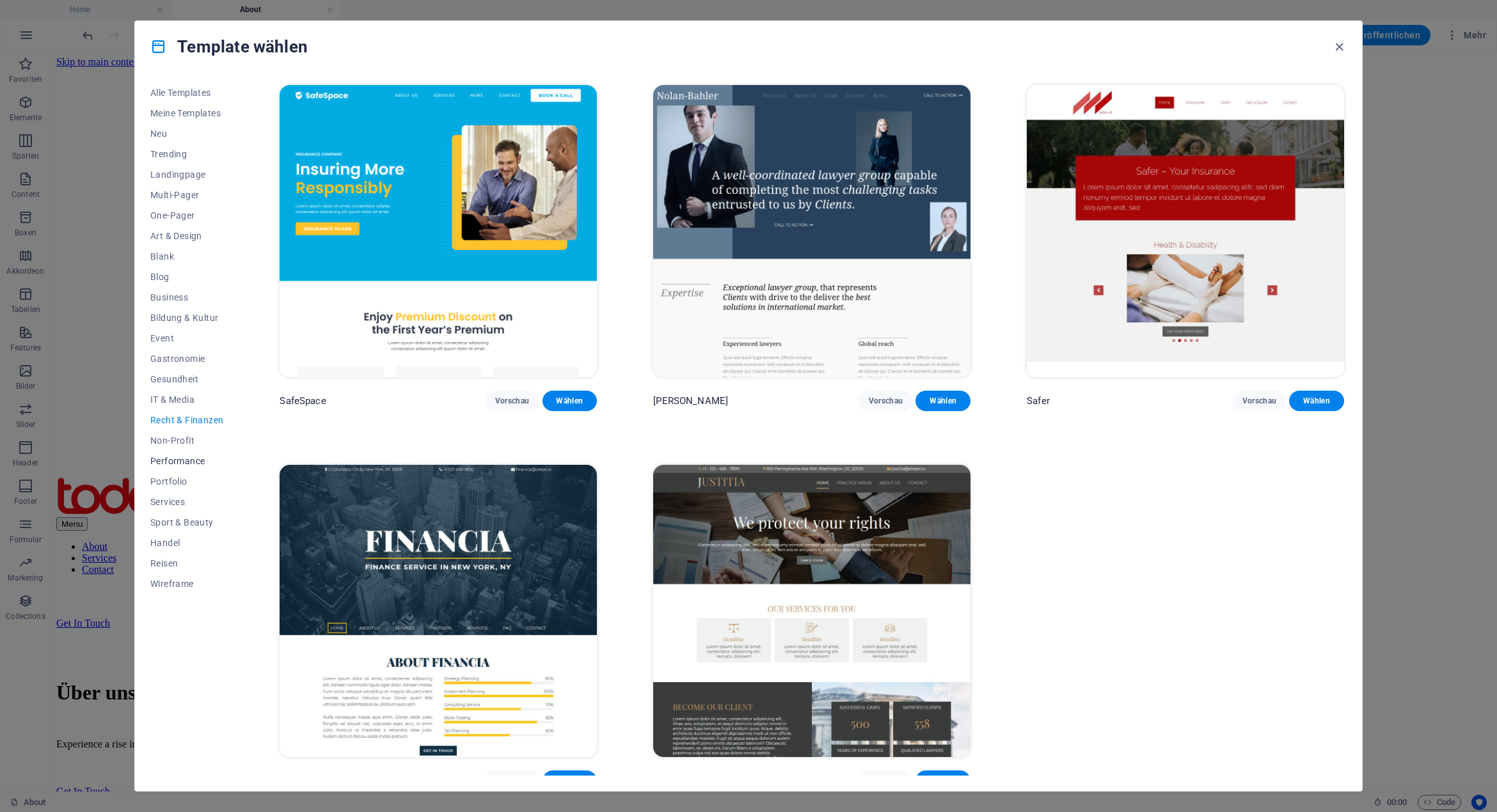
click at [187, 461] on span "Performance" at bounding box center [186, 461] width 73 height 10
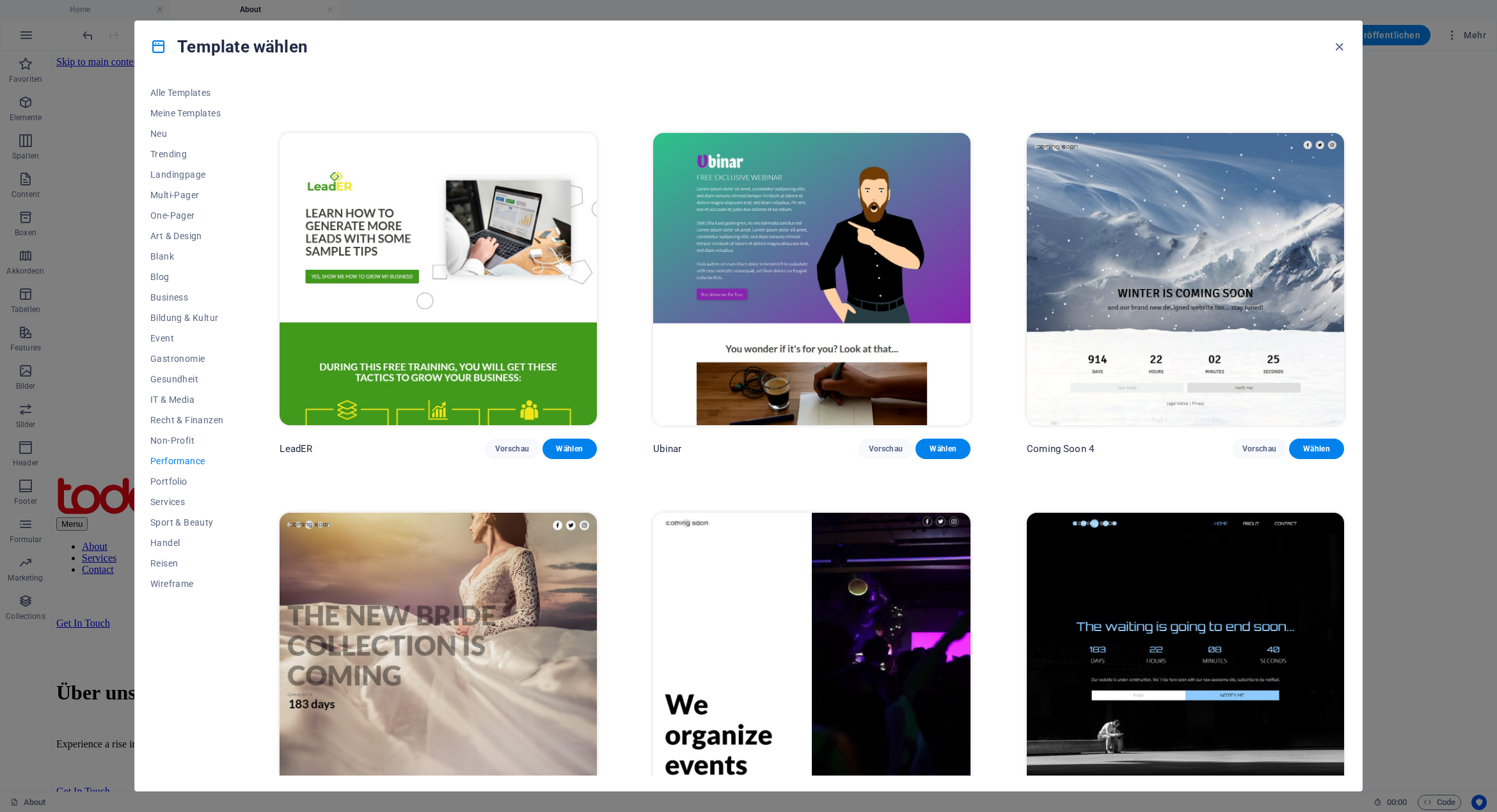
scroll to position [1525, 0]
